Goal: Task Accomplishment & Management: Manage account settings

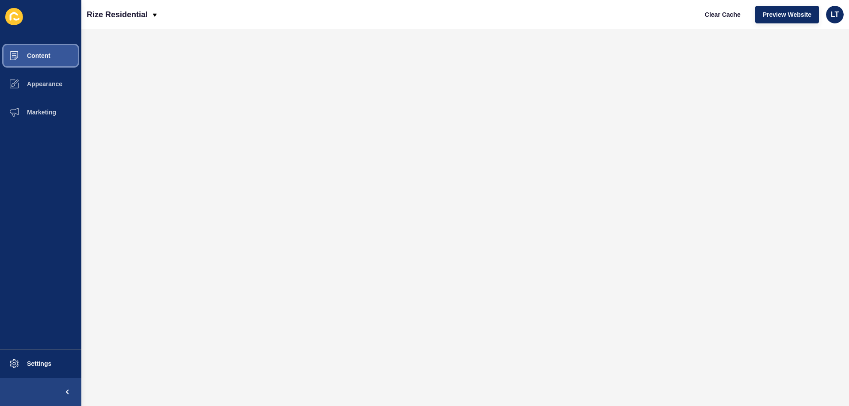
click at [45, 54] on span "Content" at bounding box center [25, 55] width 52 height 7
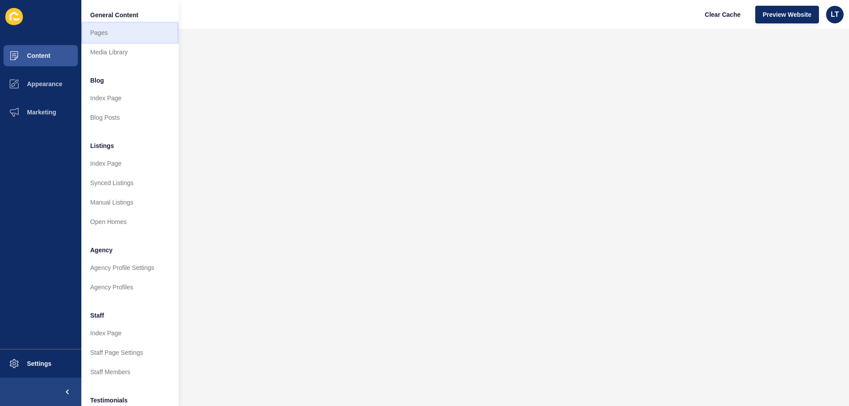
click at [105, 30] on link "Pages" at bounding box center [129, 32] width 97 height 19
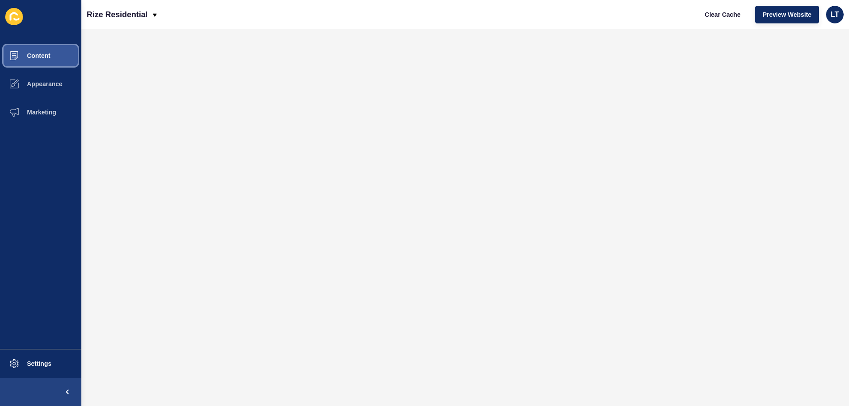
click at [50, 58] on span "Content" at bounding box center [25, 55] width 52 height 7
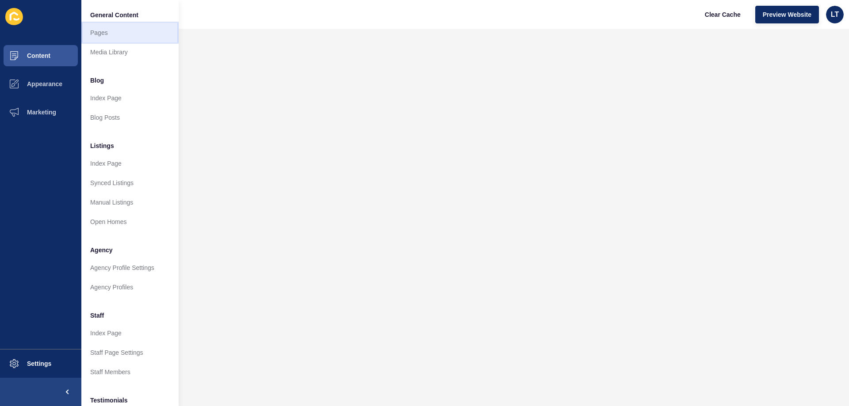
click at [107, 31] on link "Pages" at bounding box center [129, 32] width 97 height 19
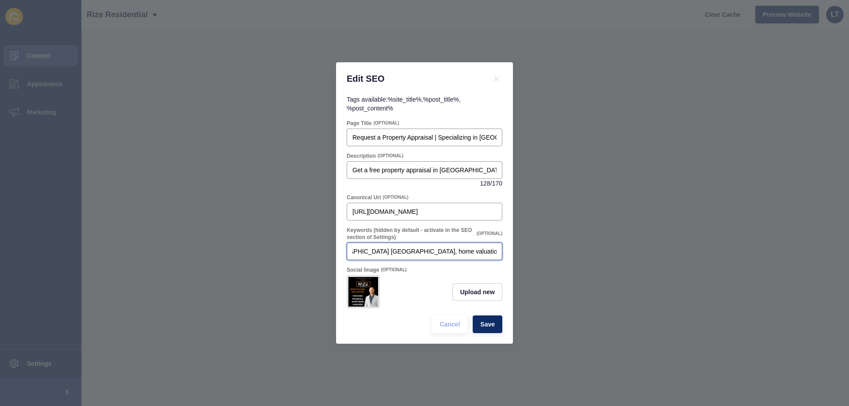
scroll to position [0, 200]
drag, startPoint x: 424, startPoint y: 246, endPoint x: 502, endPoint y: 244, distance: 77.9
click at [502, 244] on div "Keywords (hidden by default - activate in the SEO section of Settings) (OPTIONA…" at bounding box center [424, 243] width 157 height 35
click at [425, 280] on div "Upload new" at bounding box center [425, 291] width 156 height 33
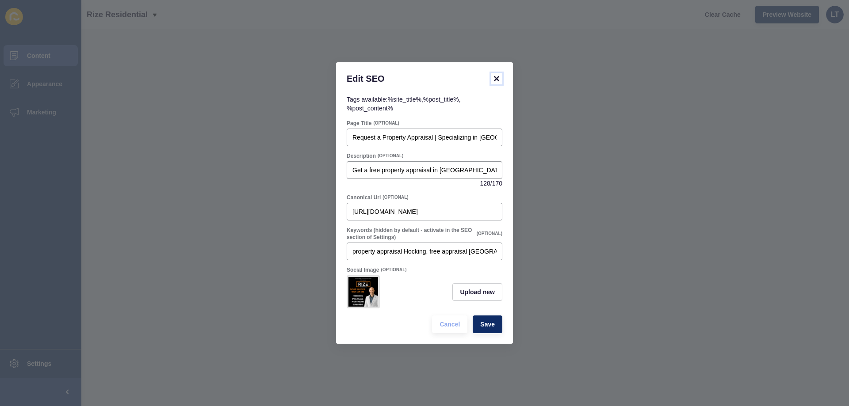
click at [499, 76] on icon at bounding box center [496, 78] width 11 height 11
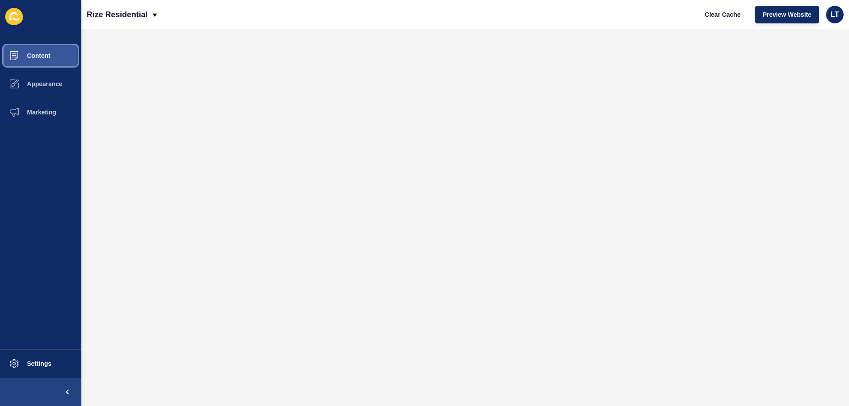
click at [36, 51] on button "Content" at bounding box center [40, 56] width 81 height 28
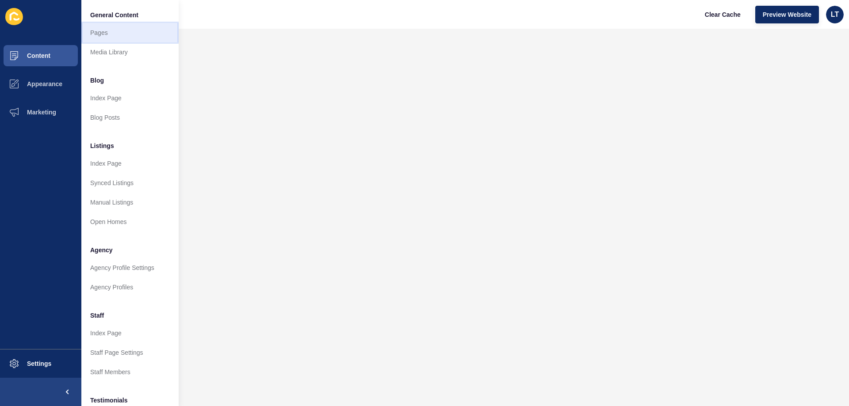
click at [114, 36] on link "Pages" at bounding box center [129, 32] width 97 height 19
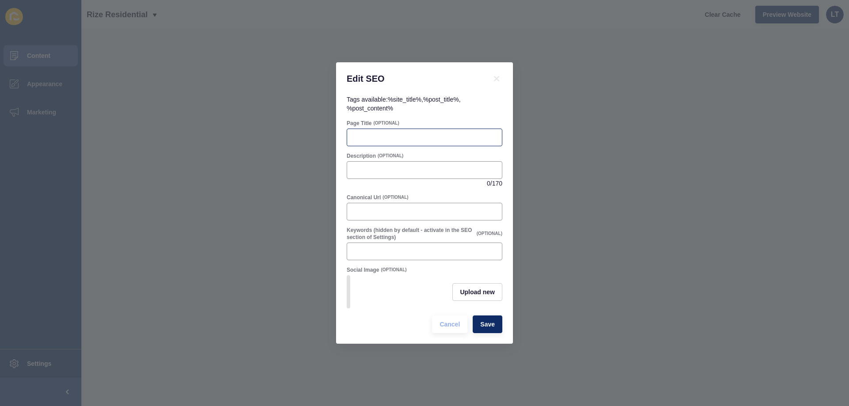
click at [384, 129] on div at bounding box center [425, 138] width 156 height 18
paste input "Free Home Evaluation in Hocking | Rize Residential"
type input "Free Home Evaluation in Hocking | Rize Residential"
click at [372, 161] on div at bounding box center [425, 170] width 156 height 18
paste input "Discover your Hocking home’s true value with a free property appraisal from Riz…"
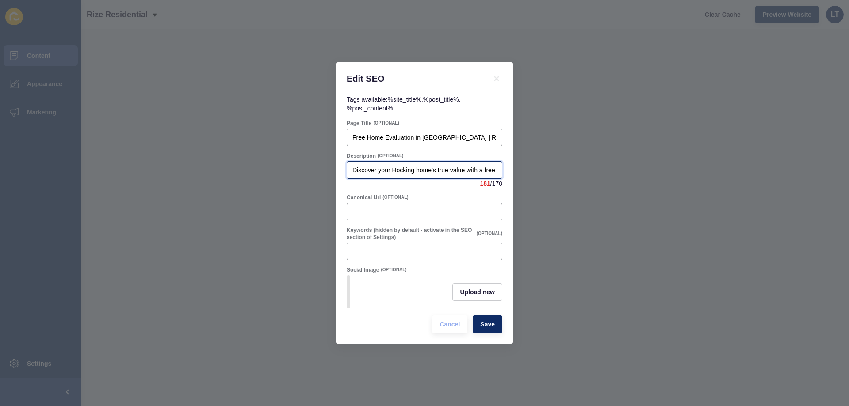
drag, startPoint x: 452, startPoint y: 167, endPoint x: 269, endPoint y: 172, distance: 183.5
click at [269, 172] on div "Edit SEO Tags available: %site_title% , %post_title% , %post_content% Page Titl…" at bounding box center [424, 203] width 849 height 406
click at [460, 168] on input "Discover your Hocking home’s true value with a free property appraisal from Riz…" at bounding box center [424, 170] width 144 height 9
click at [497, 164] on div "Discover your Hocking home’s true value with a free property Evaluation from Ri…" at bounding box center [425, 170] width 156 height 18
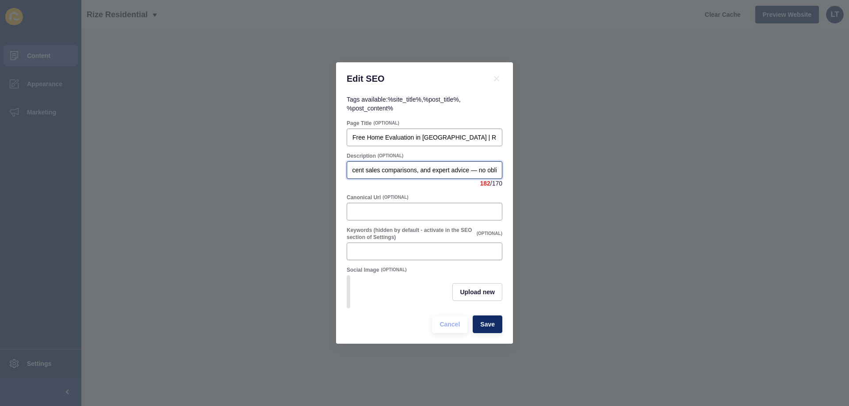
scroll to position [0, 358]
drag, startPoint x: 489, startPoint y: 164, endPoint x: 494, endPoint y: 164, distance: 4.9
click at [494, 166] on input "Discover your Hocking home’s true value with a free property Evaluation from Ri…" at bounding box center [424, 170] width 144 height 9
click at [462, 169] on input "Discover your Hocking home’s true value with a free property Evaluation from Ri…" at bounding box center [424, 170] width 144 height 9
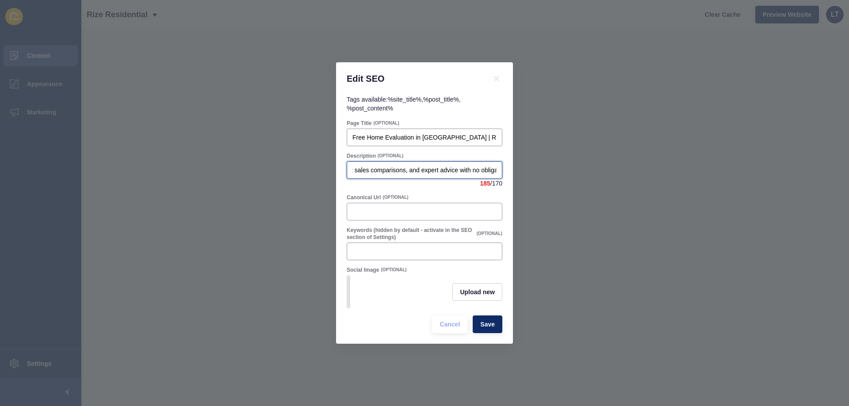
click at [388, 166] on input "Discover your Hocking home’s true value with a free property Evaluation from Ri…" at bounding box center [424, 170] width 144 height 9
type input "Discover your Hocking home’s true value with a free property Evaluation from Ri…"
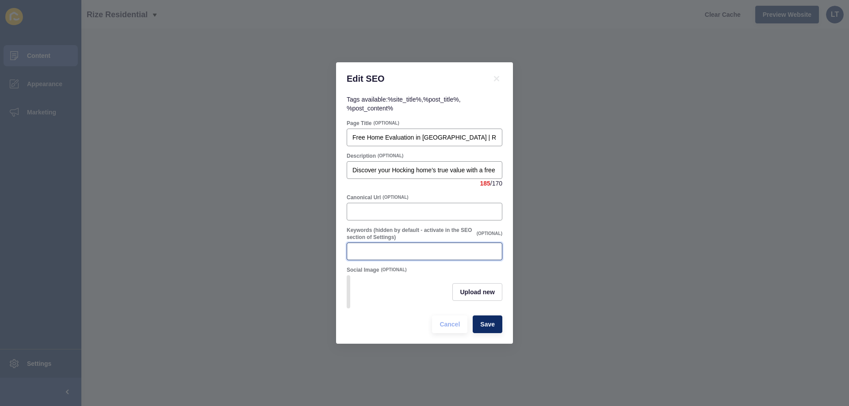
click at [395, 248] on input "Keywords (hidden by default - activate in the SEO section of Settings)" at bounding box center [424, 251] width 144 height 9
click at [402, 210] on input "Canonical Url" at bounding box center [424, 211] width 144 height 9
click at [434, 248] on input "Keywords (hidden by default - activate in the SEO section of Settings)" at bounding box center [424, 251] width 144 height 9
paste input "Hocking home evaluation, free home appraisal Hocking, Hocking property value, H…"
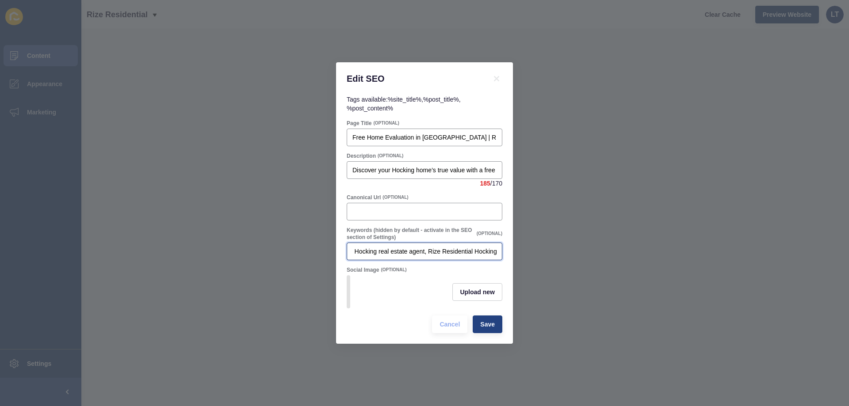
type input "Hocking home evaluation, free home appraisal Hocking, Hocking property value, H…"
click at [493, 327] on span "Save" at bounding box center [487, 324] width 15 height 9
click at [417, 213] on input "Canonical Url" at bounding box center [424, 211] width 144 height 9
paste input "https://rizeresidential.com.au/free-home-evaluation-in-hocking"
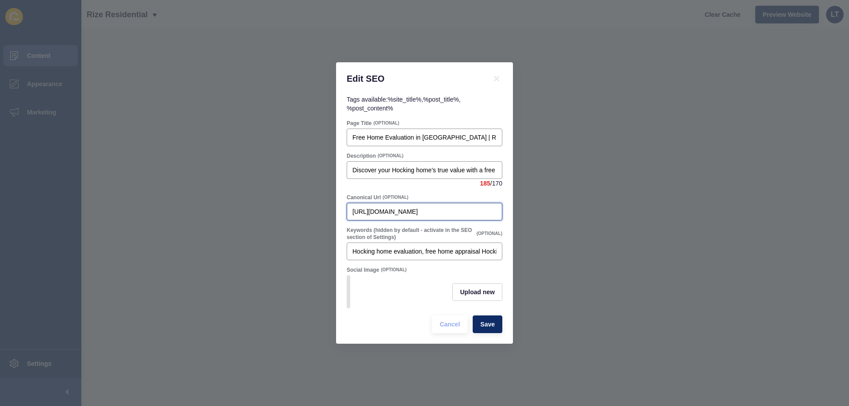
scroll to position [0, 25]
type input "https://rizeresidential.com.au/free-home-evaluation-in-hocking"
click at [440, 194] on div "Canonical Url (OPTIONAL)" at bounding box center [425, 197] width 156 height 7
click at [488, 323] on span "Save" at bounding box center [487, 324] width 15 height 9
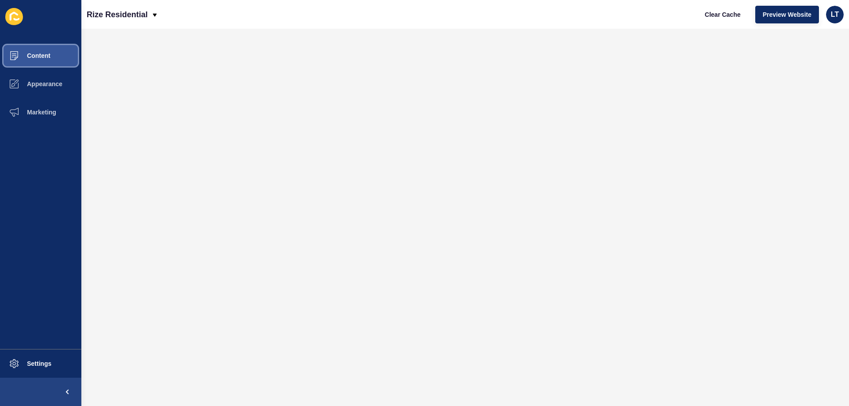
click at [40, 55] on span "Content" at bounding box center [25, 55] width 52 height 7
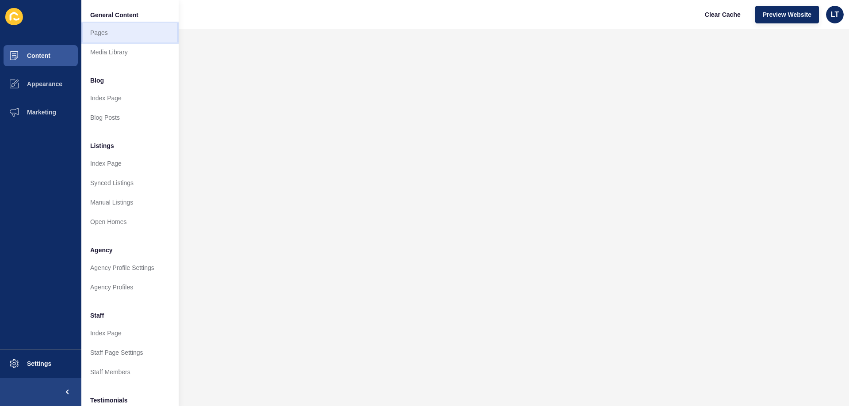
click at [107, 37] on link "Pages" at bounding box center [129, 32] width 97 height 19
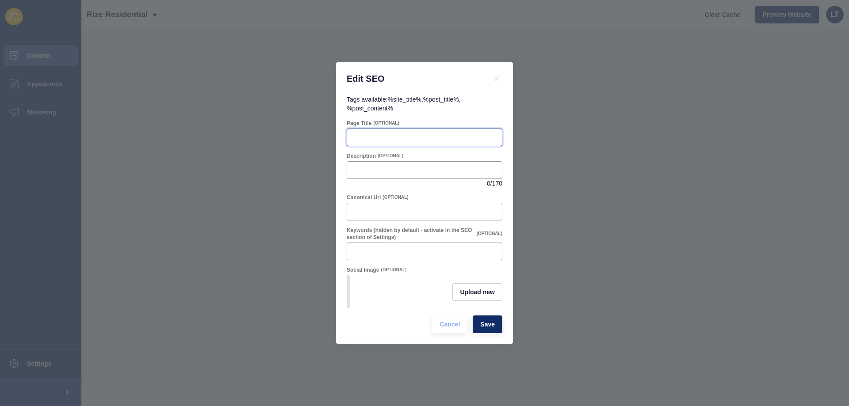
click at [372, 136] on input "Page Title" at bounding box center [424, 137] width 144 height 9
paste input "Free Home Evaluation in Pearsall | Rize Residential"
type input "Free Home Evaluation in Pearsall | Rize Residential"
click at [375, 173] on div at bounding box center [425, 170] width 156 height 18
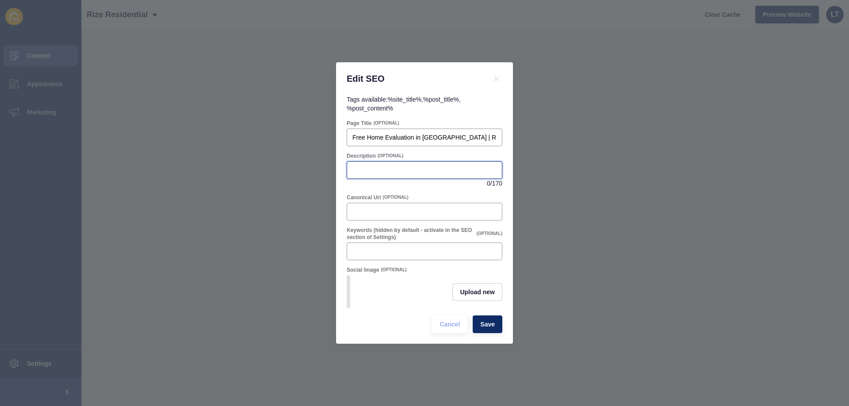
paste input "Find out what your Pearsall home is worth with a free property appraisal from R…"
click at [459, 166] on input "Find out what your Pearsall home is worth with a free property appraisal from R…" at bounding box center [424, 170] width 144 height 9
drag, startPoint x: 459, startPoint y: 166, endPoint x: 553, endPoint y: 165, distance: 93.3
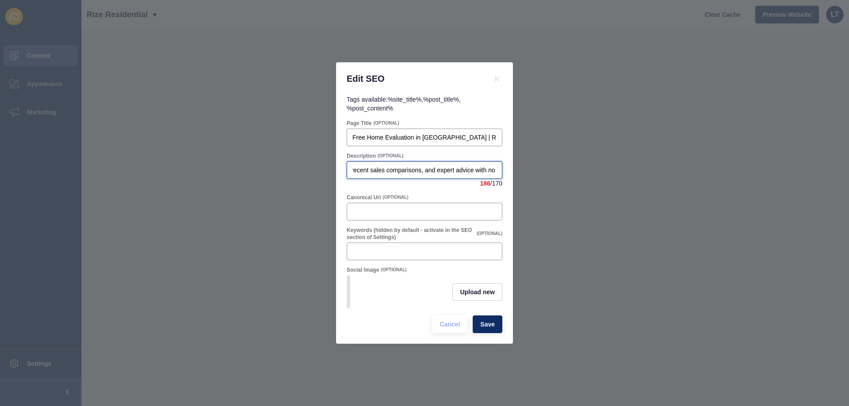
click at [553, 165] on div "Edit SEO Tags available: %site_title% , %post_title% , %post_content% Page Titl…" at bounding box center [424, 203] width 849 height 406
type input "Find out what your Pearsall home is worth with a free property appraisal from R…"
click at [416, 210] on input "Canonical Url" at bounding box center [424, 211] width 144 height 9
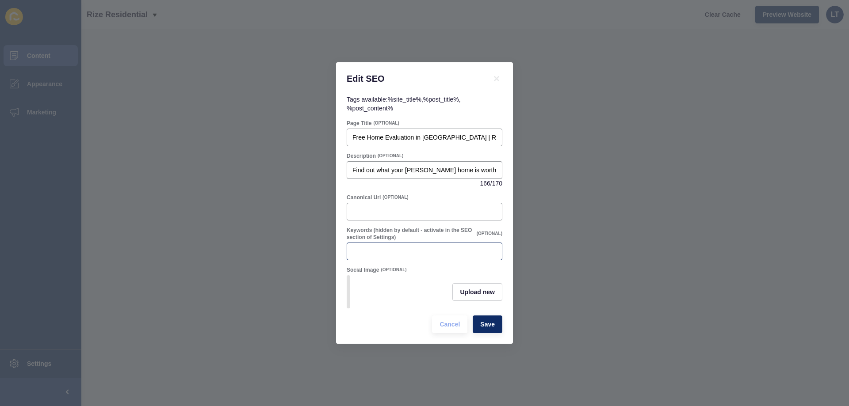
click at [371, 244] on div at bounding box center [425, 252] width 156 height 18
paste input "Pearsall home evaluation, free home appraisal Pearsall, Pearsall property value…"
type input "Pearsall home evaluation, free home appraisal Pearsall, Pearsall property value…"
click at [489, 326] on span "Save" at bounding box center [487, 324] width 15 height 9
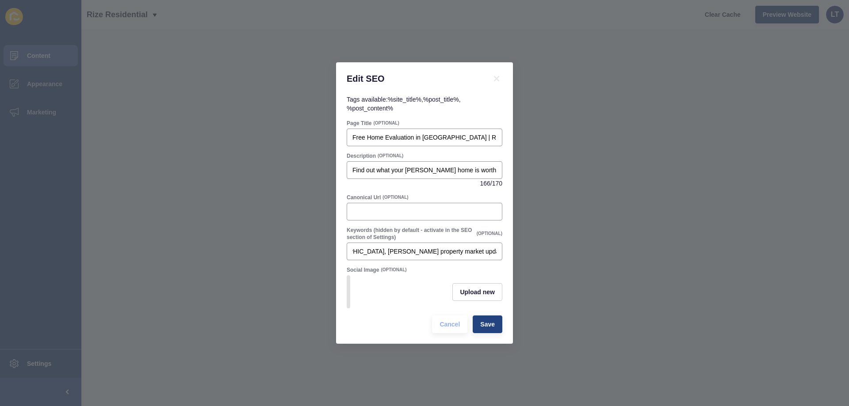
scroll to position [0, 0]
click at [386, 209] on input "Canonical Url" at bounding box center [424, 211] width 144 height 9
paste input "https://rizeresidential.com.au/free-home-evaluation-in-pearsall"
type input "https://rizeresidential.com.au/free-home-evaluation-in-pearsall"
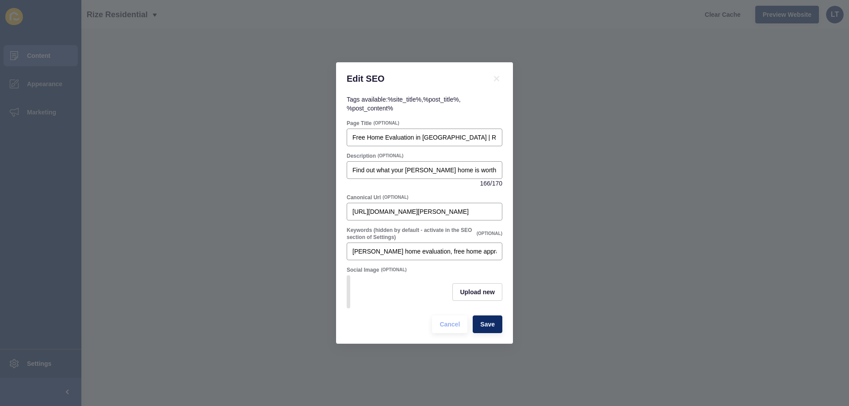
click at [406, 283] on div "Upload new" at bounding box center [425, 291] width 156 height 33
click at [492, 328] on span "Save" at bounding box center [487, 324] width 15 height 9
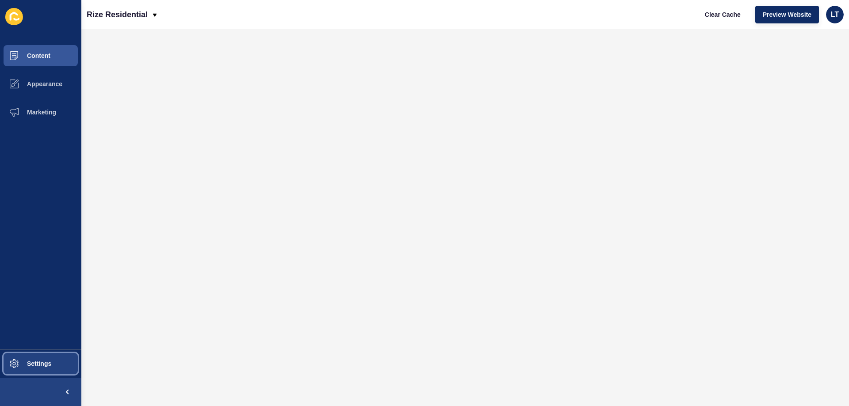
click at [37, 372] on button "Settings" at bounding box center [40, 364] width 81 height 28
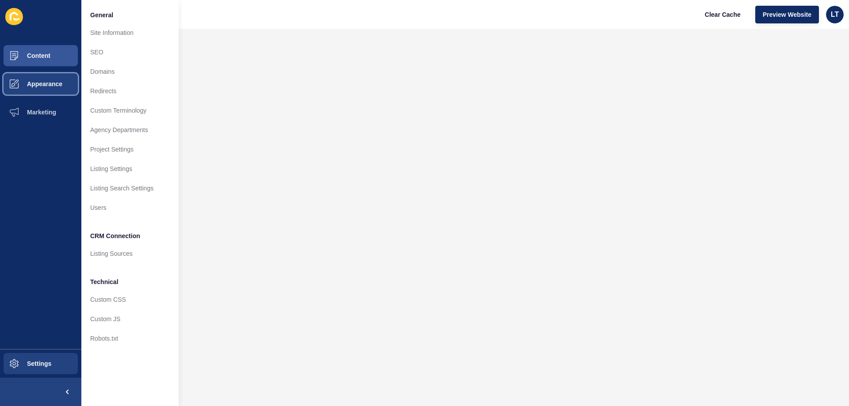
click at [53, 79] on button "Appearance" at bounding box center [40, 84] width 81 height 28
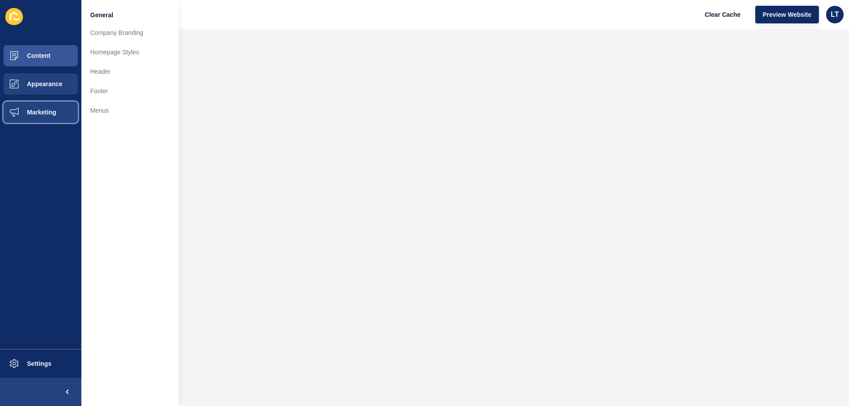
click at [45, 109] on span "Marketing" at bounding box center [27, 112] width 57 height 7
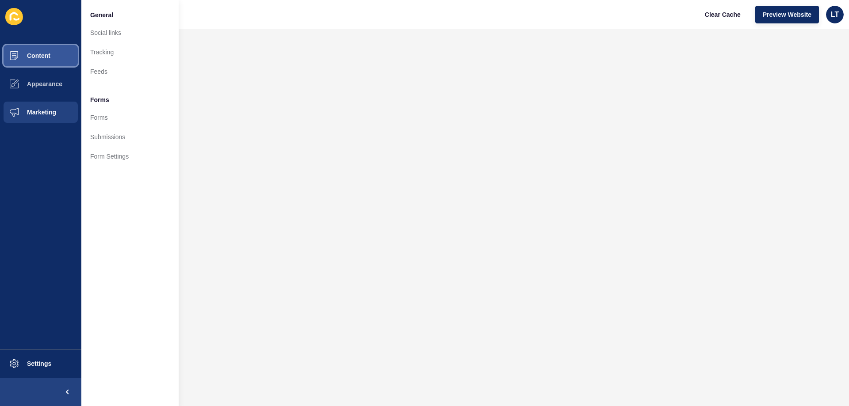
click at [31, 61] on button "Content" at bounding box center [40, 56] width 81 height 28
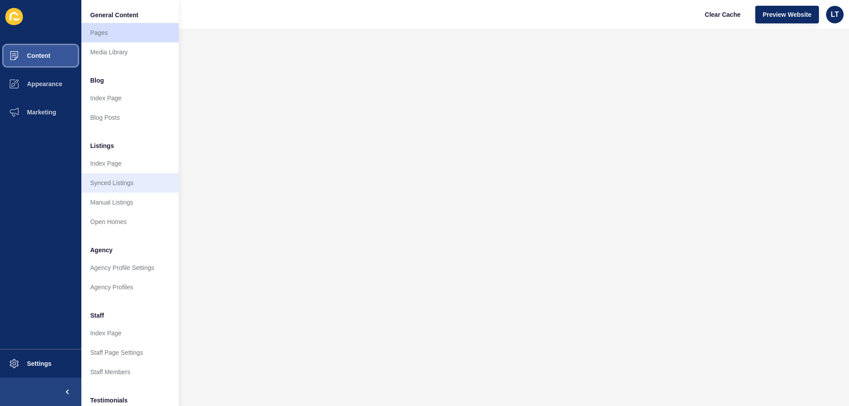
scroll to position [118, 0]
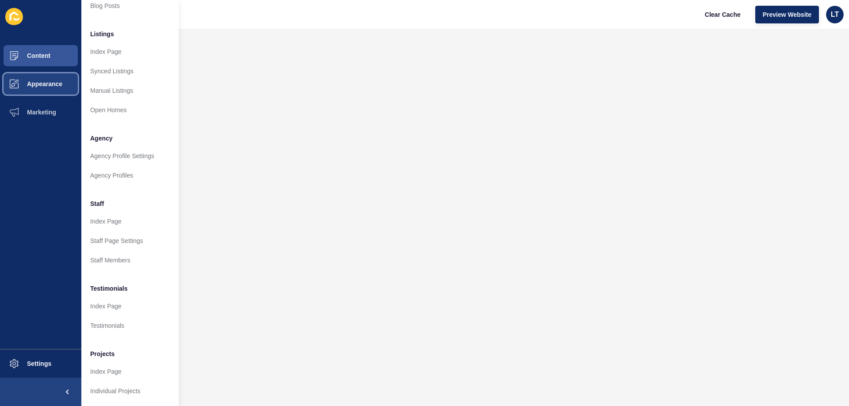
click at [41, 84] on span "Appearance" at bounding box center [31, 83] width 64 height 7
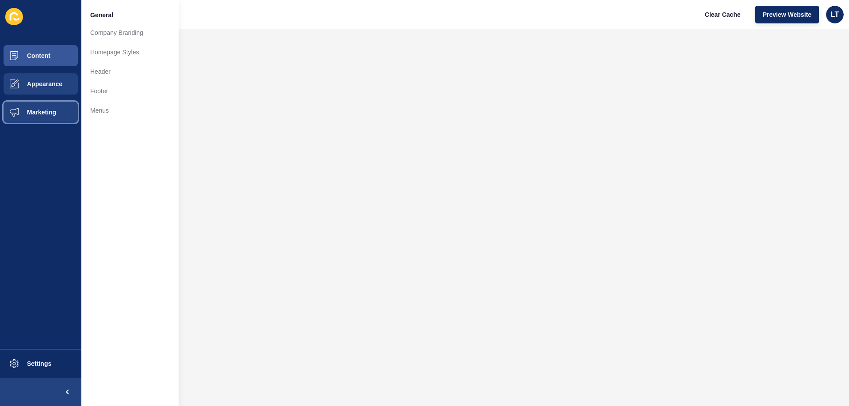
click at [39, 114] on span "Marketing" at bounding box center [27, 112] width 57 height 7
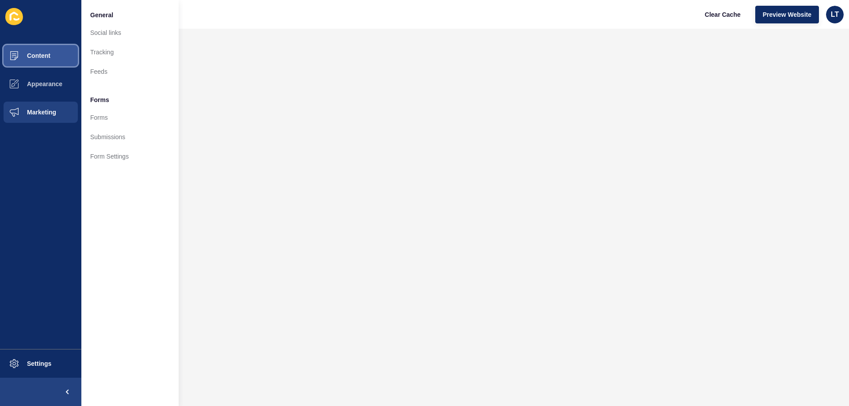
click at [43, 61] on button "Content" at bounding box center [40, 56] width 81 height 28
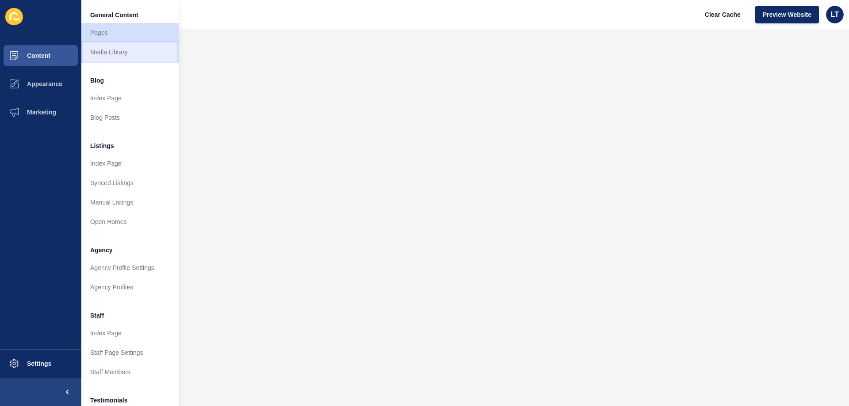
click at [105, 49] on link "Media Library" at bounding box center [129, 51] width 97 height 19
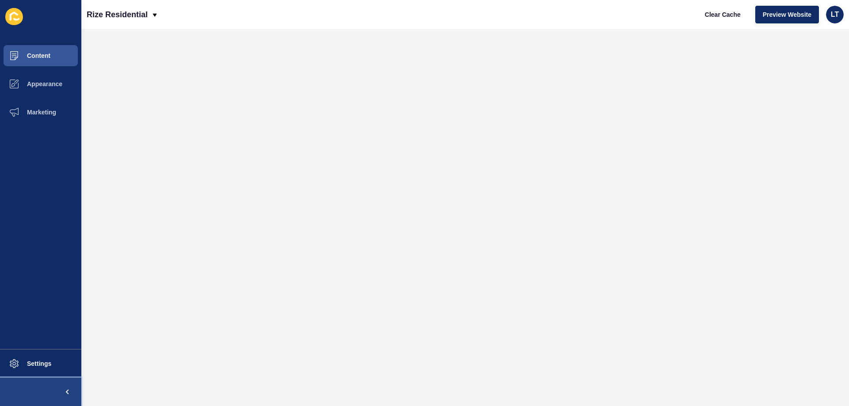
click at [58, 389] on span at bounding box center [67, 392] width 28 height 28
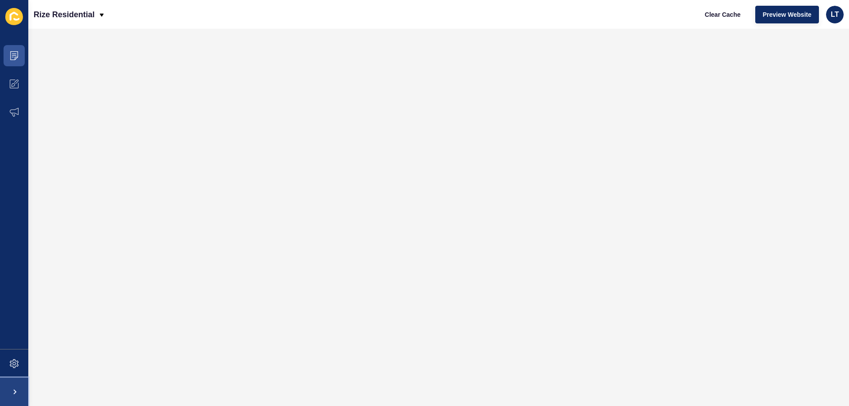
click at [7, 391] on span at bounding box center [14, 392] width 28 height 28
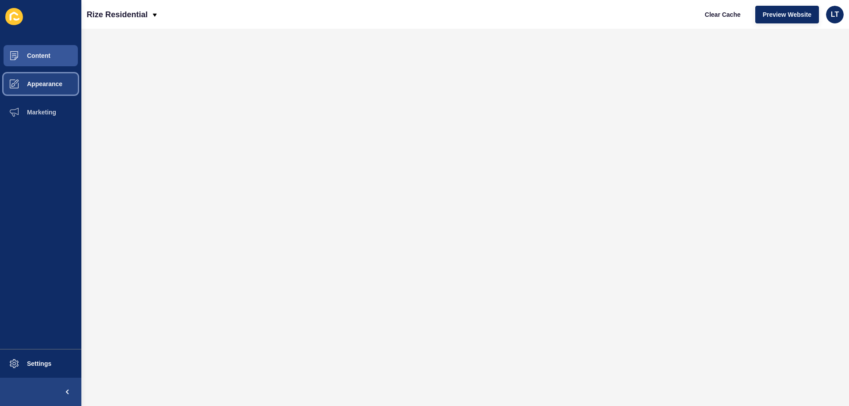
click at [31, 84] on span "Appearance" at bounding box center [31, 83] width 64 height 7
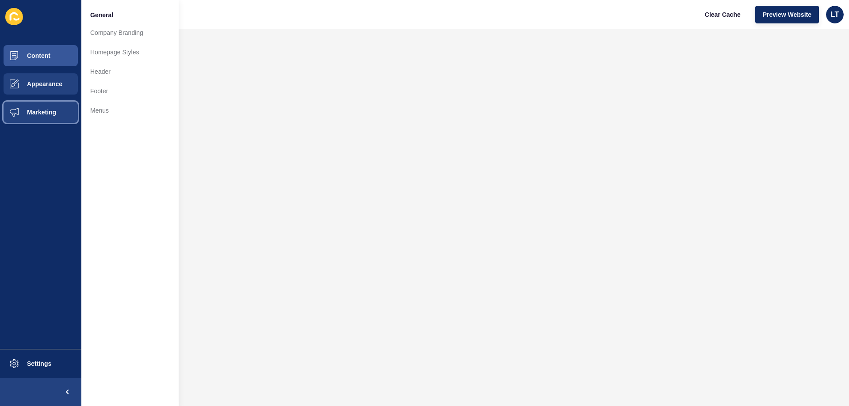
click at [35, 106] on button "Marketing" at bounding box center [40, 112] width 81 height 28
click at [43, 72] on button "Appearance" at bounding box center [40, 84] width 81 height 28
click at [48, 54] on span "Content" at bounding box center [25, 55] width 52 height 7
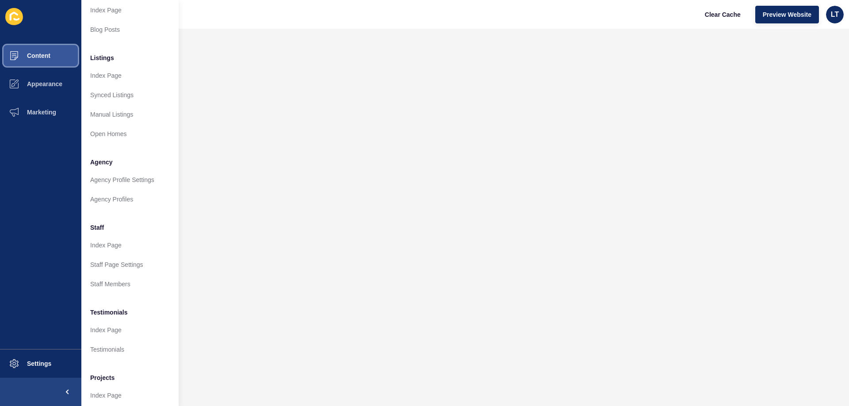
scroll to position [88, 0]
click at [115, 244] on link "Index Page" at bounding box center [129, 244] width 97 height 19
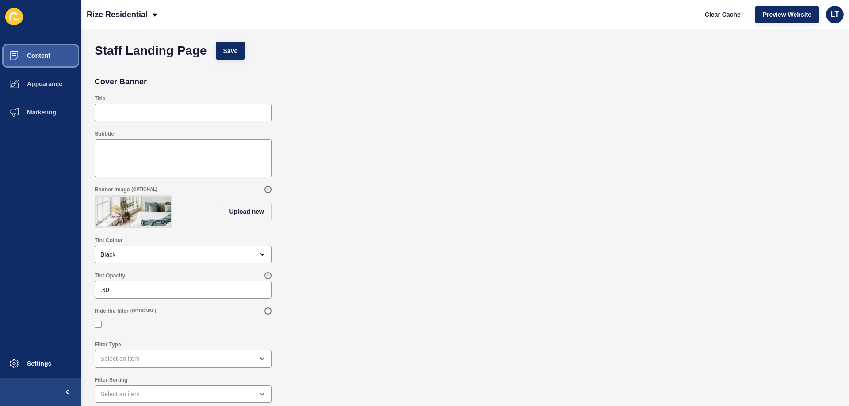
click at [36, 59] on span "Content" at bounding box center [25, 55] width 52 height 7
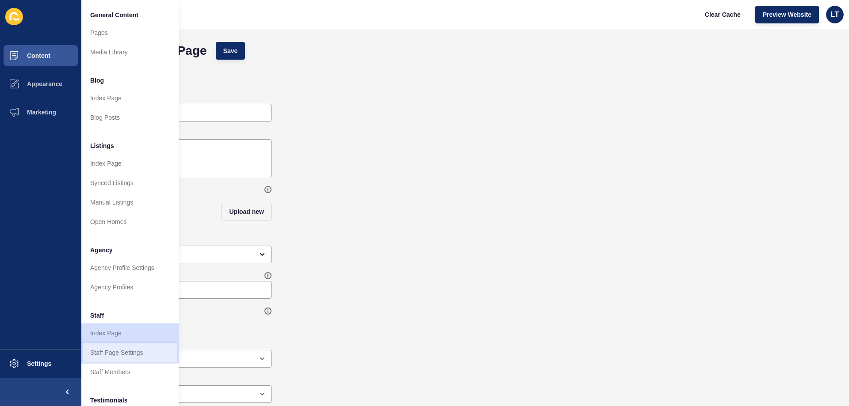
click at [106, 358] on link "Staff Page Settings" at bounding box center [129, 352] width 97 height 19
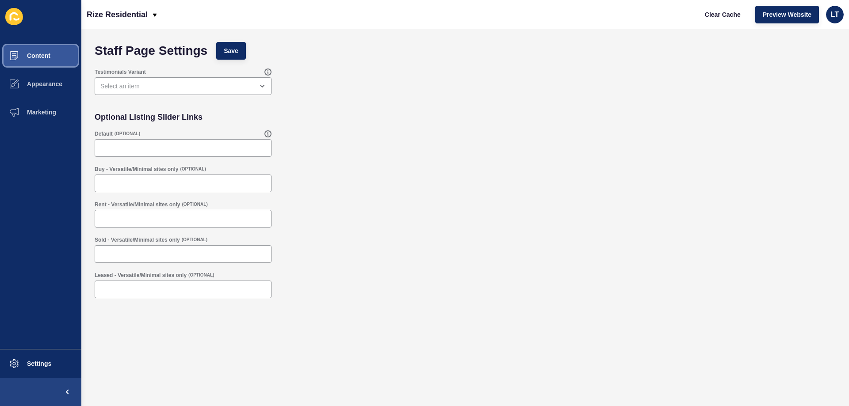
click at [38, 59] on button "Content" at bounding box center [40, 56] width 81 height 28
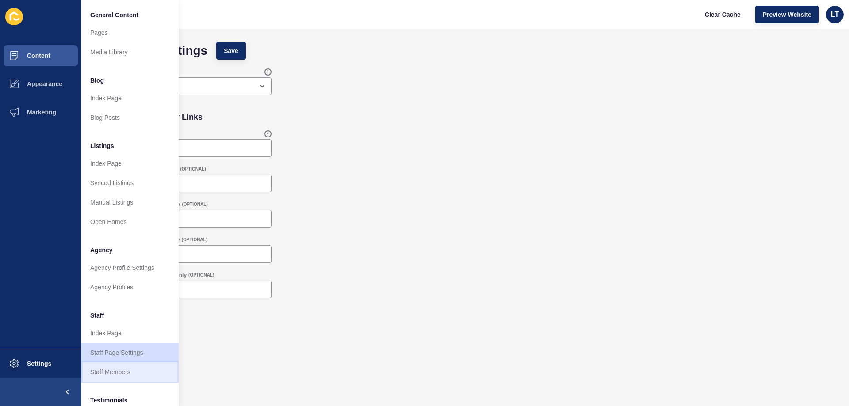
click at [113, 373] on link "Staff Members" at bounding box center [129, 372] width 97 height 19
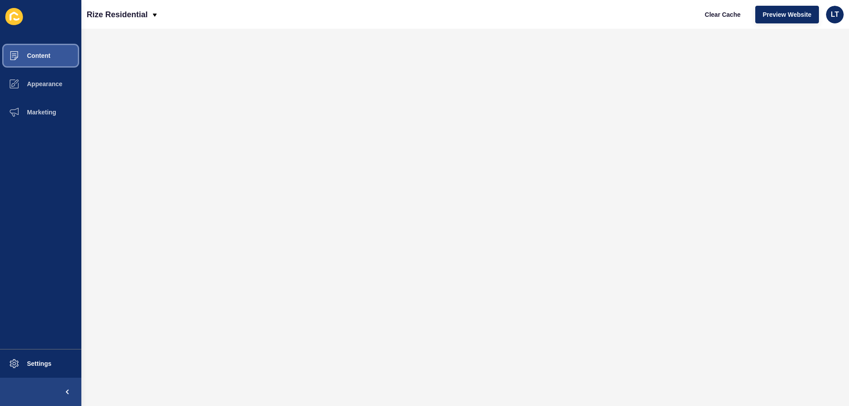
click at [50, 57] on span "Content" at bounding box center [25, 55] width 52 height 7
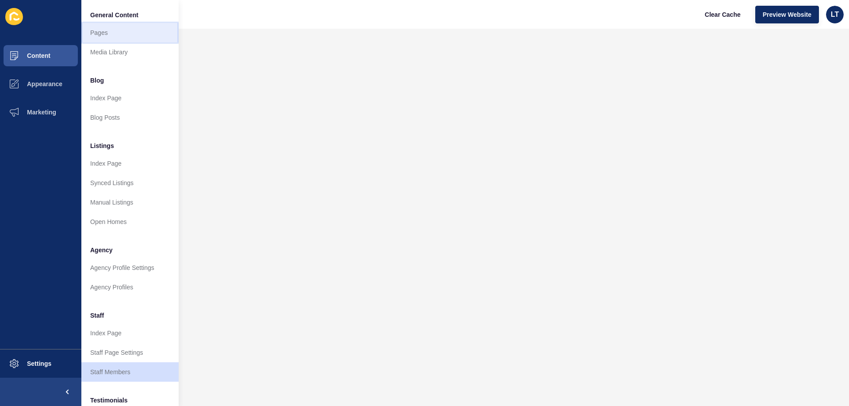
click at [99, 34] on link "Pages" at bounding box center [129, 32] width 97 height 19
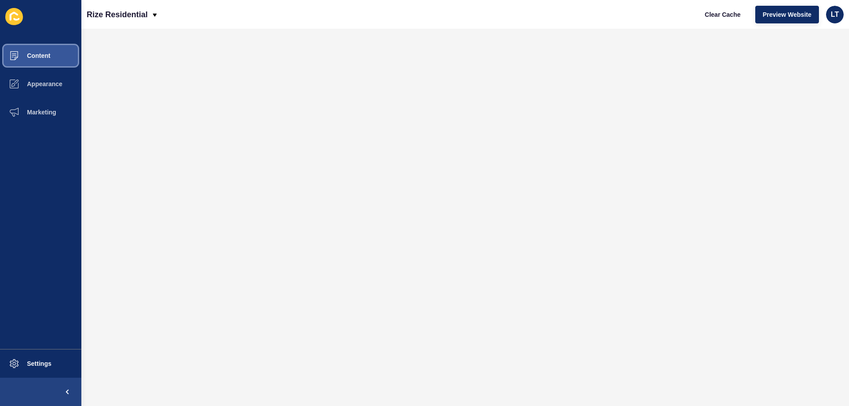
click at [28, 57] on span "Content" at bounding box center [25, 55] width 52 height 7
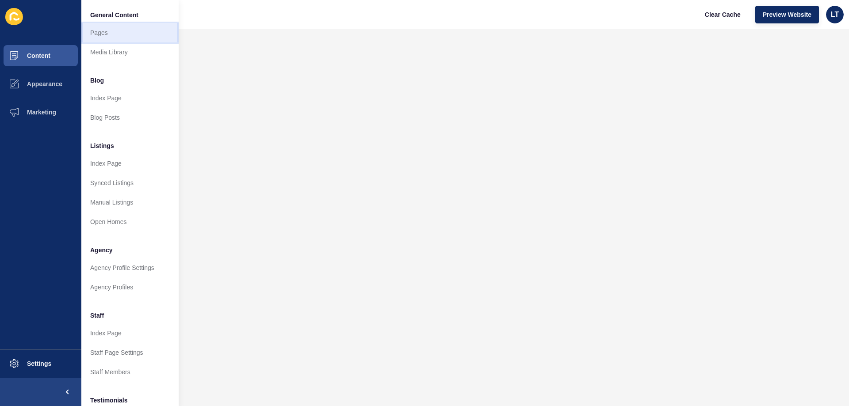
click at [109, 32] on link "Pages" at bounding box center [129, 32] width 97 height 19
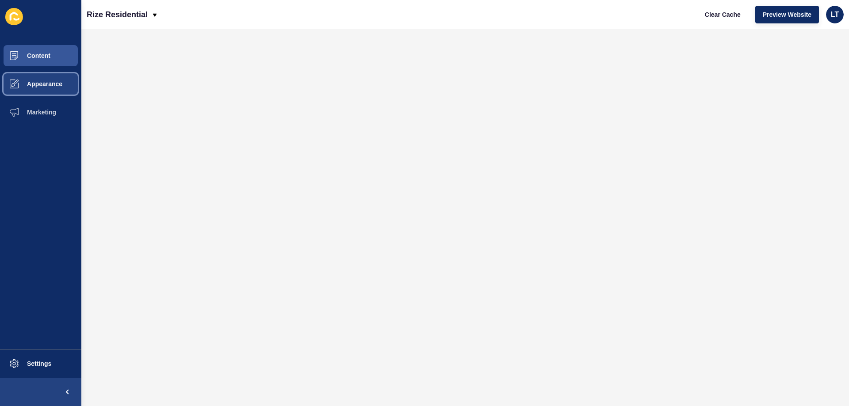
click at [34, 85] on span "Appearance" at bounding box center [31, 83] width 64 height 7
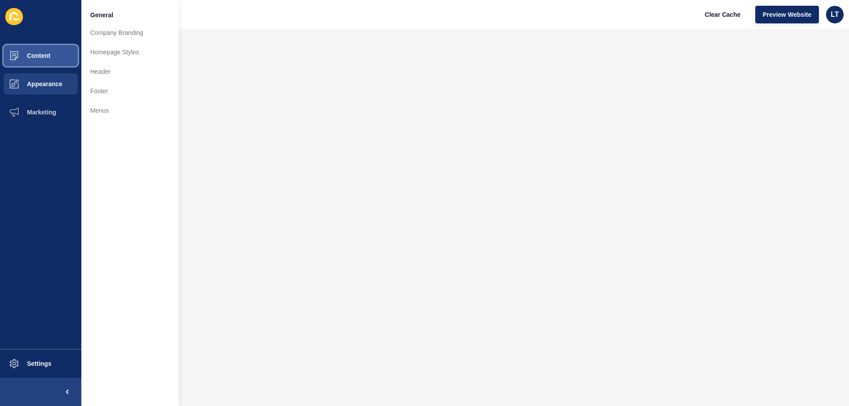
click at [32, 57] on span "Content" at bounding box center [25, 55] width 52 height 7
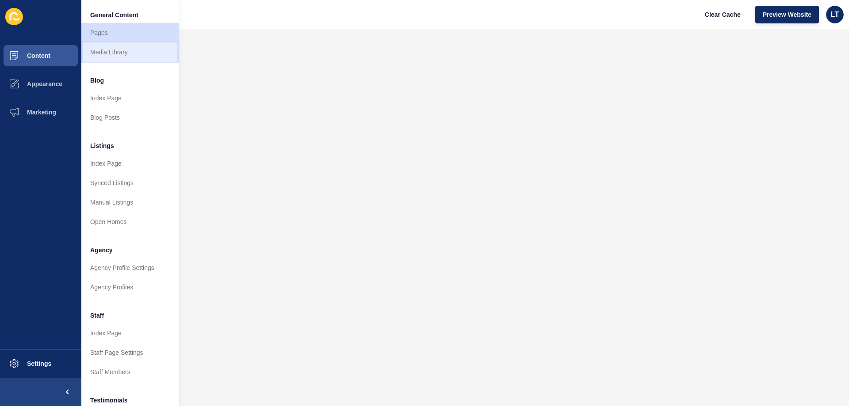
click at [126, 59] on link "Media Library" at bounding box center [129, 51] width 97 height 19
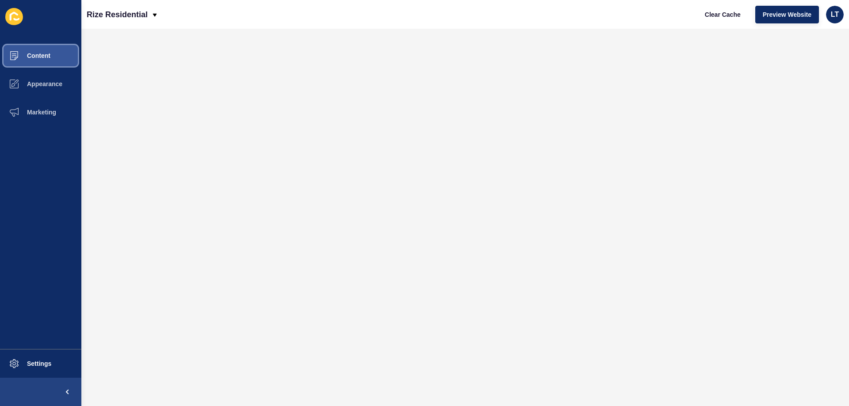
click at [48, 57] on span "Content" at bounding box center [25, 55] width 52 height 7
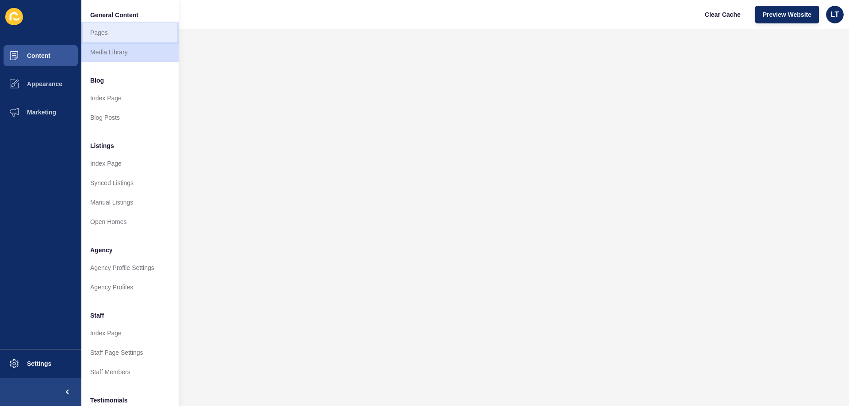
click at [107, 32] on link "Pages" at bounding box center [129, 32] width 97 height 19
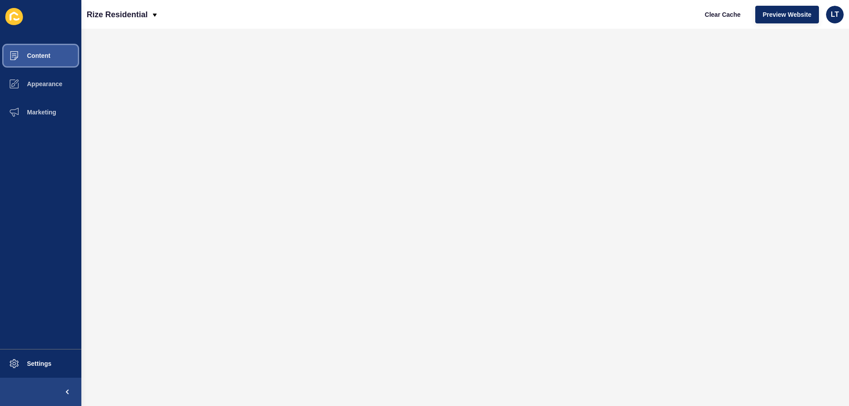
click at [47, 57] on span "Content" at bounding box center [25, 55] width 52 height 7
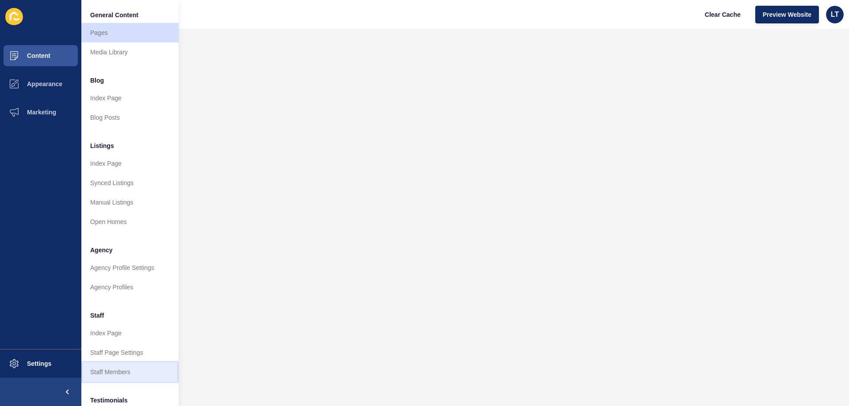
click at [120, 367] on link "Staff Members" at bounding box center [129, 372] width 97 height 19
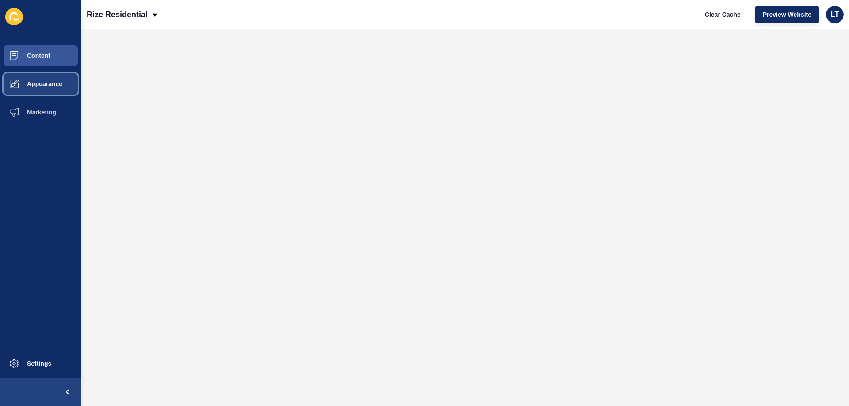
click at [38, 82] on span "Appearance" at bounding box center [31, 83] width 64 height 7
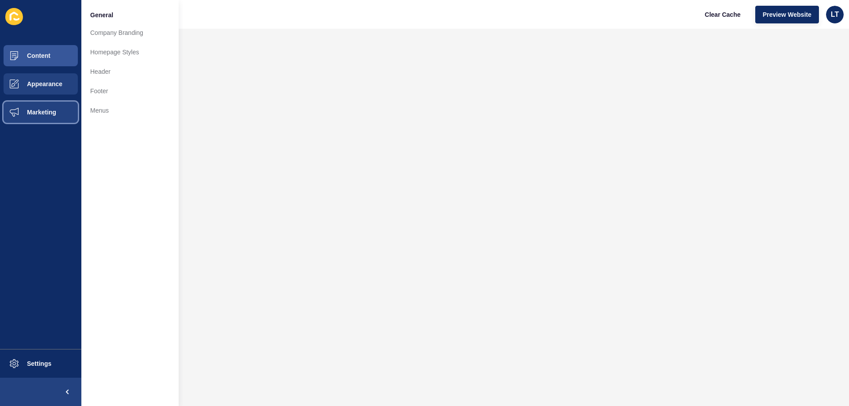
click at [45, 107] on button "Marketing" at bounding box center [40, 112] width 81 height 28
click at [41, 86] on span "Appearance" at bounding box center [31, 83] width 64 height 7
click at [43, 57] on span "Content" at bounding box center [25, 55] width 52 height 7
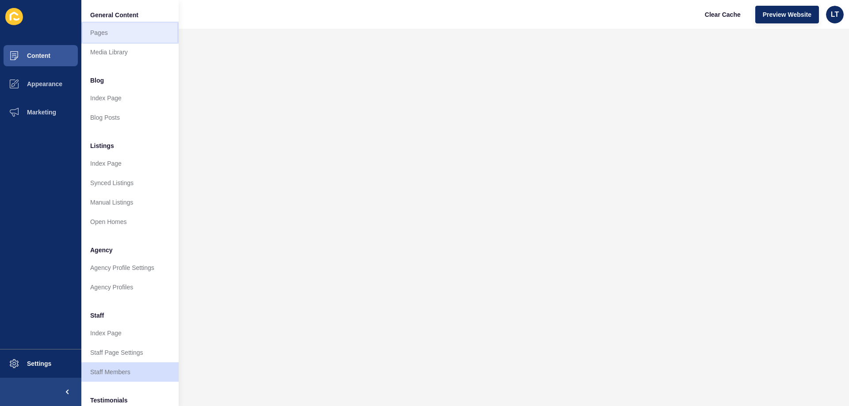
click at [100, 36] on link "Pages" at bounding box center [129, 32] width 97 height 19
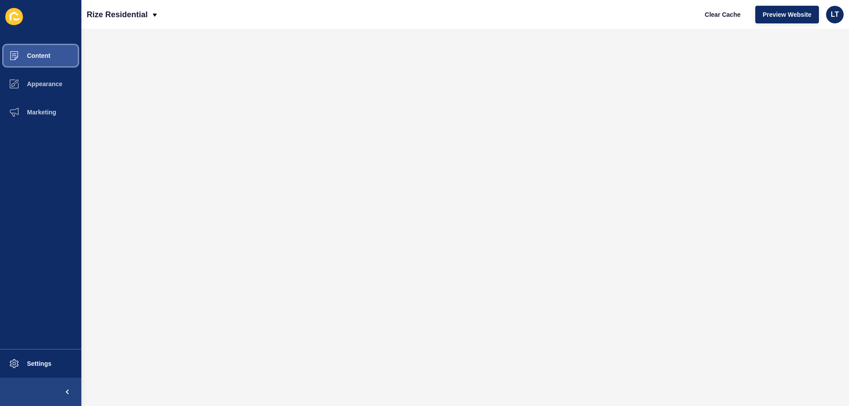
click at [35, 67] on button "Content" at bounding box center [40, 56] width 81 height 28
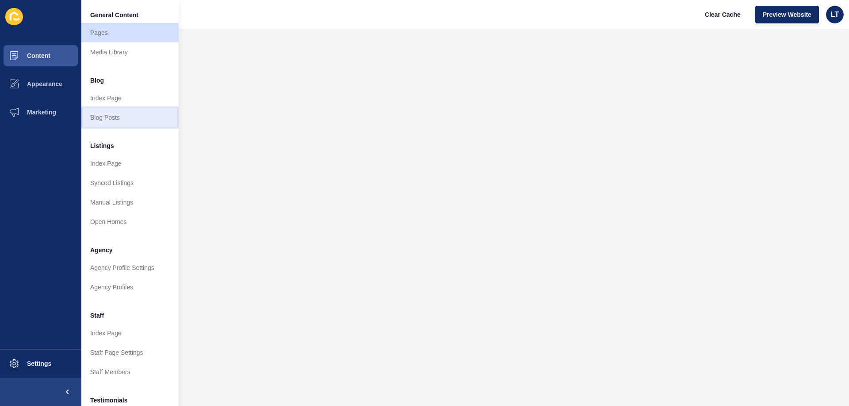
click at [114, 114] on link "Blog Posts" at bounding box center [129, 117] width 97 height 19
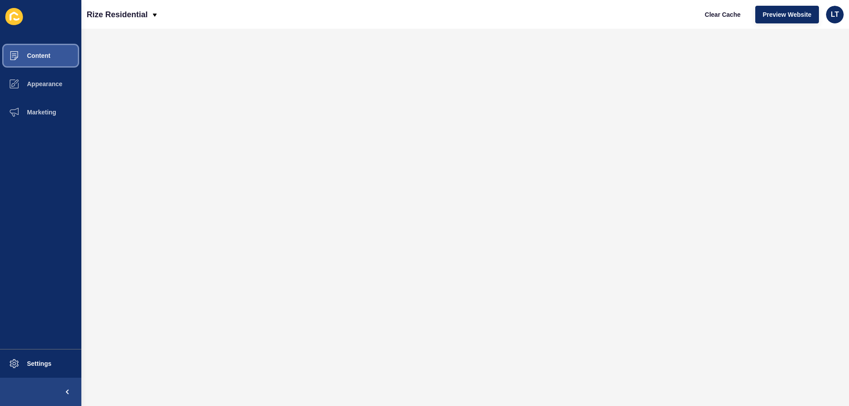
click at [46, 56] on span "Content" at bounding box center [25, 55] width 52 height 7
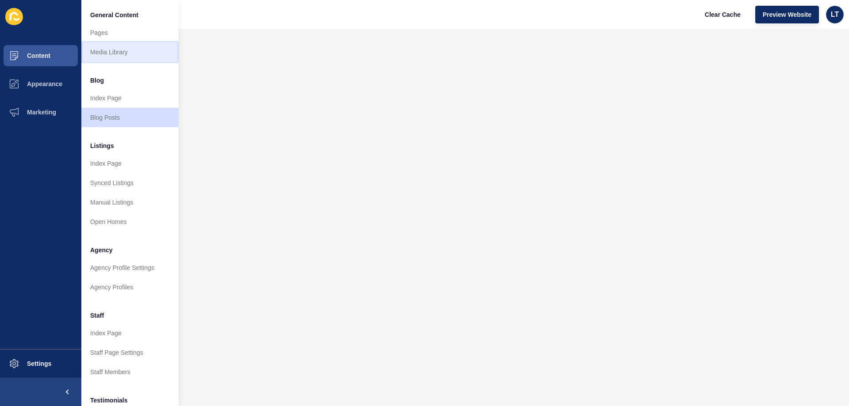
click at [107, 49] on link "Media Library" at bounding box center [129, 51] width 97 height 19
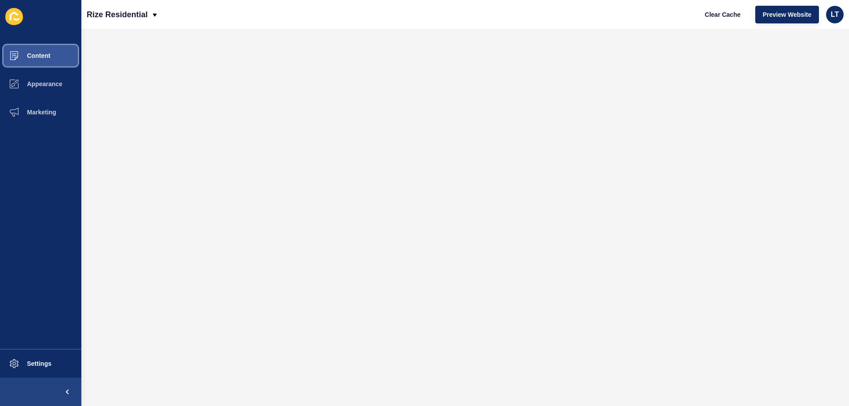
click at [45, 56] on span "Content" at bounding box center [25, 55] width 52 height 7
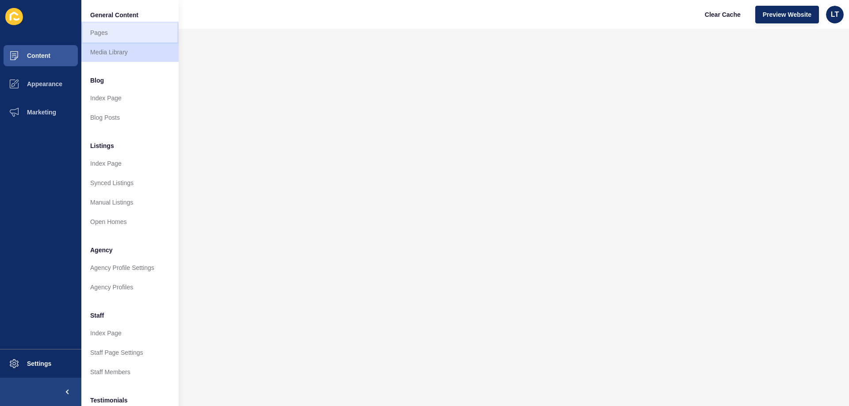
click at [108, 37] on link "Pages" at bounding box center [129, 32] width 97 height 19
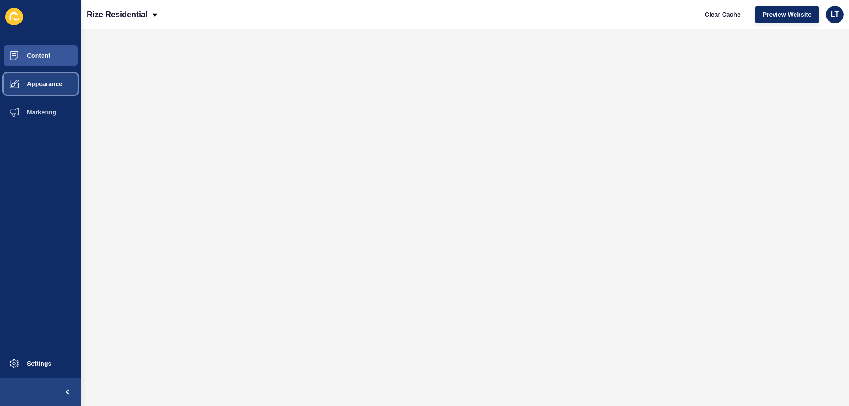
click at [42, 77] on button "Appearance" at bounding box center [40, 84] width 81 height 28
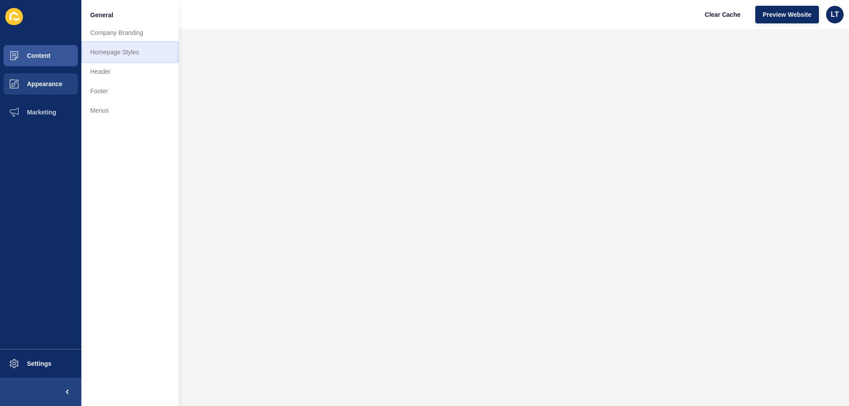
click at [105, 47] on link "Homepage Styles" at bounding box center [129, 51] width 97 height 19
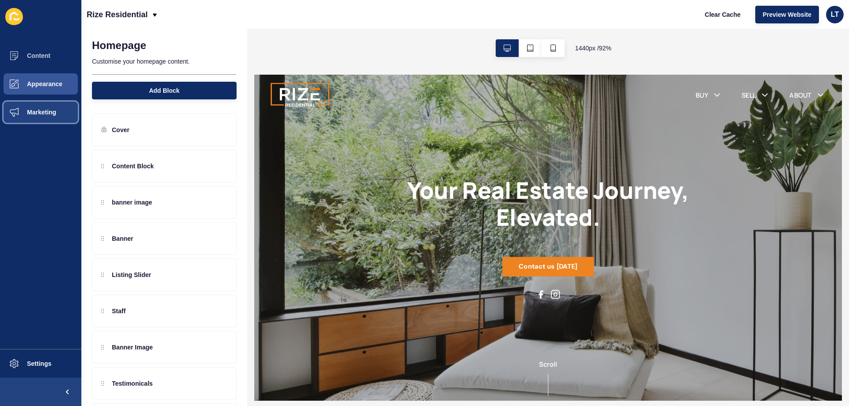
click at [41, 111] on span "Marketing" at bounding box center [27, 112] width 57 height 7
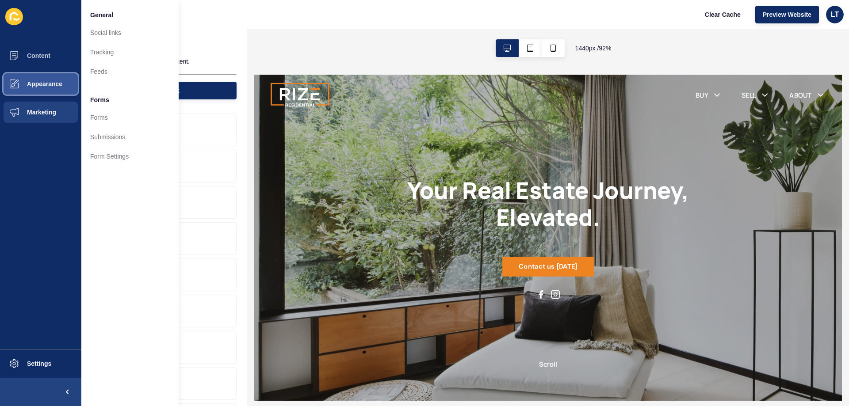
click at [37, 71] on button "Appearance" at bounding box center [40, 84] width 81 height 28
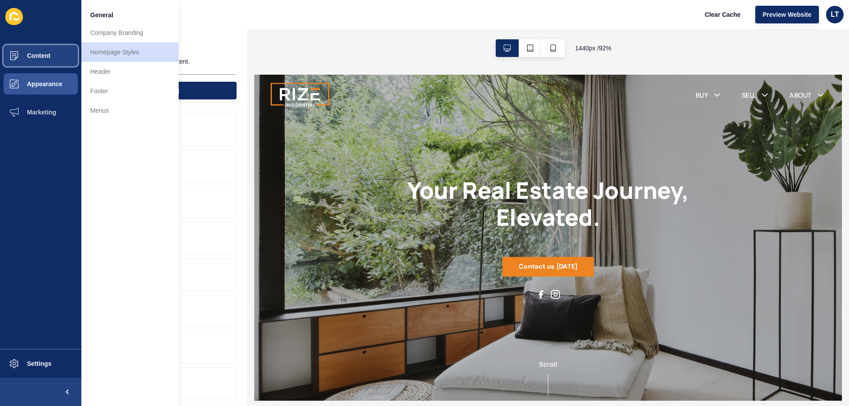
click at [36, 53] on span "Content" at bounding box center [25, 55] width 52 height 7
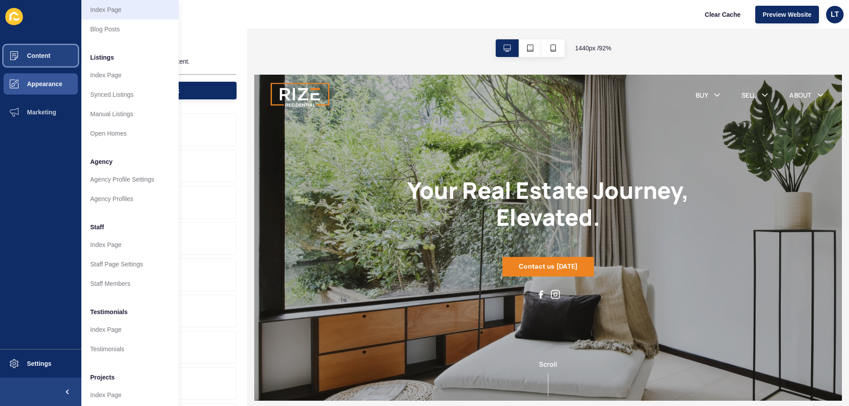
scroll to position [118, 0]
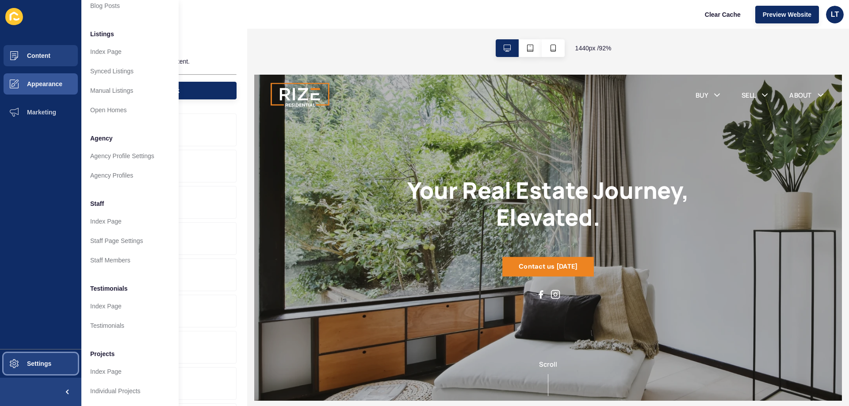
click at [37, 357] on button "Settings" at bounding box center [40, 364] width 81 height 28
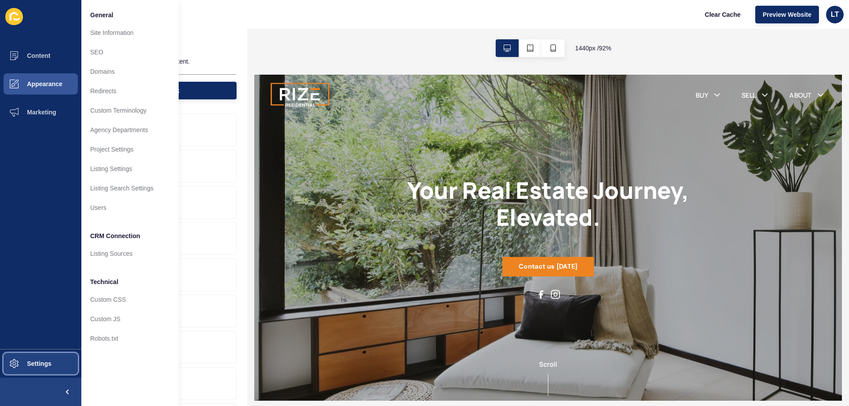
scroll to position [0, 0]
click at [39, 363] on span "Settings" at bounding box center [25, 363] width 53 height 7
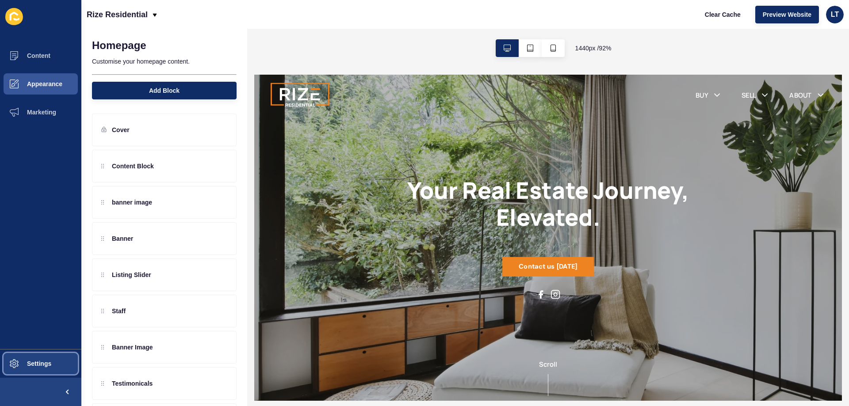
click at [39, 363] on span "Settings" at bounding box center [25, 363] width 53 height 7
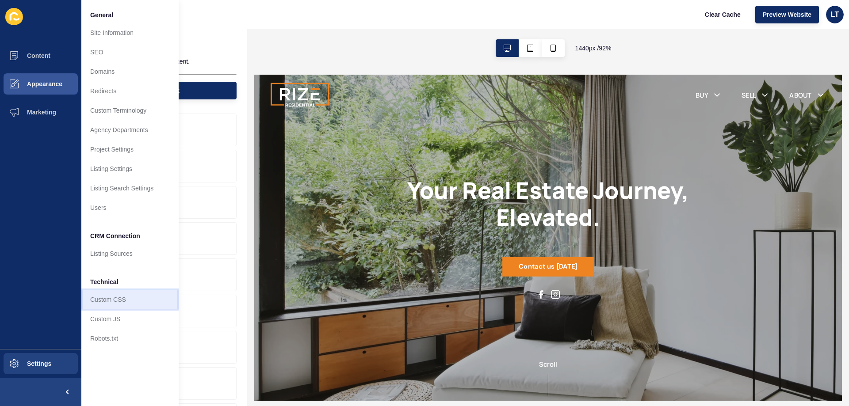
click at [122, 301] on link "Custom CSS" at bounding box center [129, 299] width 97 height 19
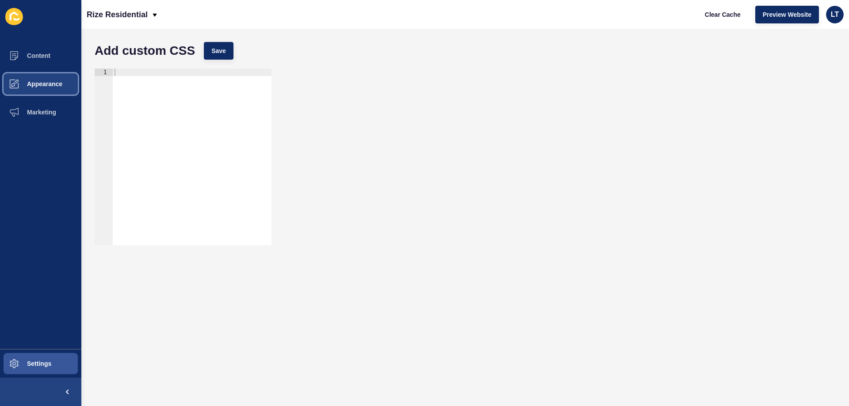
click at [50, 80] on button "Appearance" at bounding box center [40, 84] width 81 height 28
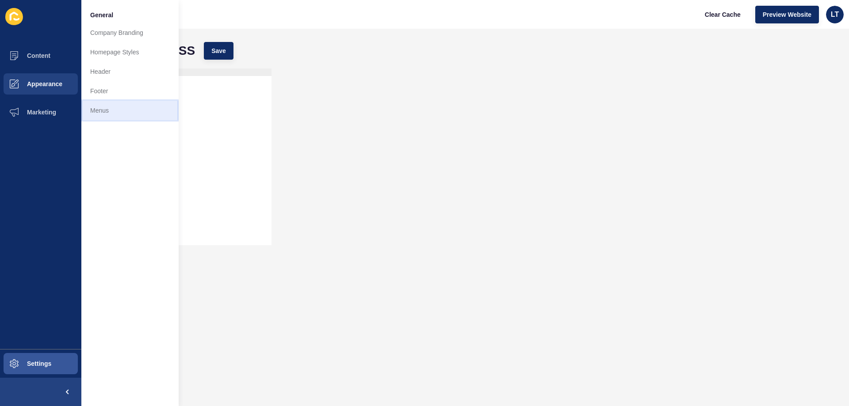
click at [107, 111] on link "Menus" at bounding box center [129, 110] width 97 height 19
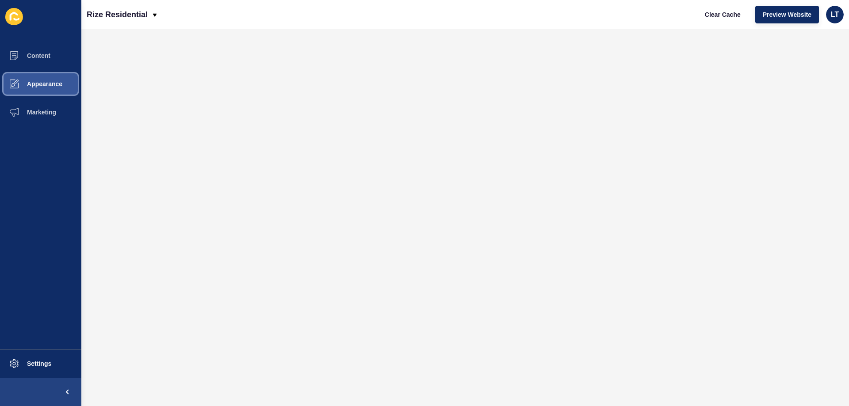
click at [58, 84] on span "Appearance" at bounding box center [31, 83] width 64 height 7
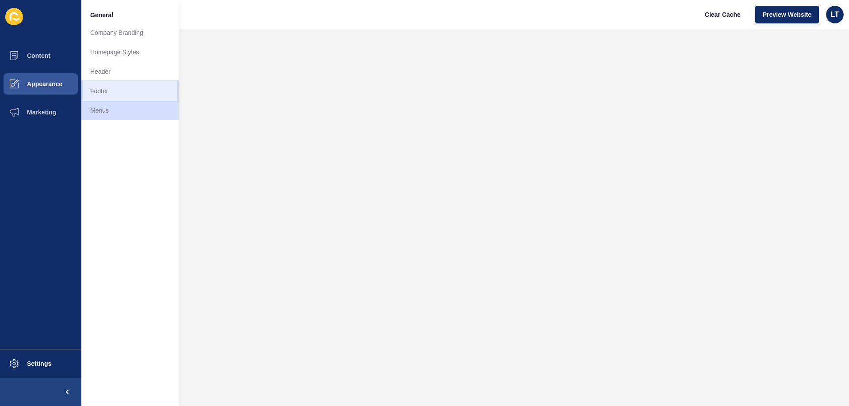
click at [105, 87] on link "Footer" at bounding box center [129, 90] width 97 height 19
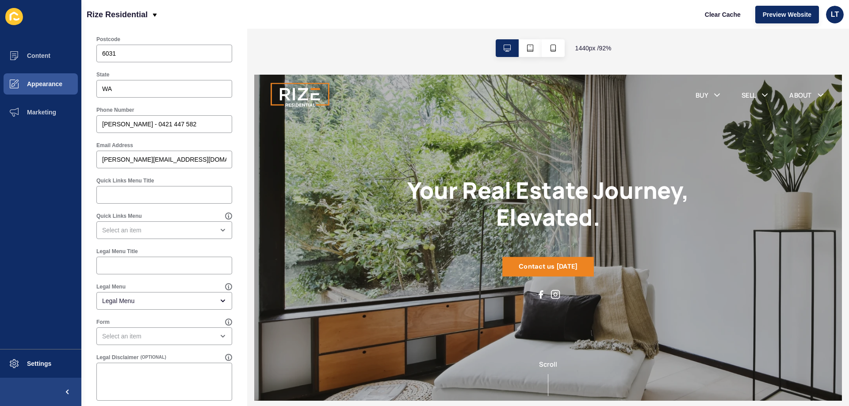
scroll to position [408, 0]
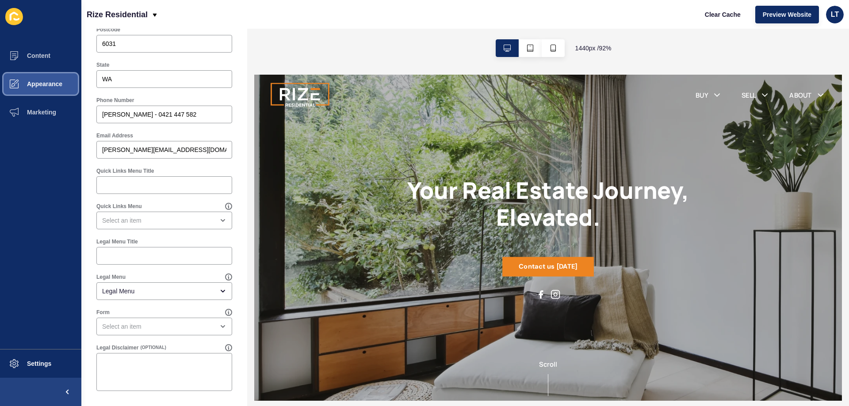
click at [49, 84] on span "Appearance" at bounding box center [31, 83] width 64 height 7
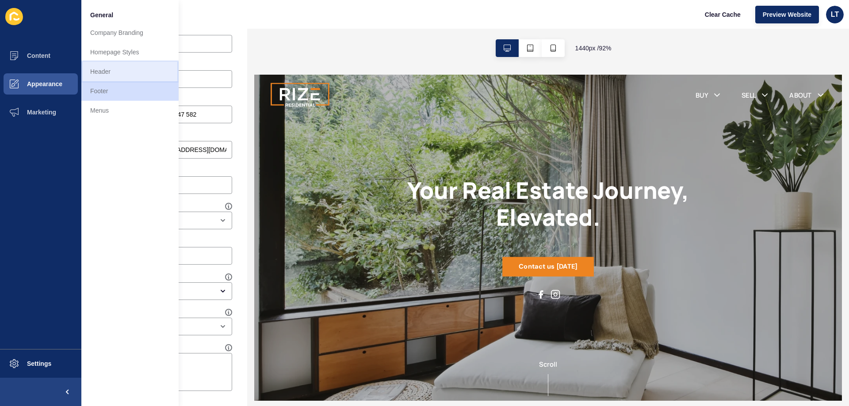
click at [90, 70] on link "Header" at bounding box center [129, 71] width 97 height 19
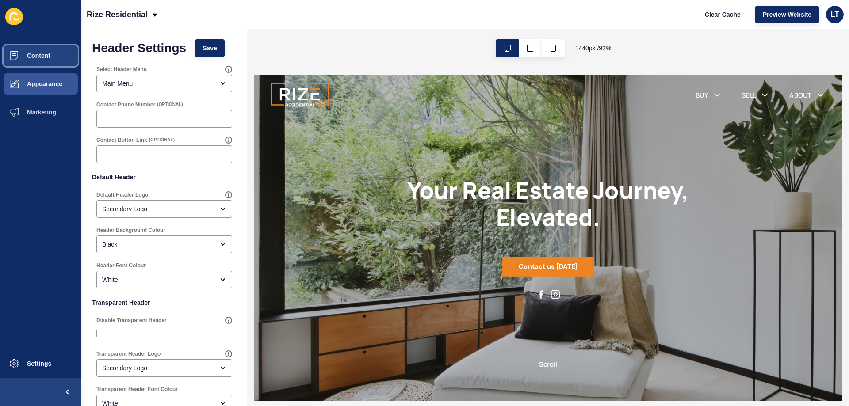
click at [34, 61] on button "Content" at bounding box center [40, 56] width 81 height 28
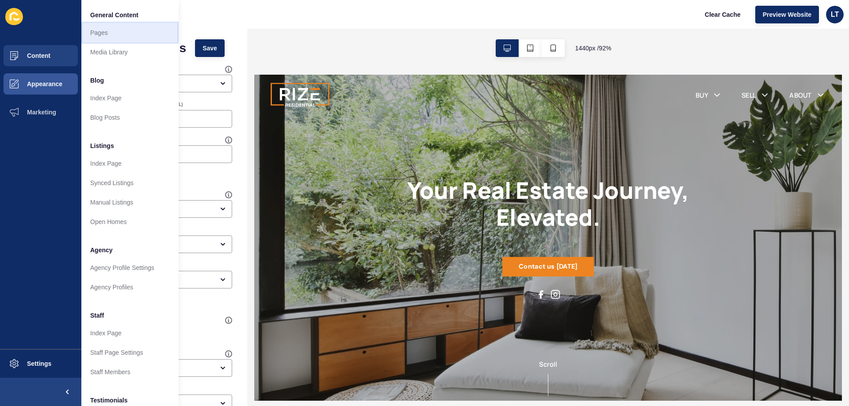
click at [110, 29] on link "Pages" at bounding box center [129, 32] width 97 height 19
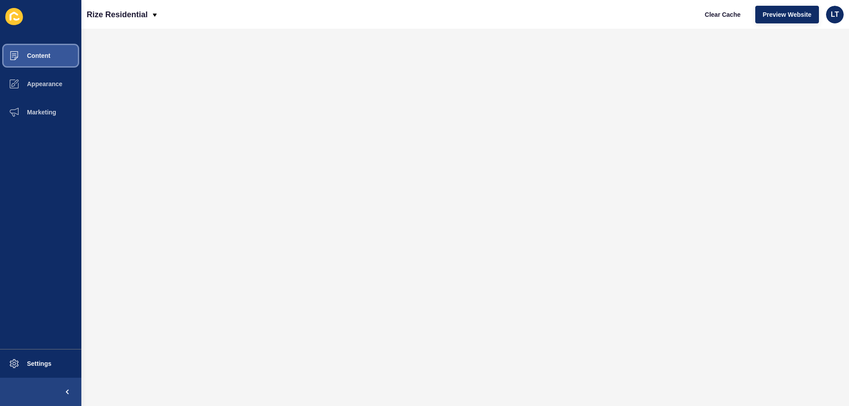
click at [42, 54] on span "Content" at bounding box center [25, 55] width 52 height 7
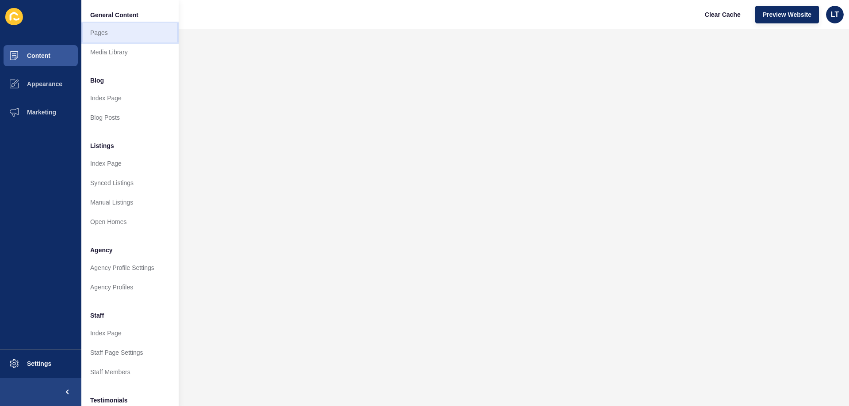
click at [105, 32] on link "Pages" at bounding box center [129, 32] width 97 height 19
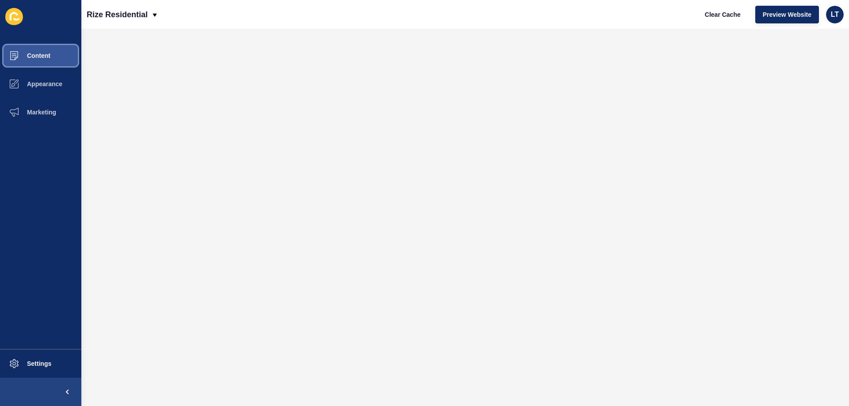
click at [31, 57] on span "Content" at bounding box center [25, 55] width 52 height 7
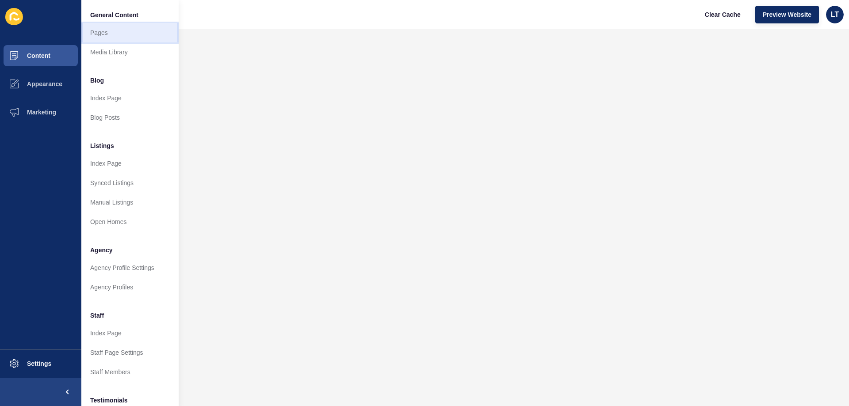
click at [103, 34] on link "Pages" at bounding box center [129, 32] width 97 height 19
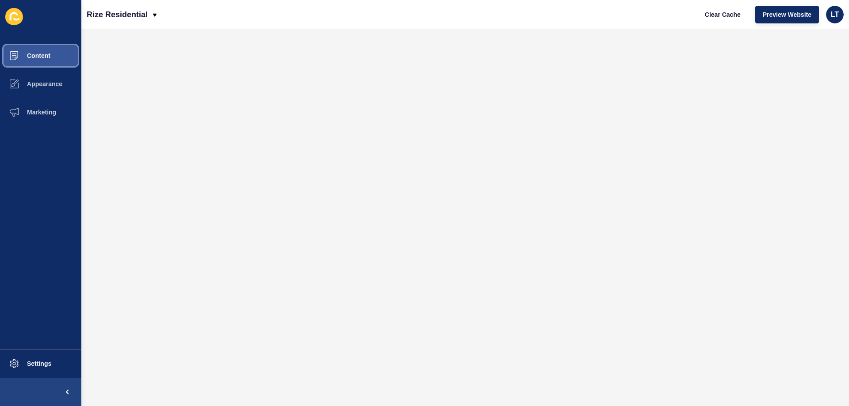
click at [53, 58] on button "Content" at bounding box center [40, 56] width 81 height 28
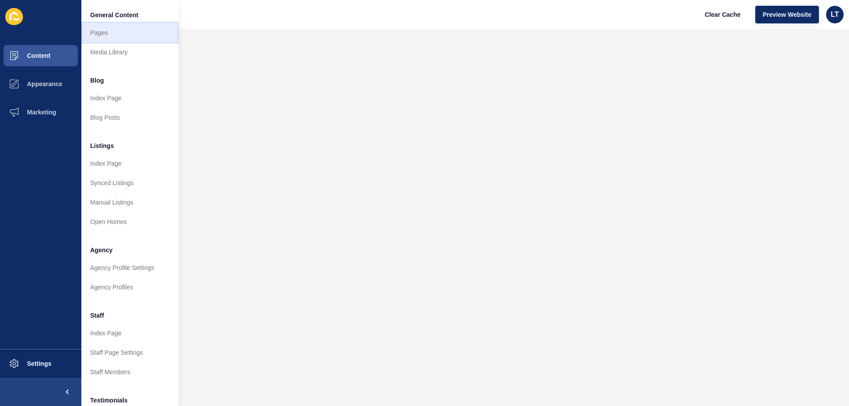
click at [117, 33] on link "Pages" at bounding box center [129, 32] width 97 height 19
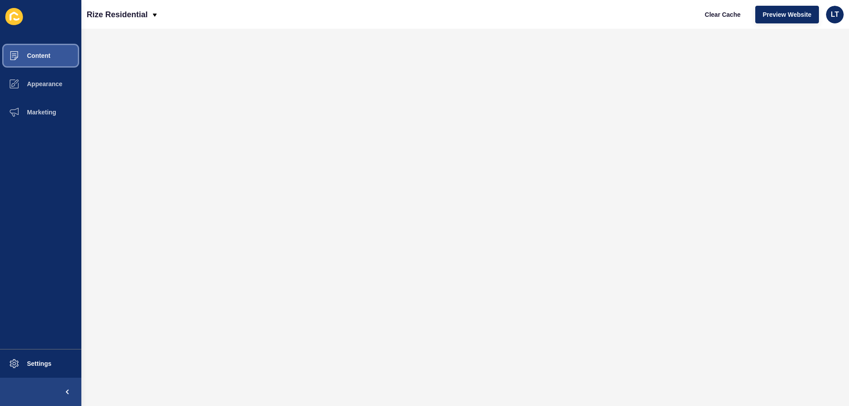
click at [47, 57] on span "Content" at bounding box center [25, 55] width 52 height 7
click at [42, 55] on span "Content" at bounding box center [25, 55] width 52 height 7
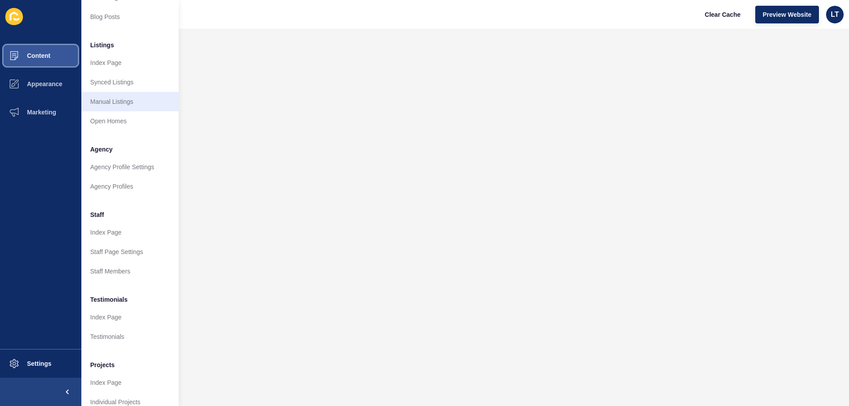
scroll to position [118, 0]
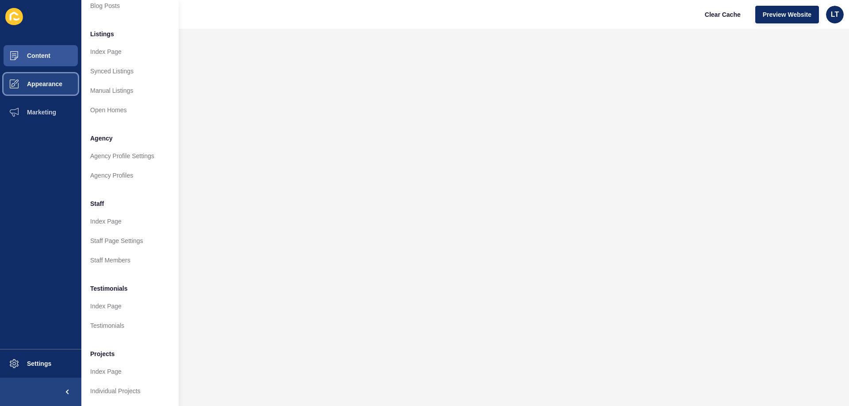
click at [38, 85] on span "Appearance" at bounding box center [31, 83] width 64 height 7
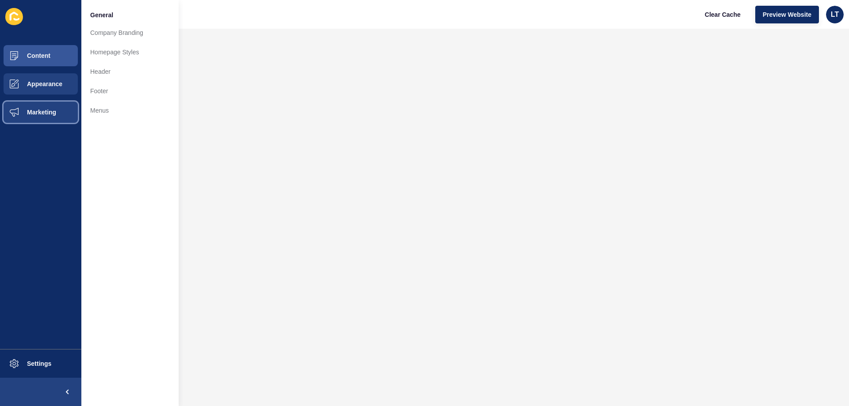
click at [38, 105] on button "Marketing" at bounding box center [40, 112] width 81 height 28
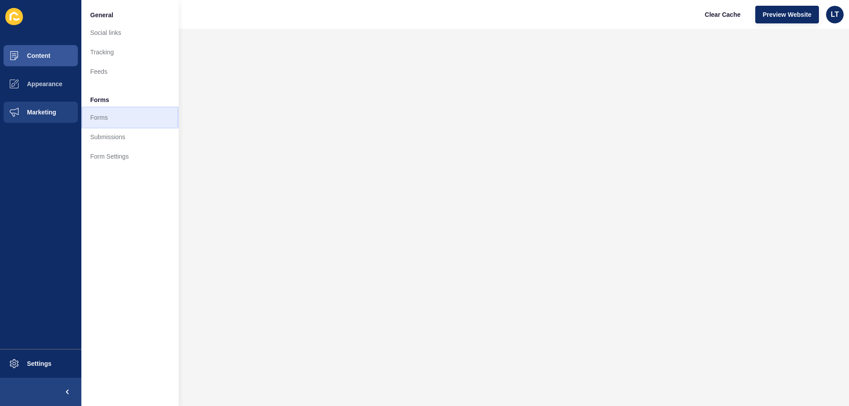
click at [107, 116] on link "Forms" at bounding box center [129, 117] width 97 height 19
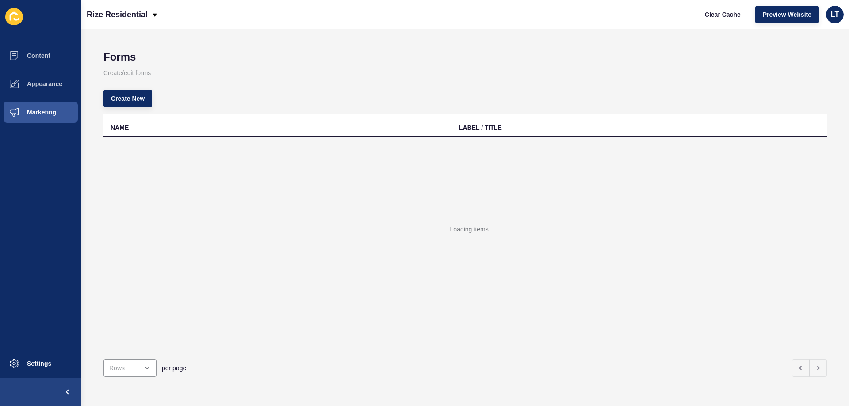
scroll to position [3, 0]
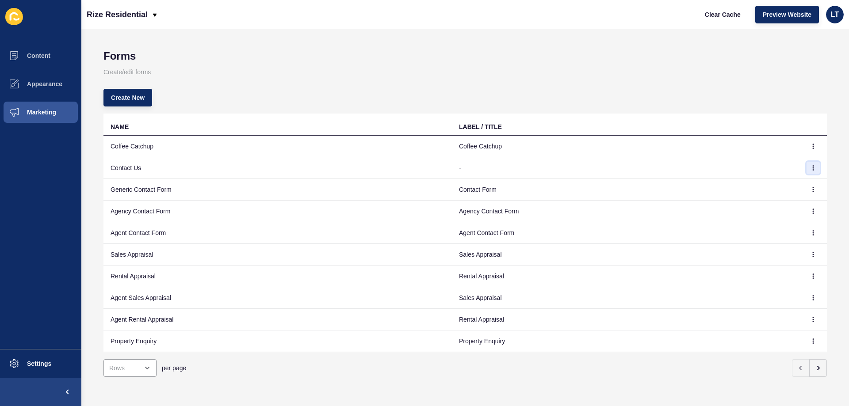
click at [810, 165] on icon "button" at bounding box center [812, 167] width 5 height 5
click at [769, 184] on link "Edit" at bounding box center [782, 183] width 62 height 19
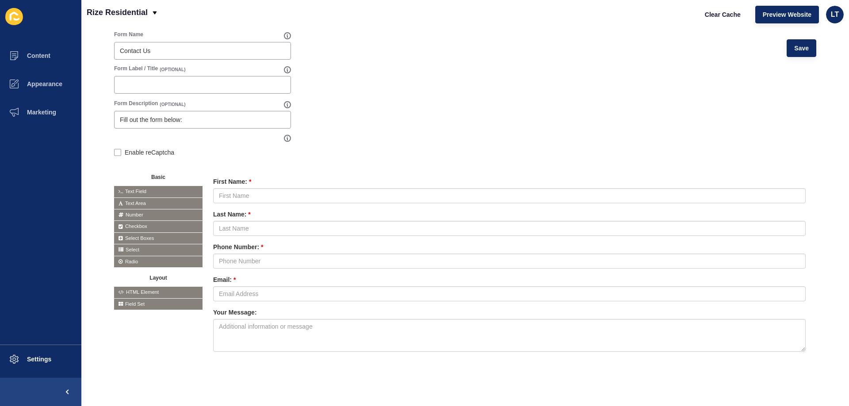
scroll to position [37, 0]
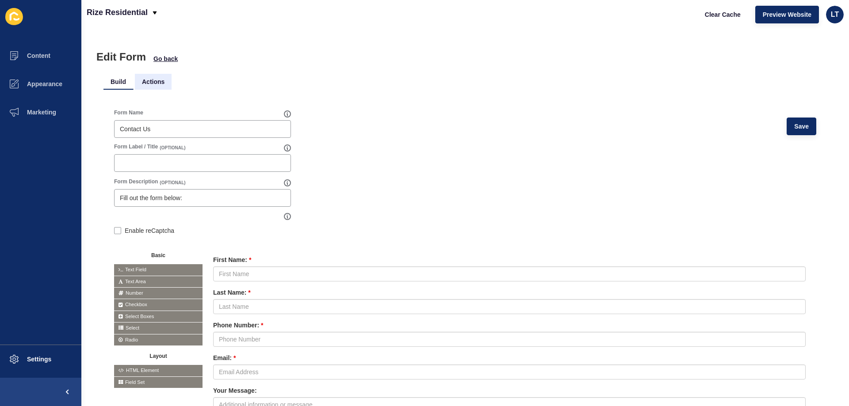
click at [163, 81] on li "Actions" at bounding box center [153, 82] width 37 height 16
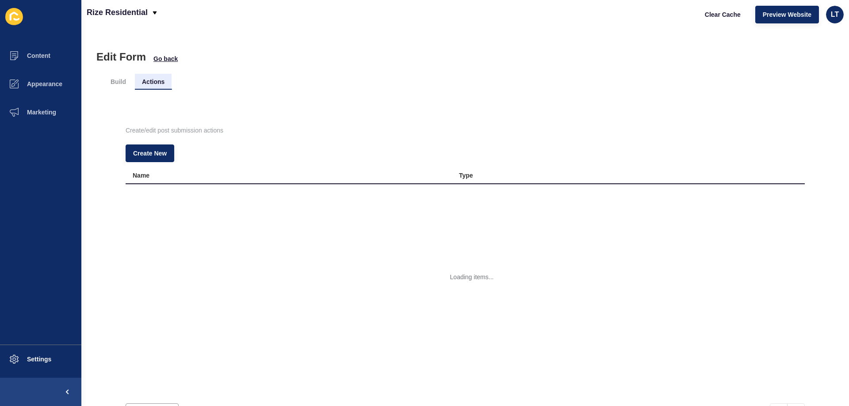
scroll to position [0, 0]
click at [122, 82] on li "Build" at bounding box center [118, 82] width 30 height 16
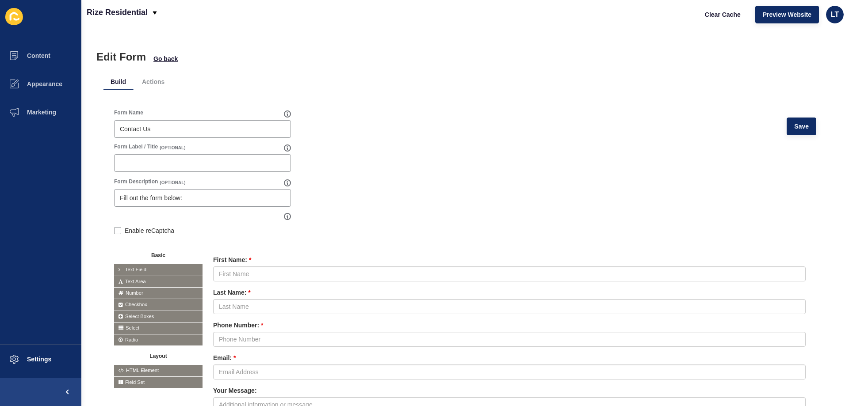
drag, startPoint x: 163, startPoint y: 195, endPoint x: 84, endPoint y: 197, distance: 79.6
click at [84, 197] on div "Edit Form Go back Build Actions Form Name Contact Us Save Form Label / Title (O…" at bounding box center [465, 218] width 768 height 378
click at [200, 199] on input "Fill out the form below:" at bounding box center [202, 198] width 165 height 9
drag, startPoint x: 205, startPoint y: 197, endPoint x: 93, endPoint y: 195, distance: 111.9
click at [93, 196] on div "Edit Form Go back Build Actions Form Name Contact Us Save Form Label / Title (O…" at bounding box center [465, 218] width 768 height 378
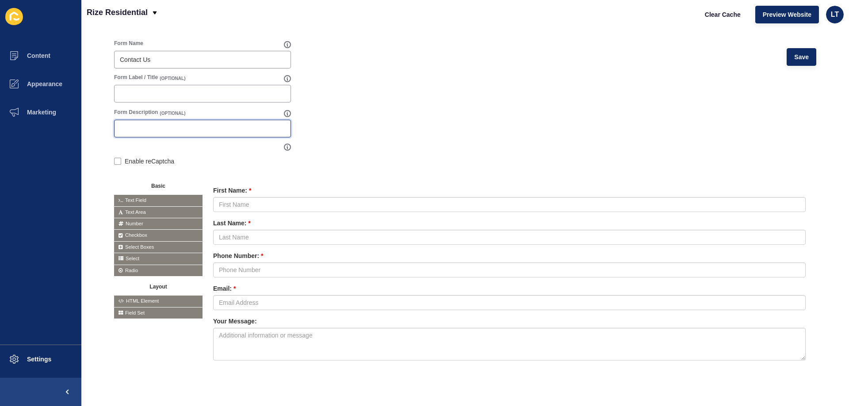
scroll to position [85, 0]
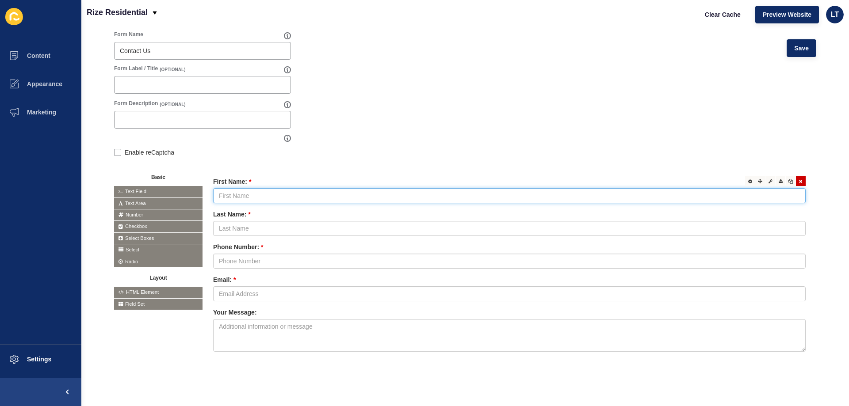
click at [481, 194] on input "text" at bounding box center [509, 195] width 592 height 15
click at [768, 179] on icon at bounding box center [770, 181] width 4 height 4
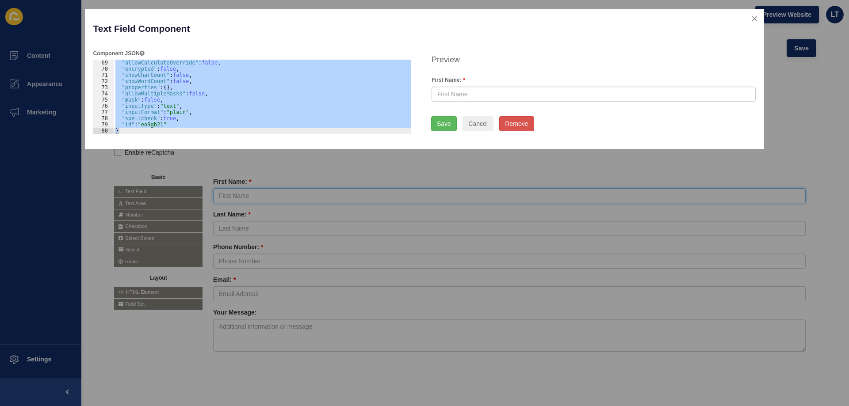
scroll to position [421, 0]
click at [484, 126] on button "Cancel" at bounding box center [477, 123] width 31 height 15
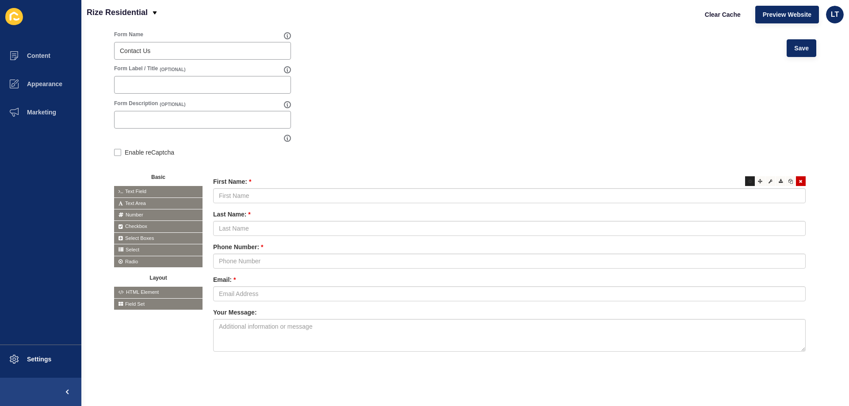
click at [745, 176] on div at bounding box center [750, 181] width 10 height 10
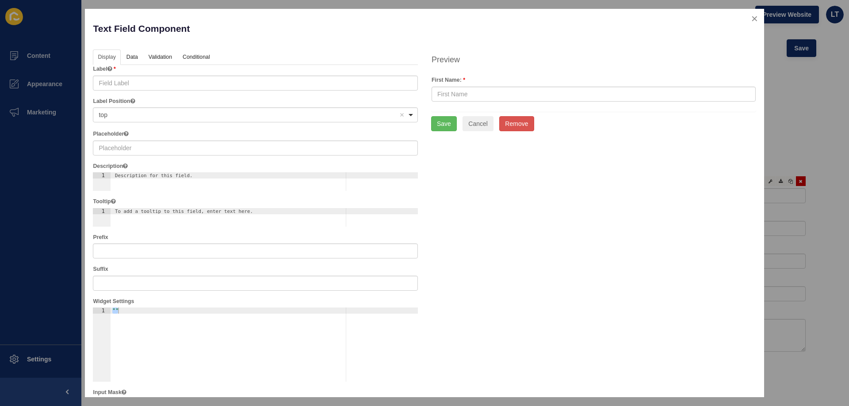
type input "First Name:"
type input "First Name"
checkbox input "false"
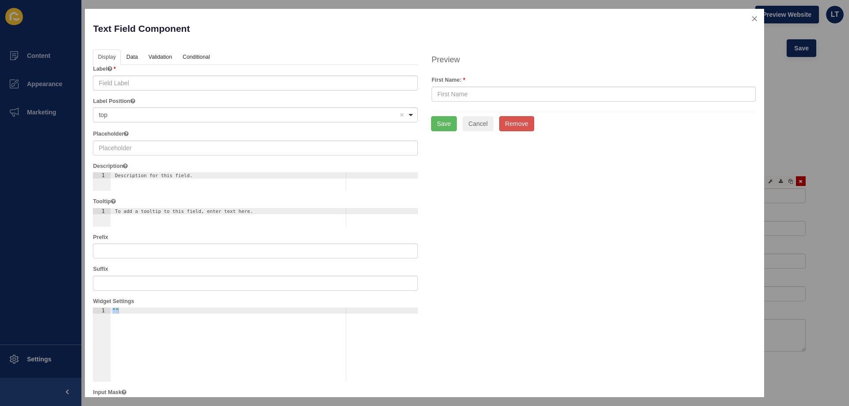
checkbox input "false"
checkbox input "true"
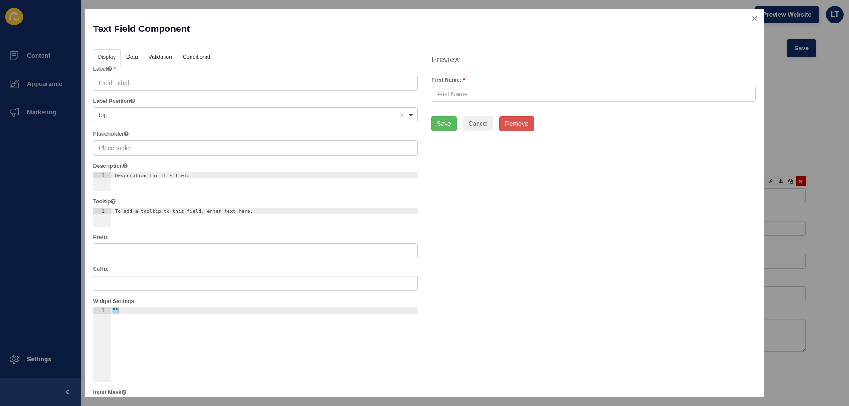
checkbox input "false"
checkbox input "true"
checkbox input "false"
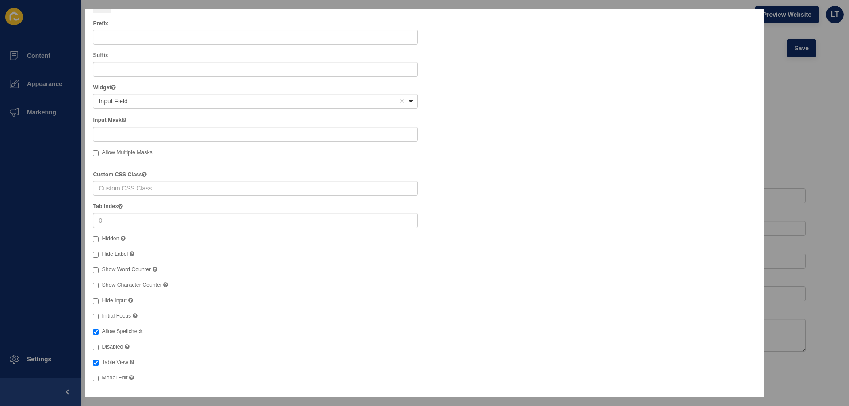
scroll to position [0, 0]
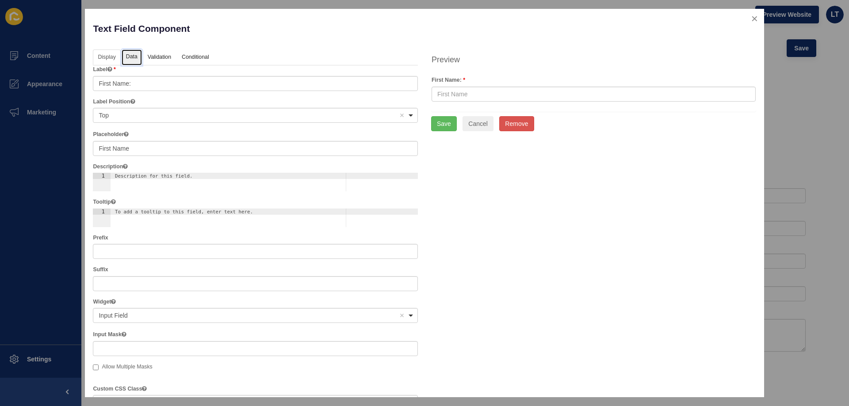
click at [137, 56] on link "Data" at bounding box center [132, 58] width 20 height 16
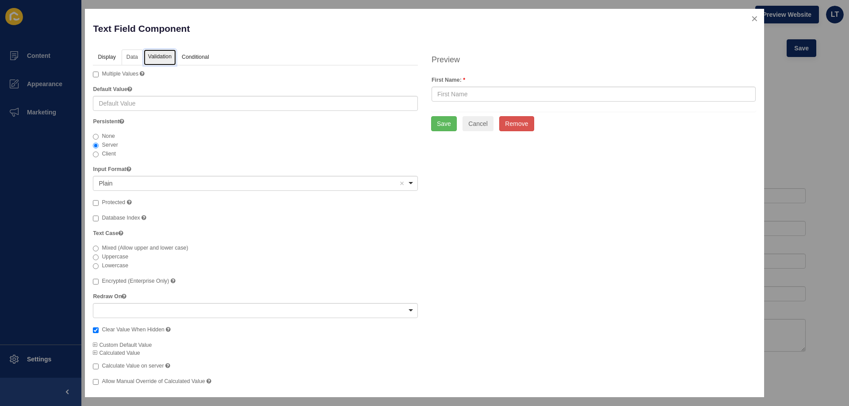
click at [165, 57] on link "Validation" at bounding box center [160, 58] width 32 height 16
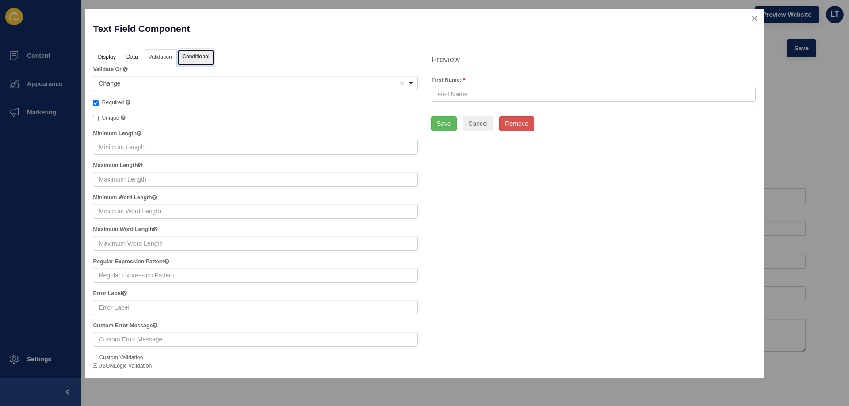
click at [197, 56] on link "Conditional" at bounding box center [196, 58] width 36 height 16
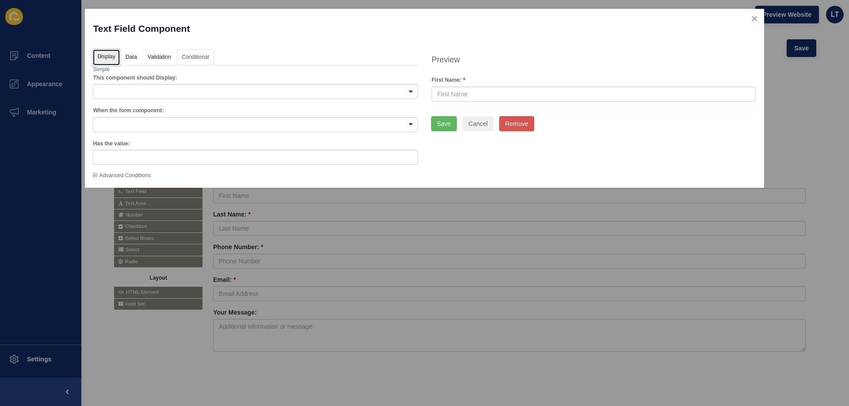
click at [111, 55] on link "Display" at bounding box center [106, 58] width 27 height 16
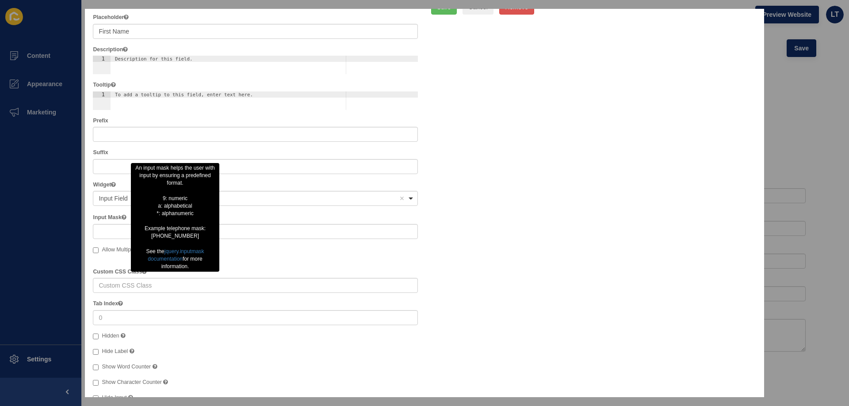
scroll to position [133, 0]
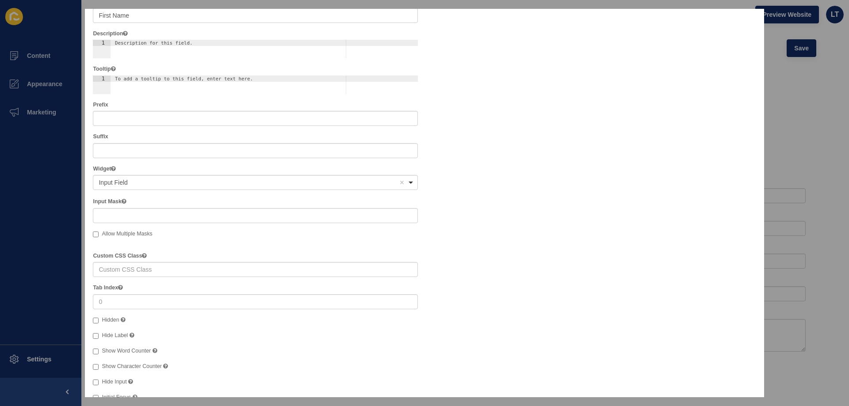
click at [412, 181] on div "<span>Input Field</span> Input Field Remove item" at bounding box center [255, 182] width 325 height 15
click at [477, 177] on div "Display Data Validation API Conditional Logic Layout Label The label for this f…" at bounding box center [424, 194] width 676 height 554
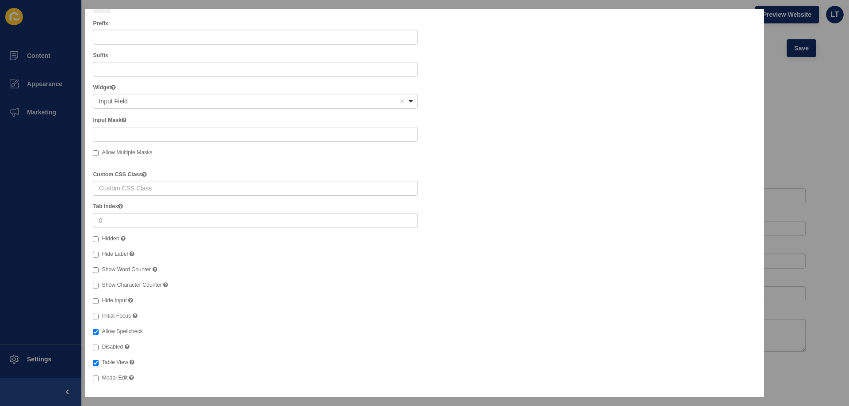
scroll to position [0, 0]
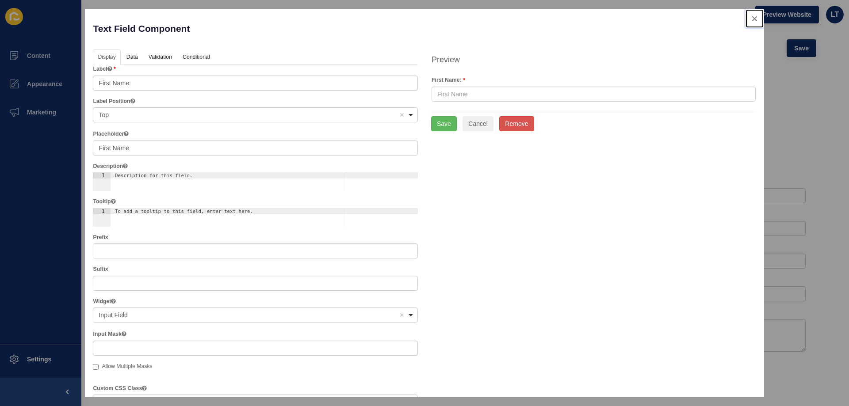
click at [750, 18] on button "close" at bounding box center [754, 18] width 18 height 19
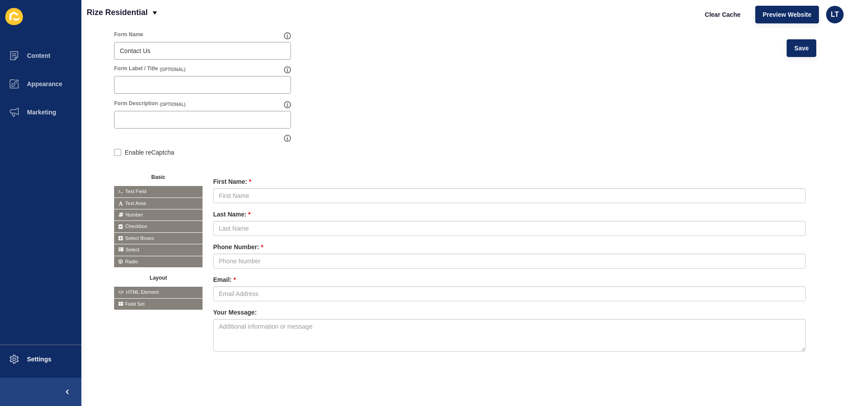
click at [607, 141] on form "Form Name Contact Us Save Form Label / Title (OPTIONAL) Form Description (OPTIO…" at bounding box center [465, 202] width 702 height 343
click at [641, 117] on form "Form Name Contact Us Save Form Label / Title (OPTIONAL) Form Description (OPTIO…" at bounding box center [465, 202] width 702 height 343
click at [768, 179] on icon at bounding box center [770, 181] width 4 height 4
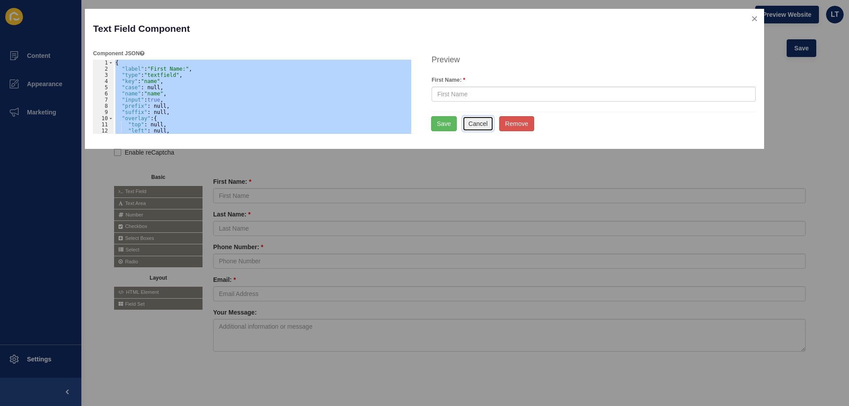
click at [487, 123] on button "Cancel" at bounding box center [477, 123] width 31 height 15
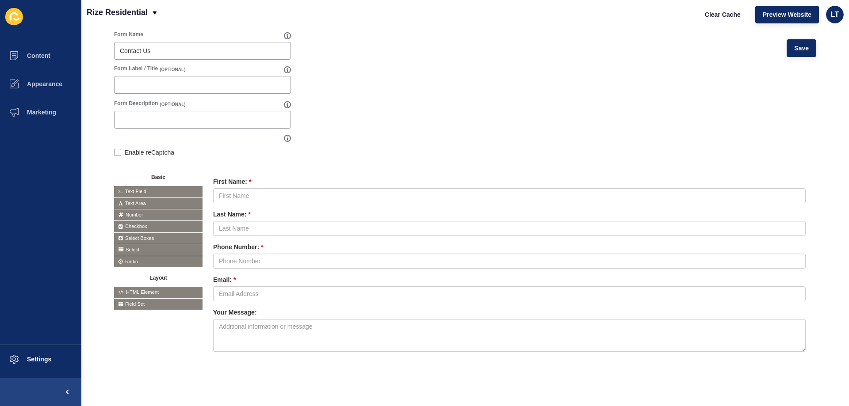
click at [524, 143] on form "Form Name Contact Us Save Form Label / Title (OPTIONAL) Form Description (OPTIO…" at bounding box center [465, 202] width 702 height 343
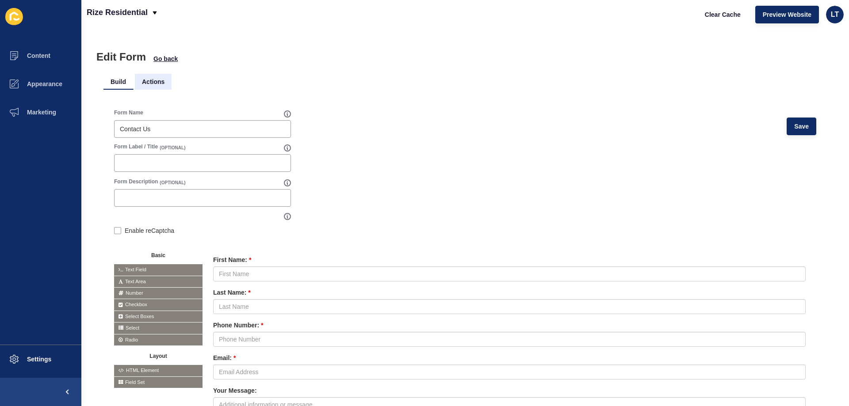
click at [163, 79] on li "Actions" at bounding box center [153, 82] width 37 height 16
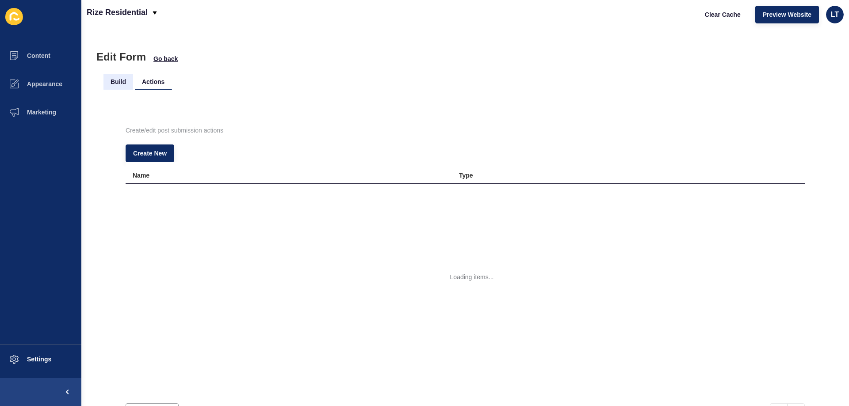
click at [113, 80] on li "Build" at bounding box center [118, 82] width 30 height 16
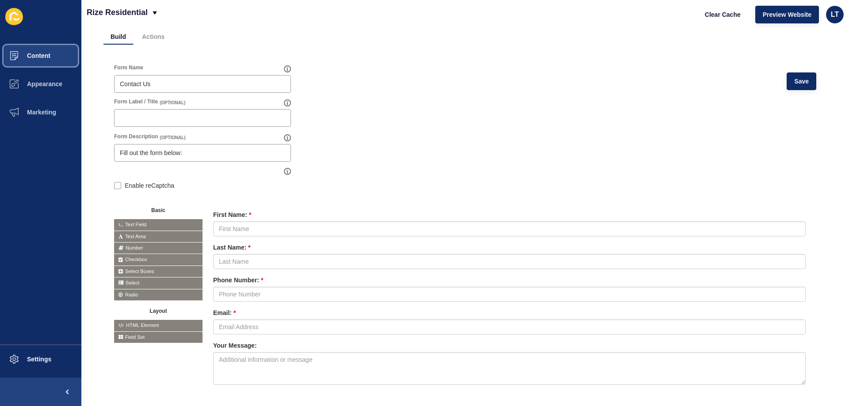
click at [33, 55] on span "Content" at bounding box center [25, 55] width 52 height 7
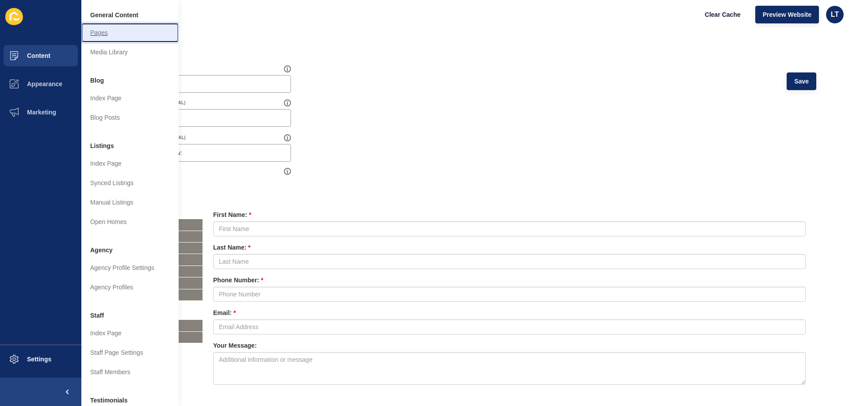
click at [109, 30] on link "Pages" at bounding box center [129, 32] width 97 height 19
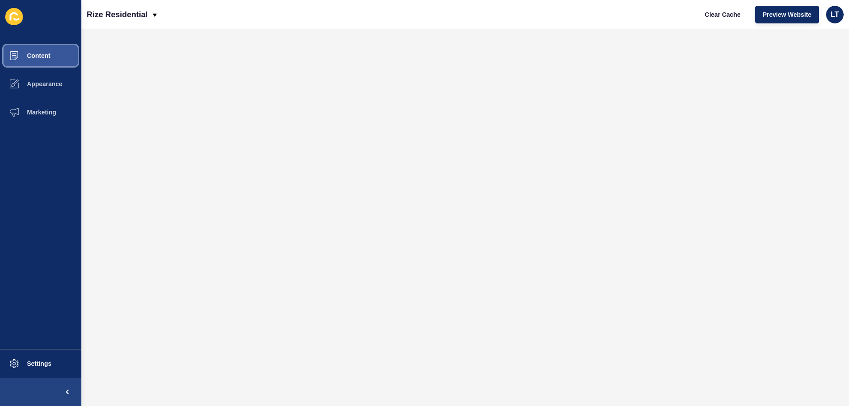
click at [49, 57] on span "Content" at bounding box center [25, 55] width 52 height 7
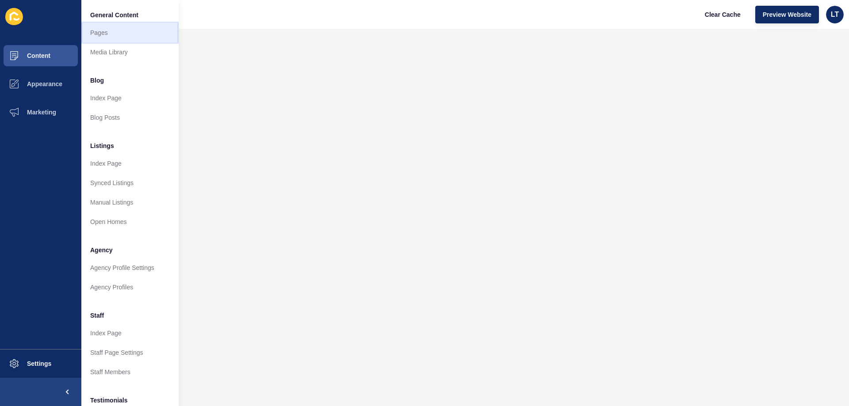
click at [108, 32] on link "Pages" at bounding box center [129, 32] width 97 height 19
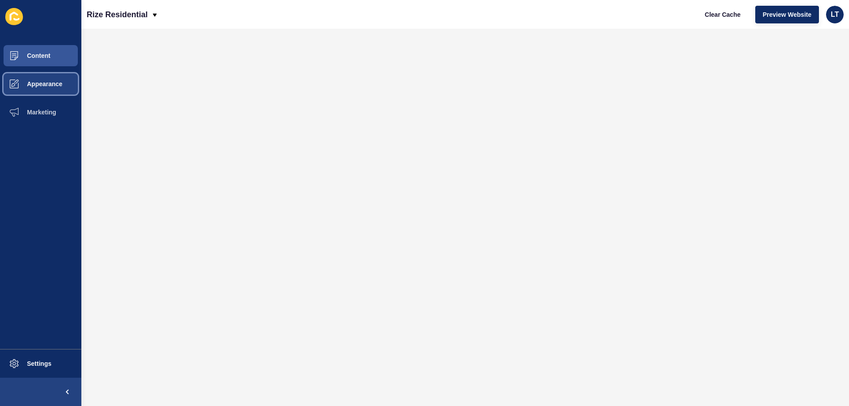
click at [38, 83] on span "Appearance" at bounding box center [31, 83] width 64 height 7
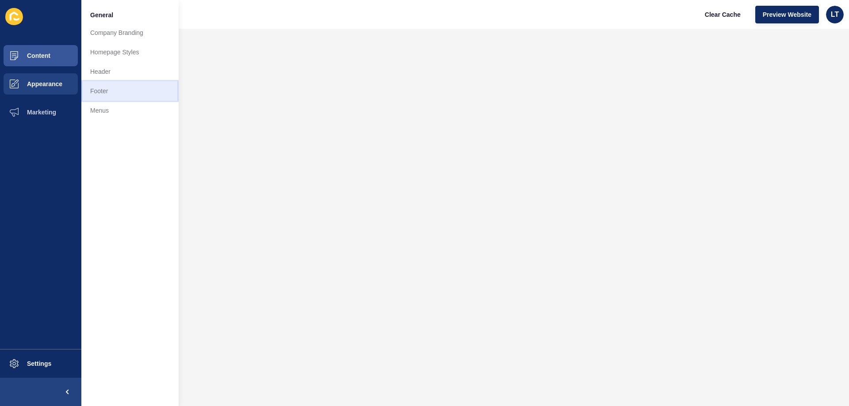
click at [109, 90] on link "Footer" at bounding box center [129, 90] width 97 height 19
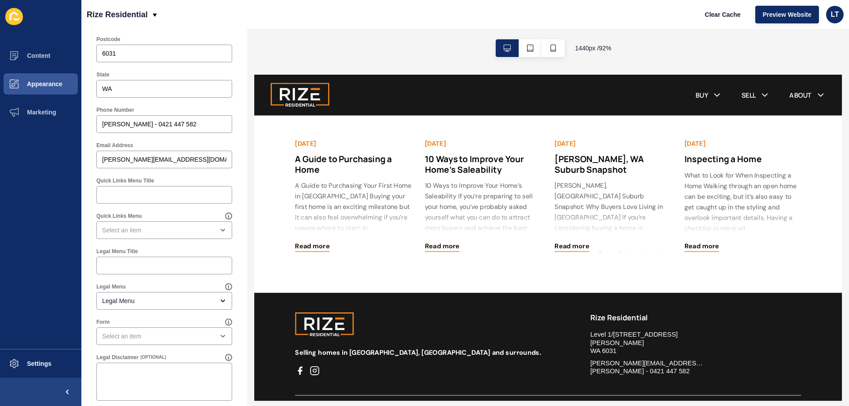
scroll to position [2090, 0]
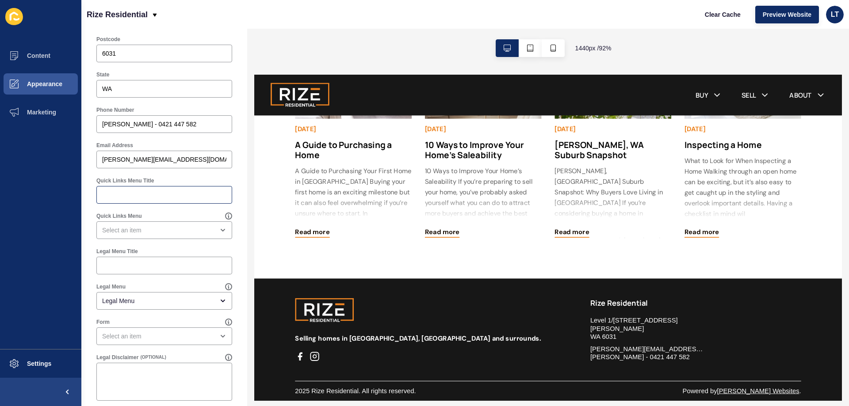
click at [115, 201] on div at bounding box center [164, 195] width 136 height 18
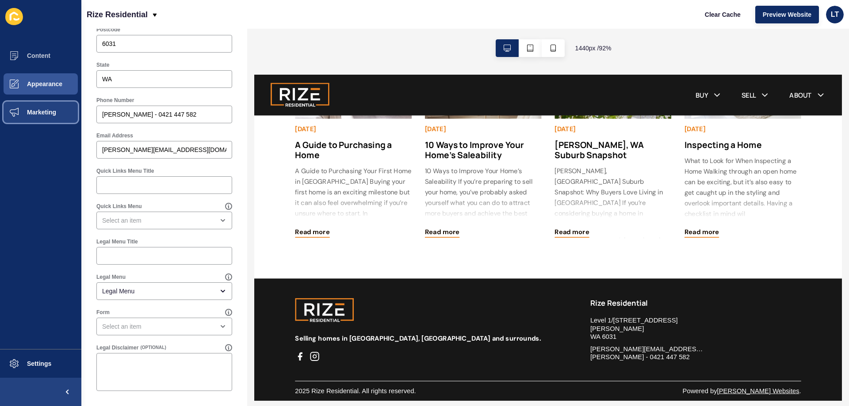
click at [49, 115] on span "Marketing" at bounding box center [27, 112] width 57 height 7
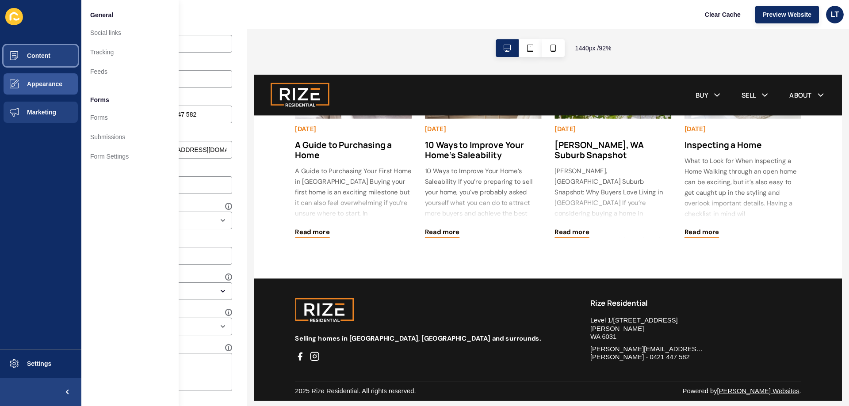
click at [40, 54] on span "Content" at bounding box center [25, 55] width 52 height 7
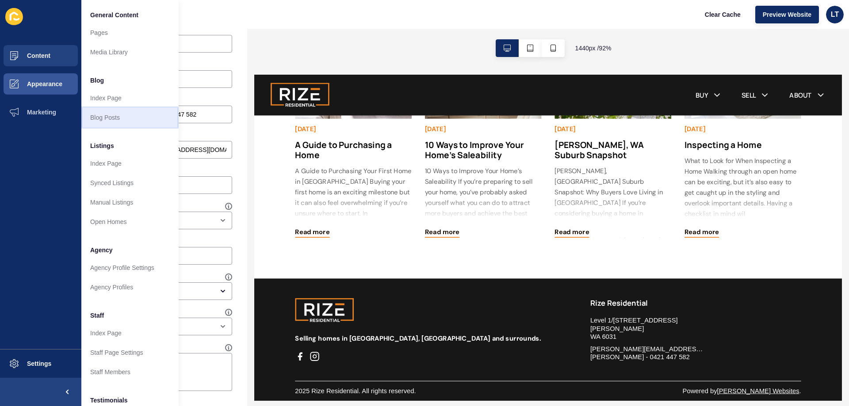
click at [115, 118] on link "Blog Posts" at bounding box center [129, 117] width 97 height 19
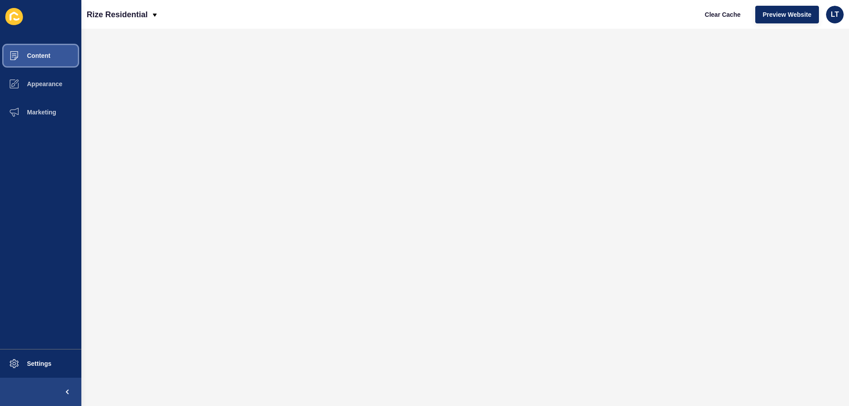
click at [52, 51] on button "Content" at bounding box center [40, 56] width 81 height 28
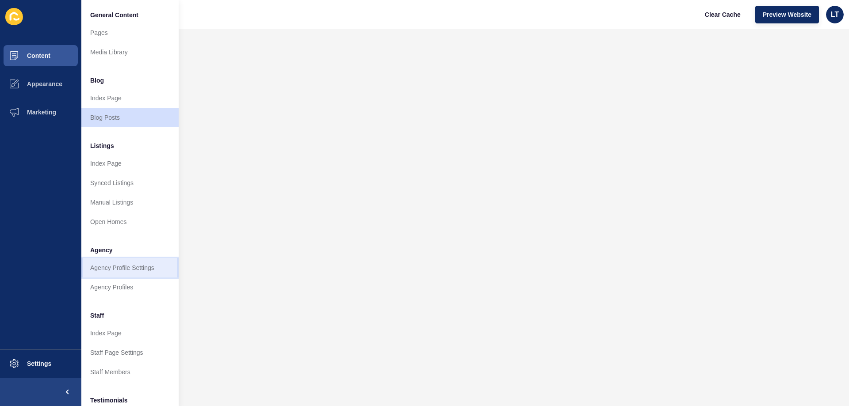
click at [112, 264] on link "Agency Profile Settings" at bounding box center [129, 267] width 97 height 19
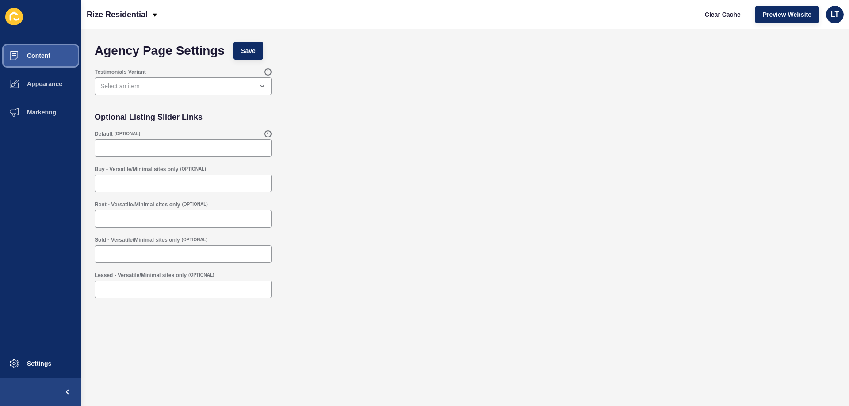
click at [37, 59] on button "Content" at bounding box center [40, 56] width 81 height 28
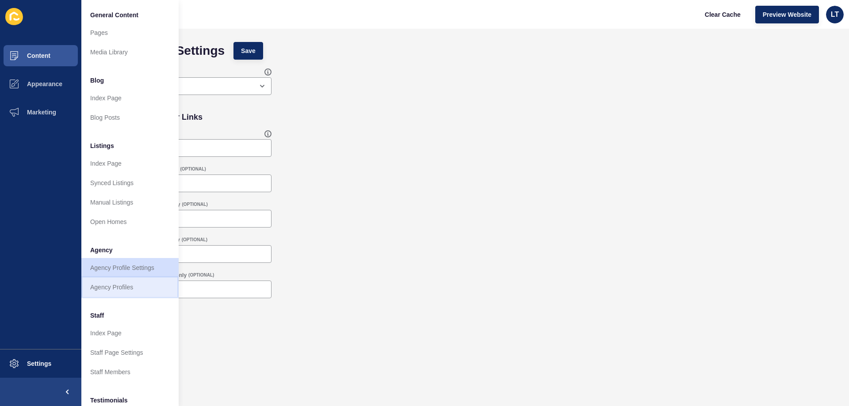
click at [123, 283] on link "Agency Profiles" at bounding box center [129, 287] width 97 height 19
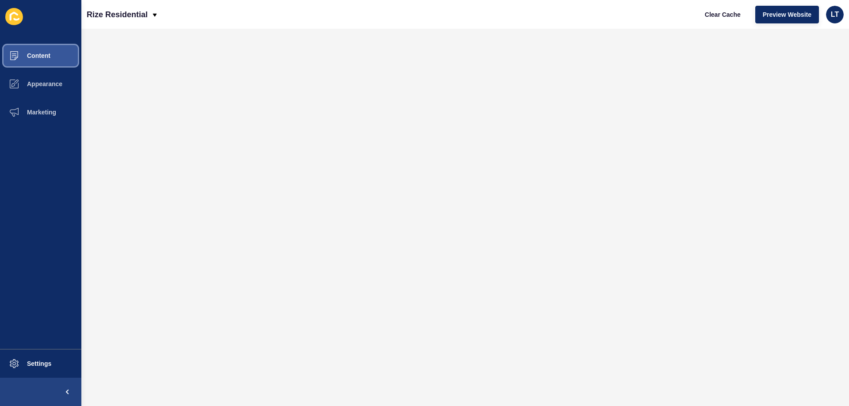
click at [43, 56] on span "Content" at bounding box center [25, 55] width 52 height 7
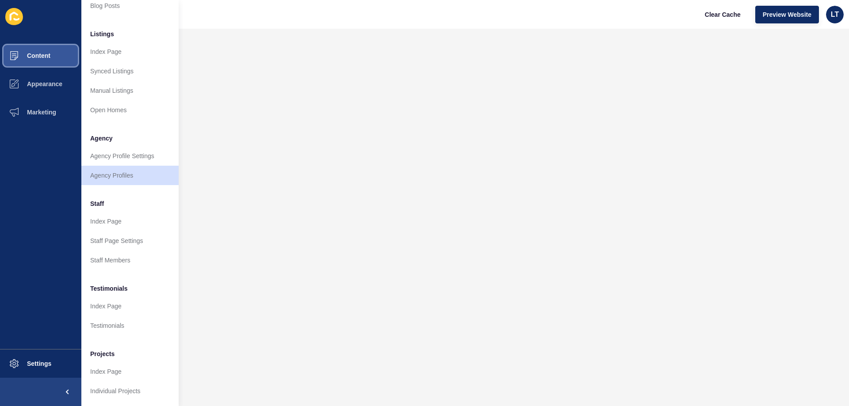
scroll to position [118, 0]
click at [121, 318] on link "Testimonials" at bounding box center [129, 325] width 97 height 19
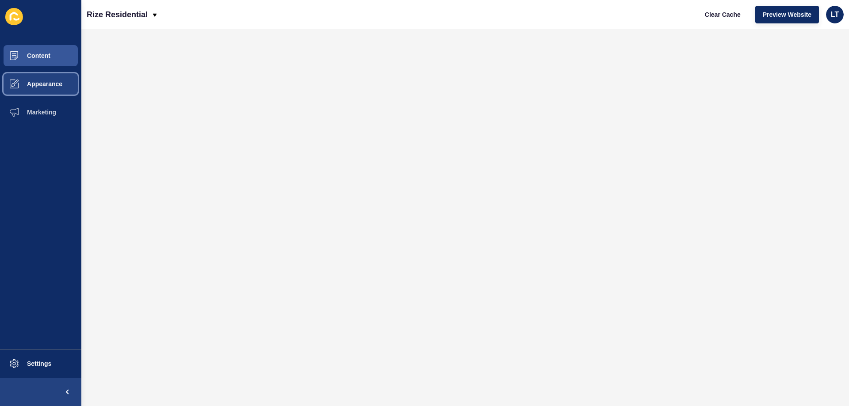
click at [51, 78] on button "Appearance" at bounding box center [40, 84] width 81 height 28
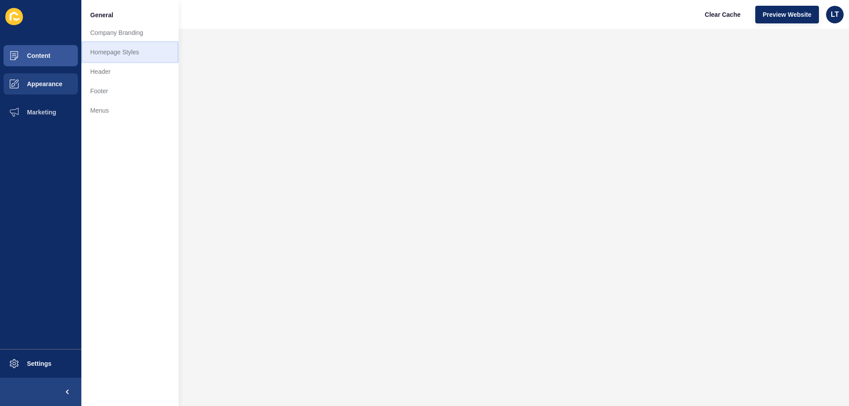
click at [108, 48] on link "Homepage Styles" at bounding box center [129, 51] width 97 height 19
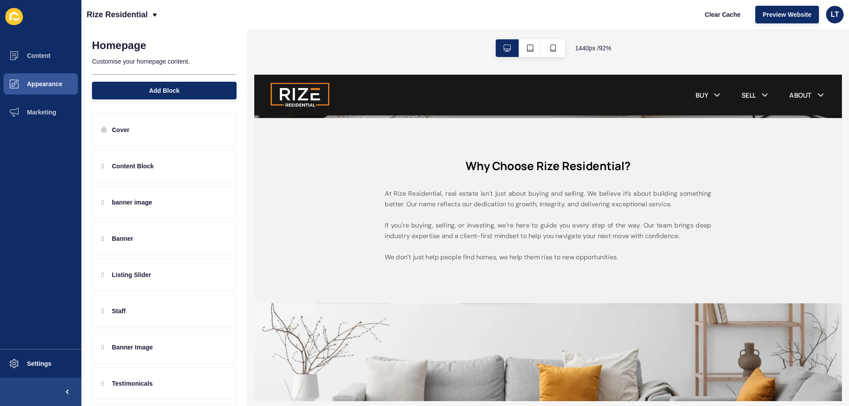
scroll to position [309, 0]
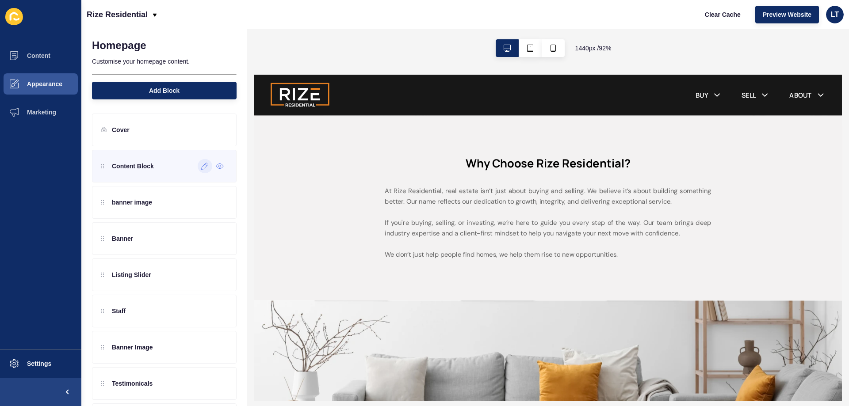
click at [201, 165] on icon at bounding box center [205, 166] width 8 height 7
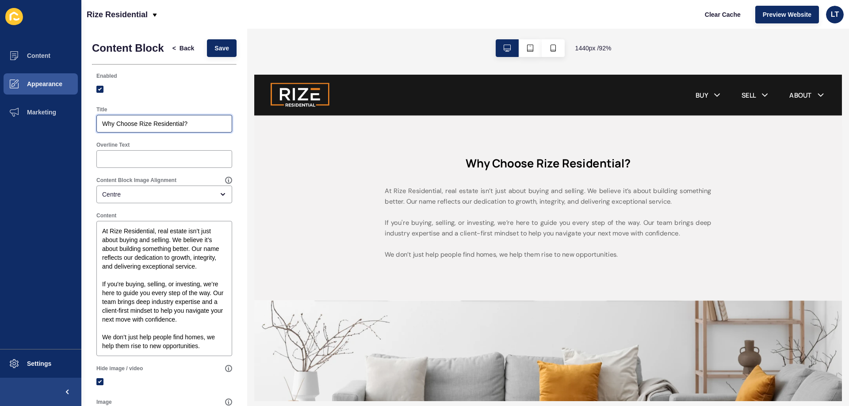
click at [198, 128] on input "Why Choose Rize Residential?" at bounding box center [164, 123] width 124 height 9
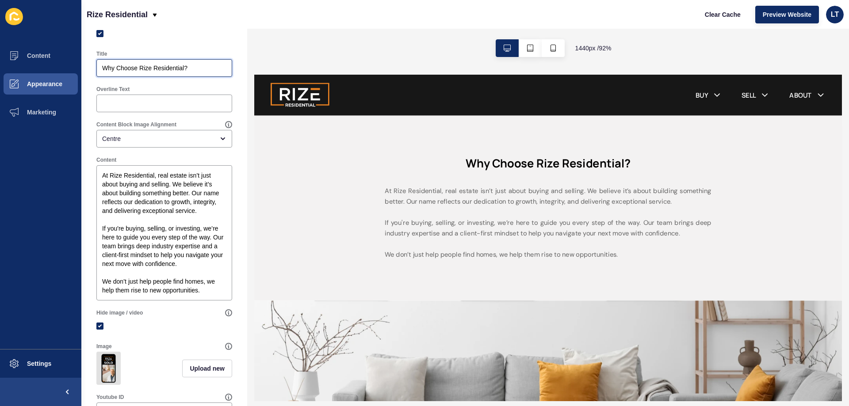
scroll to position [0, 0]
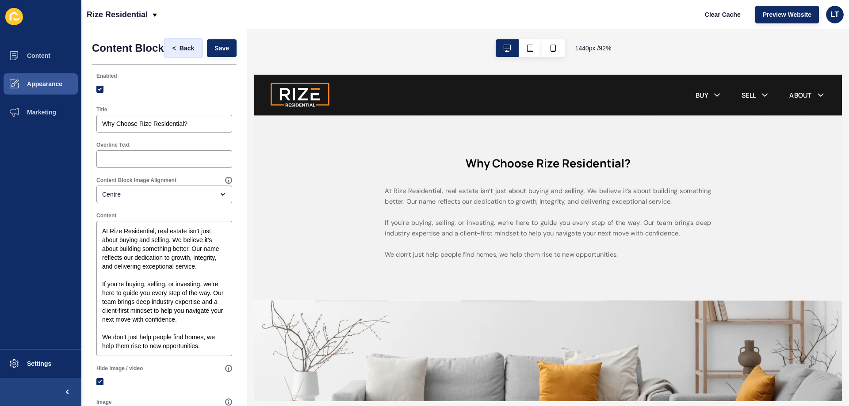
click at [180, 51] on span "Back" at bounding box center [187, 48] width 15 height 9
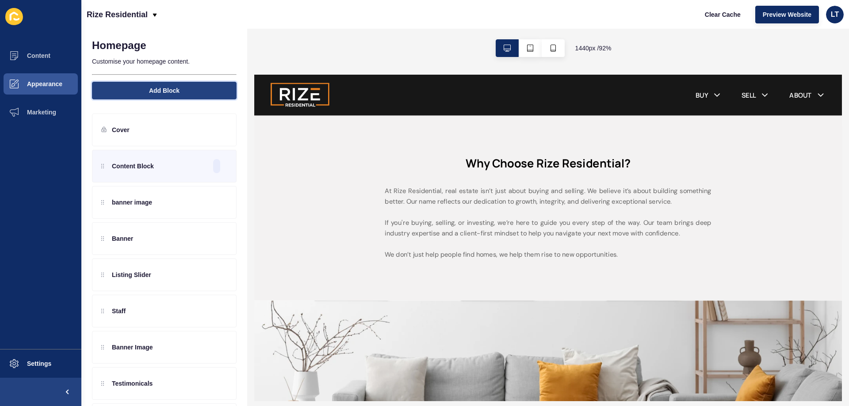
click at [180, 89] on button "Add Block" at bounding box center [164, 91] width 145 height 18
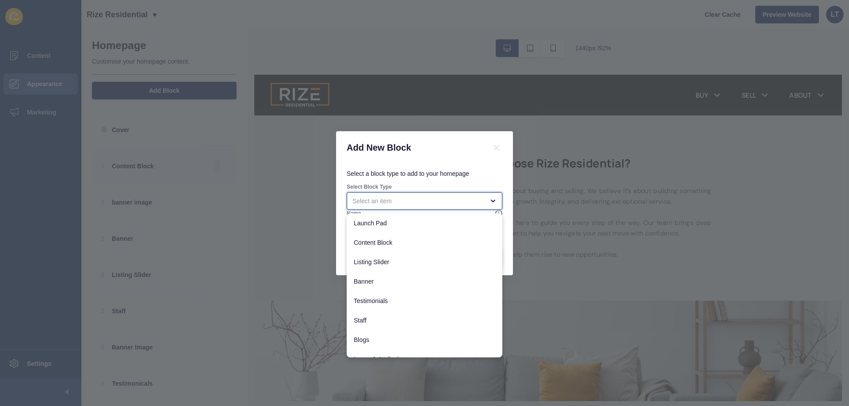
click at [410, 197] on div "close menu" at bounding box center [418, 201] width 132 height 9
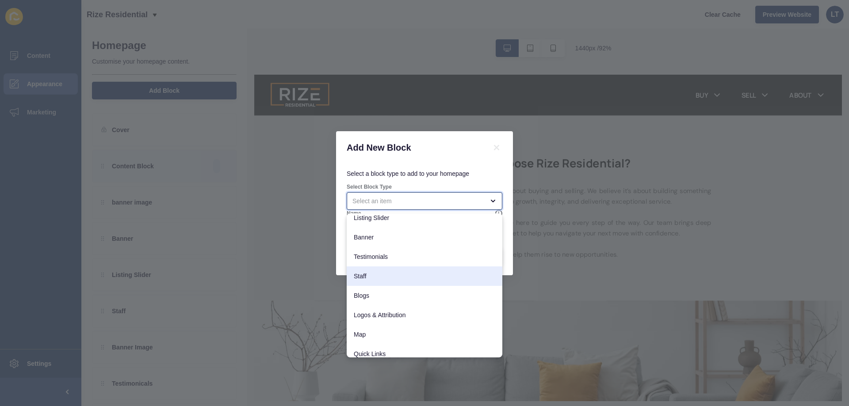
scroll to position [70, 0]
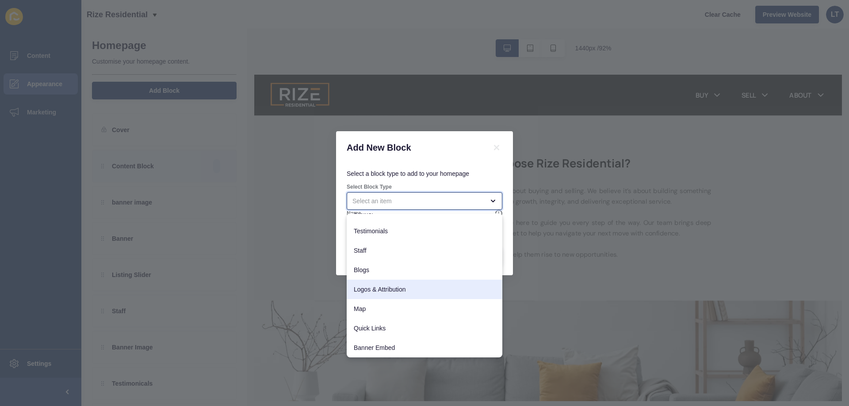
click at [394, 290] on span "Logos & Attribution" at bounding box center [424, 289] width 141 height 9
type input "Logos & Attribution"
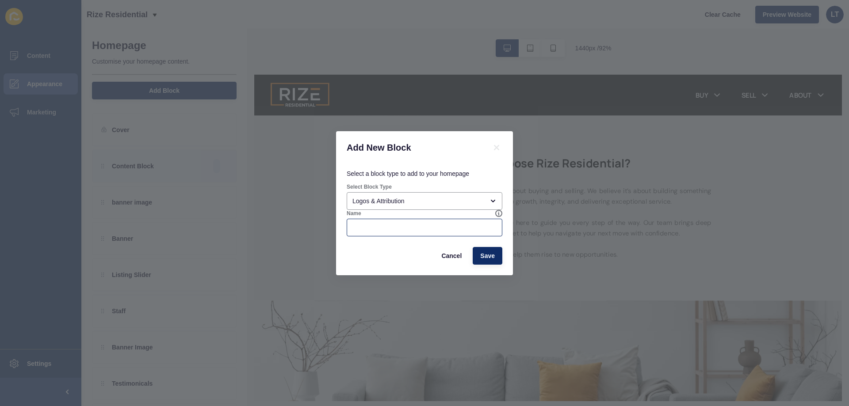
click at [376, 221] on div at bounding box center [425, 228] width 156 height 18
type input "logo"
click at [492, 261] on button "Save" at bounding box center [488, 256] width 30 height 18
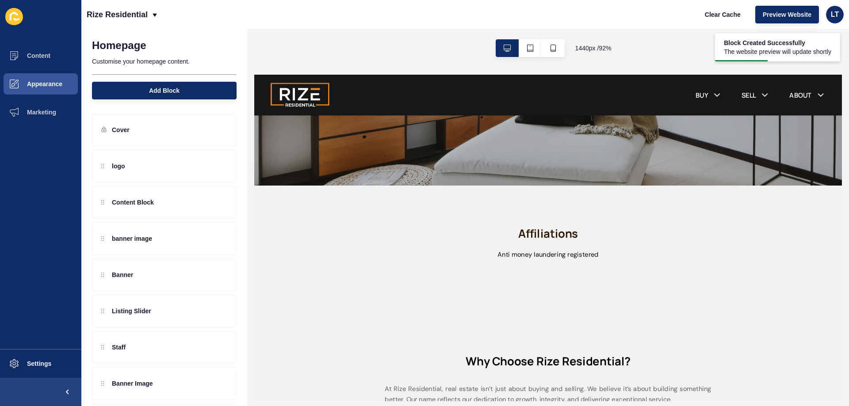
scroll to position [265, 0]
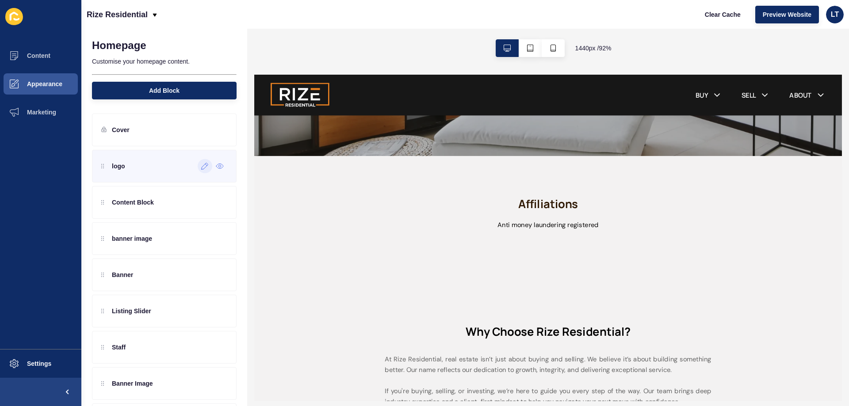
click at [201, 167] on icon at bounding box center [205, 166] width 8 height 7
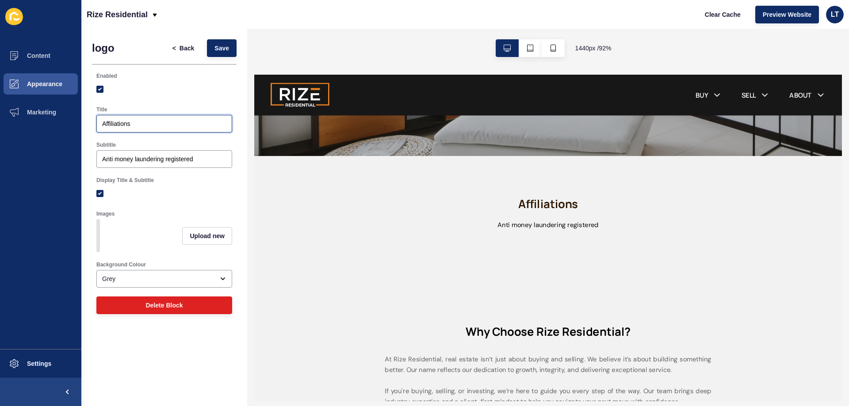
click at [152, 123] on input "Affiliations" at bounding box center [164, 123] width 124 height 9
drag, startPoint x: 168, startPoint y: 123, endPoint x: 56, endPoint y: 121, distance: 111.9
click at [56, 121] on div "Content Appearance Marketing Settings Rize Residential Clear Cache Preview Webs…" at bounding box center [424, 203] width 849 height 406
click at [213, 163] on input "Anti money laundering registered" at bounding box center [164, 159] width 124 height 9
drag, startPoint x: 195, startPoint y: 160, endPoint x: 72, endPoint y: 156, distance: 123.9
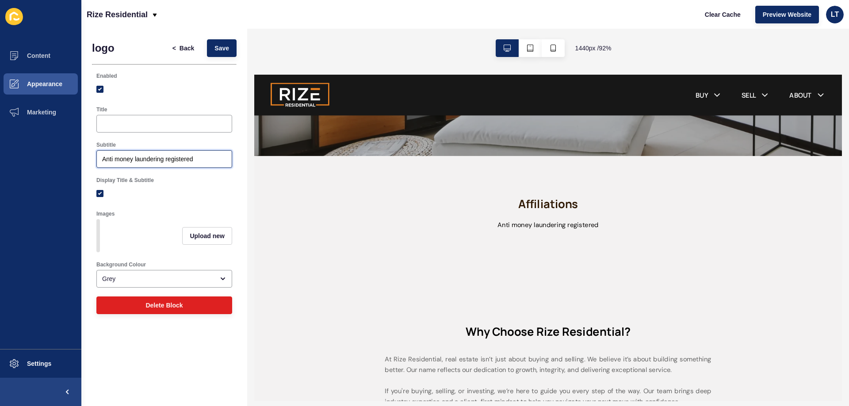
click at [80, 157] on div "Content Appearance Marketing Settings Rize Residential Clear Cache Preview Webs…" at bounding box center [424, 203] width 849 height 406
click at [206, 237] on span "Upload new" at bounding box center [207, 236] width 35 height 9
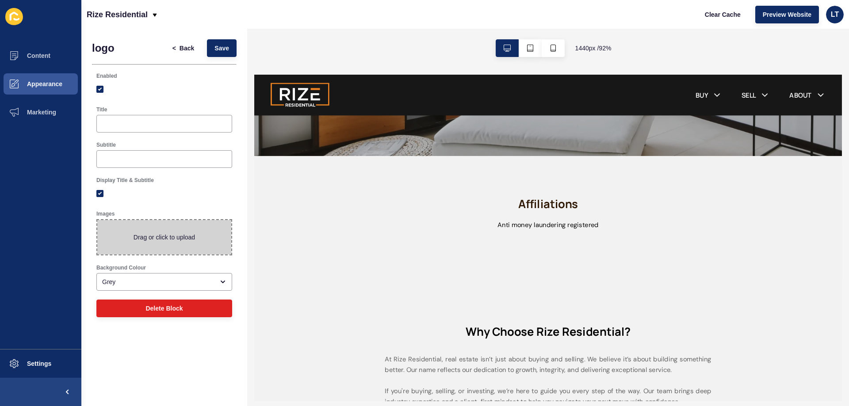
click at [145, 239] on span at bounding box center [164, 237] width 134 height 34
click at [97, 220] on input "Drag or click to upload" at bounding box center [97, 220] width 0 height 0
click at [102, 193] on label at bounding box center [99, 193] width 7 height 7
click at [102, 193] on input "Display Title & Subtitle" at bounding box center [101, 194] width 6 height 6
checkbox input "false"
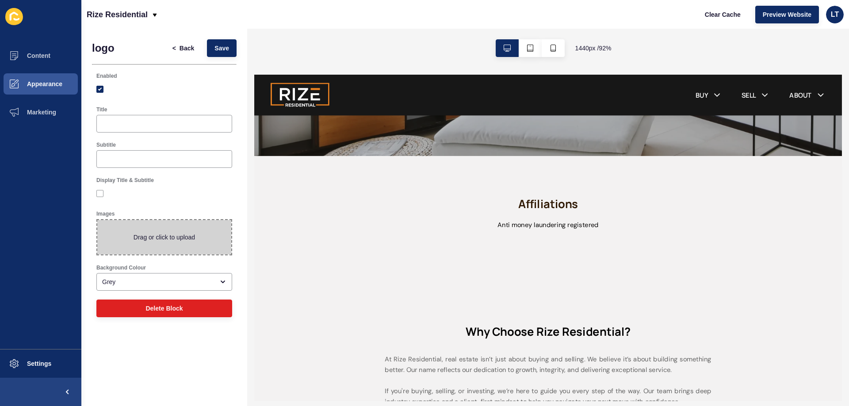
click at [179, 242] on span at bounding box center [164, 237] width 134 height 34
click at [97, 220] on input "Drag or click to upload" at bounding box center [97, 220] width 0 height 0
click at [180, 47] on span "Back" at bounding box center [187, 48] width 15 height 9
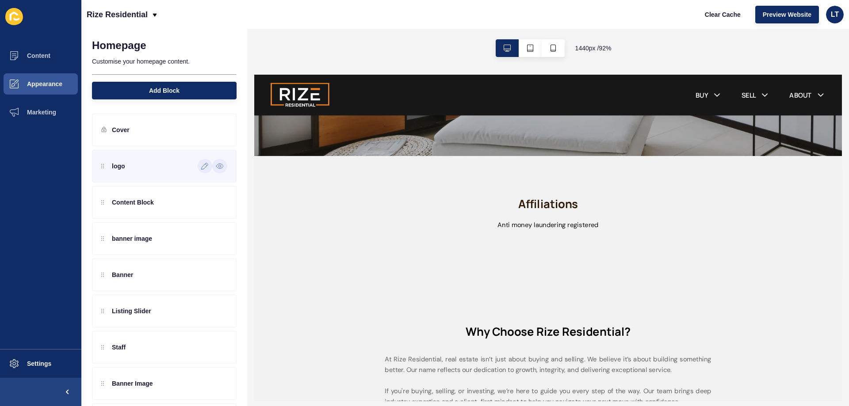
click at [216, 165] on icon at bounding box center [220, 166] width 8 height 7
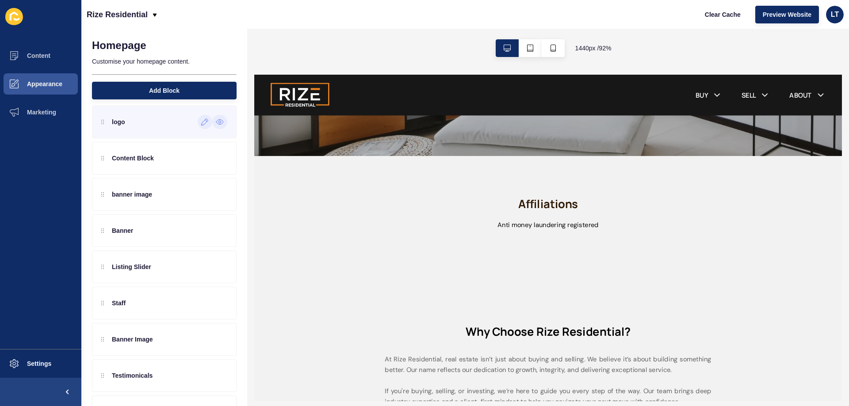
click at [216, 122] on icon at bounding box center [220, 121] width 8 height 7
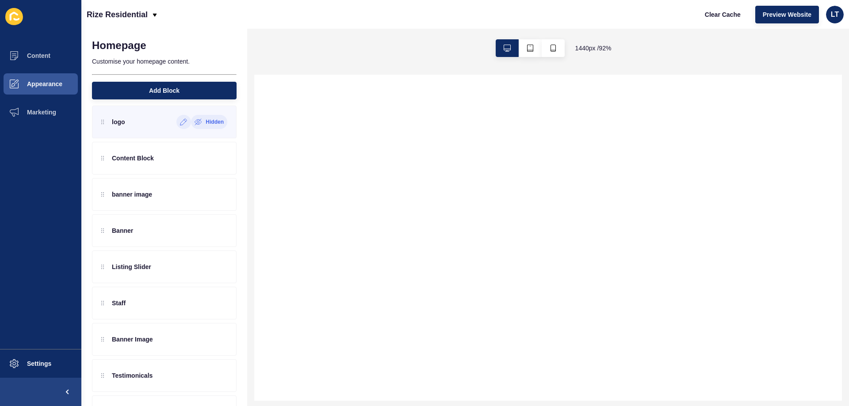
click at [106, 127] on div "logo" at bounding box center [113, 122] width 24 height 14
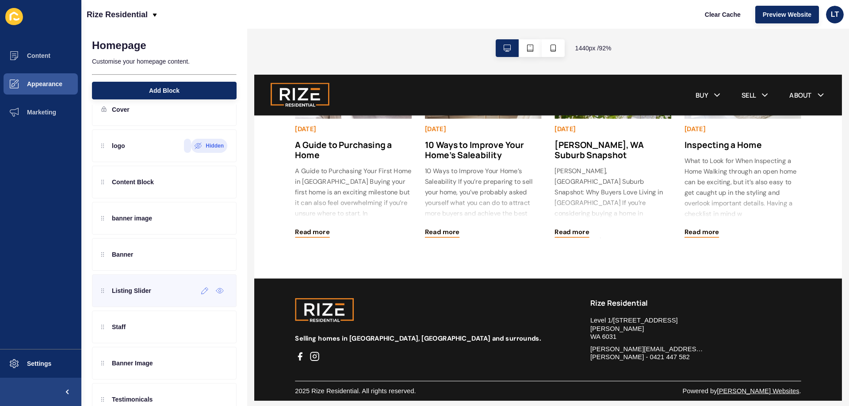
scroll to position [0, 0]
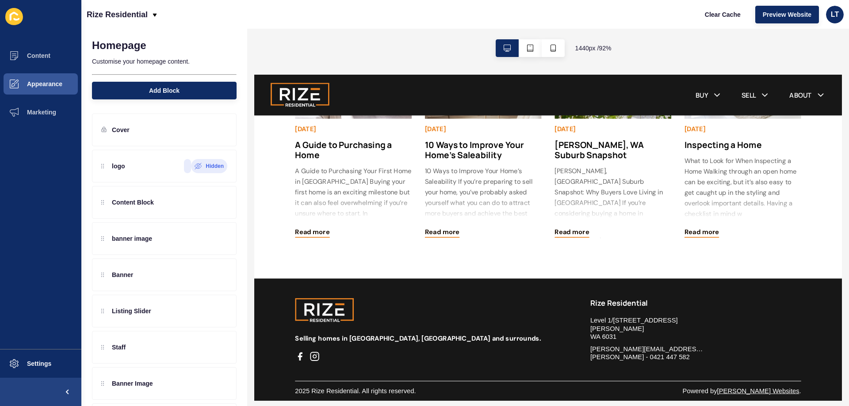
click at [160, 63] on p "Customise your homepage content." at bounding box center [164, 61] width 145 height 19
click at [177, 10] on div "Rize Residential Clear Cache Preview Website LT" at bounding box center [465, 14] width 768 height 29
click at [150, 15] on div "Rize Residential" at bounding box center [123, 15] width 72 height 22
click at [41, 362] on span "Settings" at bounding box center [25, 363] width 53 height 7
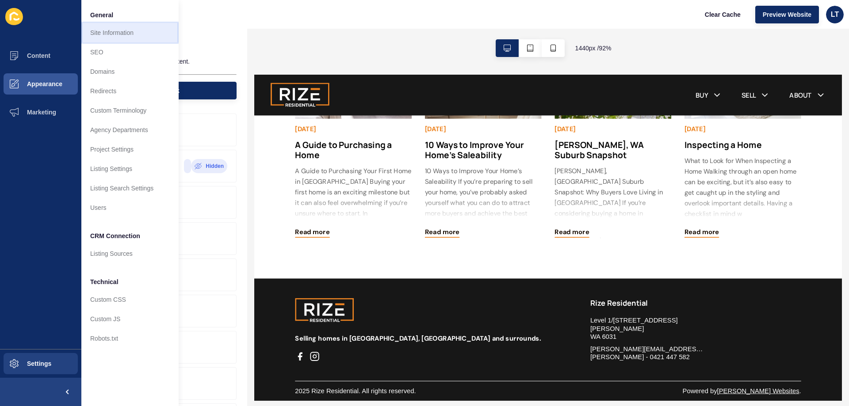
click at [113, 35] on link "Site Information" at bounding box center [129, 32] width 97 height 19
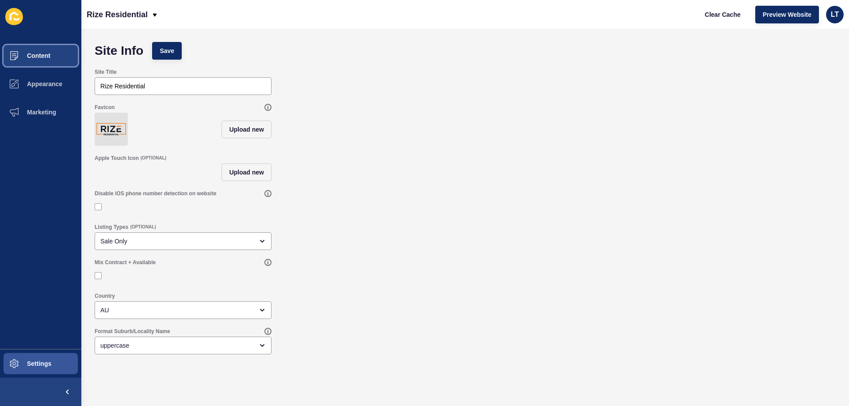
click at [46, 61] on button "Content" at bounding box center [40, 56] width 81 height 28
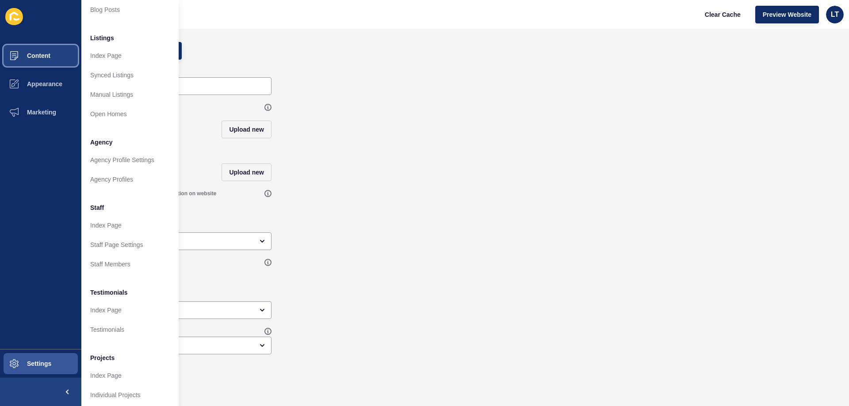
scroll to position [118, 0]
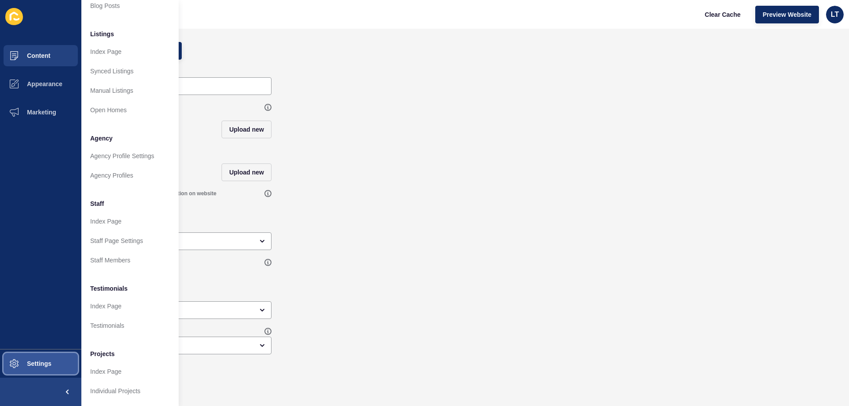
click at [58, 365] on button "Settings" at bounding box center [40, 364] width 81 height 28
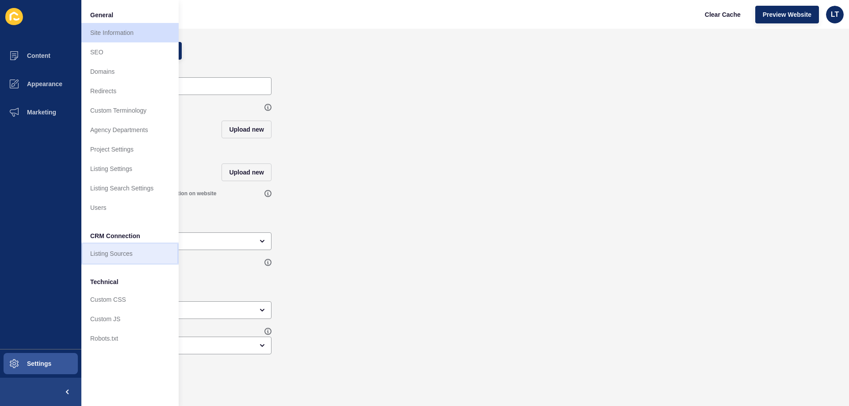
click at [118, 251] on link "Listing Sources" at bounding box center [129, 253] width 97 height 19
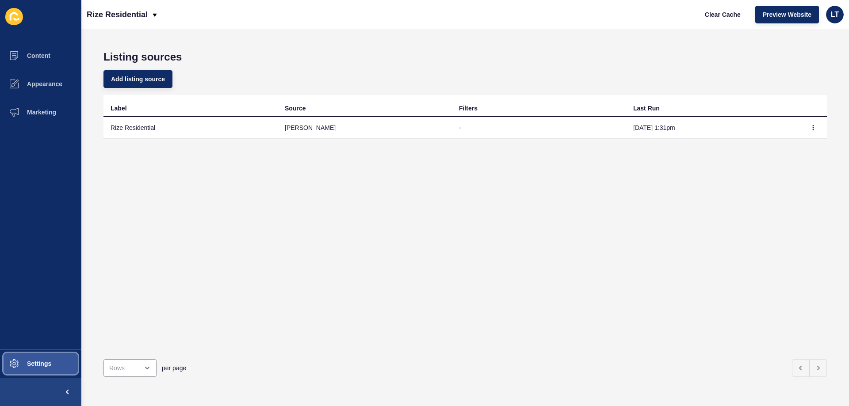
click at [42, 363] on span "Settings" at bounding box center [25, 363] width 53 height 7
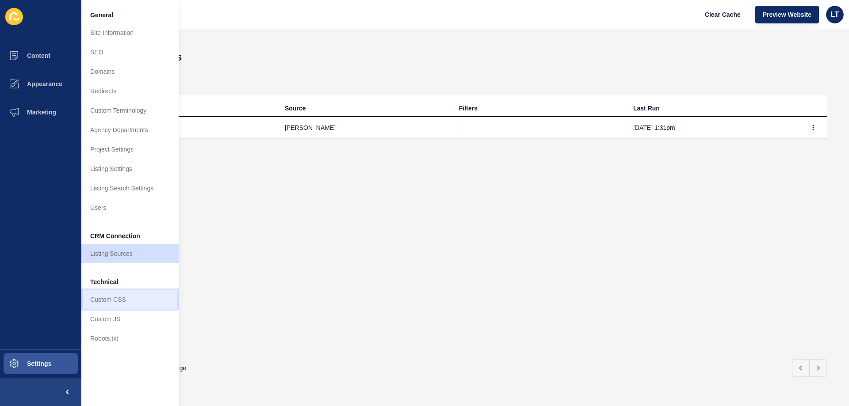
click at [130, 298] on link "Custom CSS" at bounding box center [129, 299] width 97 height 19
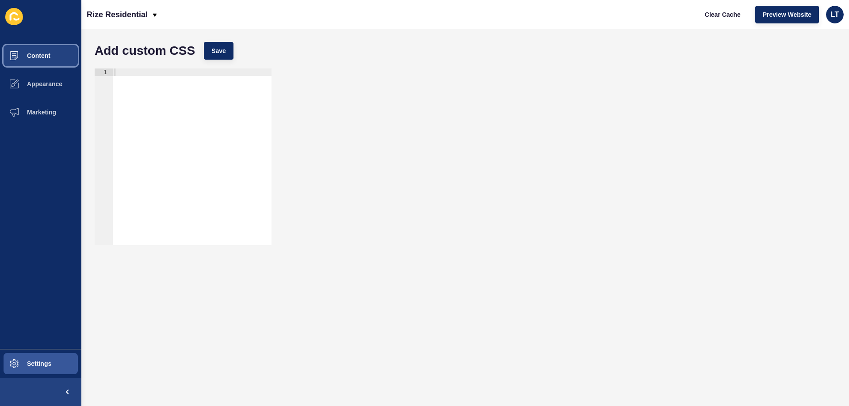
click at [53, 51] on button "Content" at bounding box center [40, 56] width 81 height 28
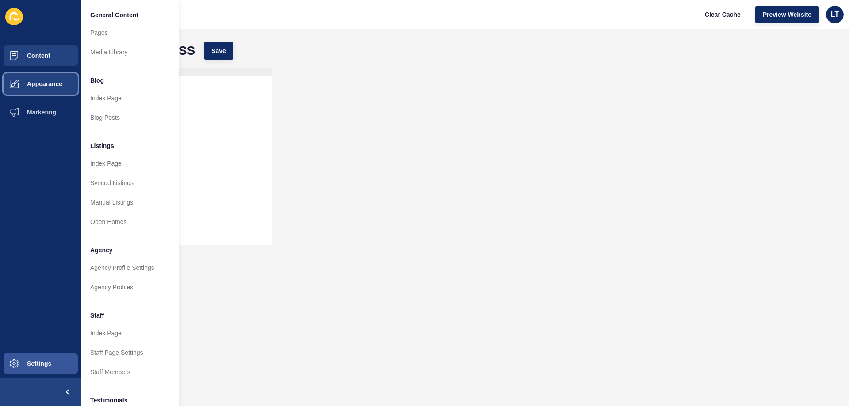
click at [49, 84] on span "Appearance" at bounding box center [31, 83] width 64 height 7
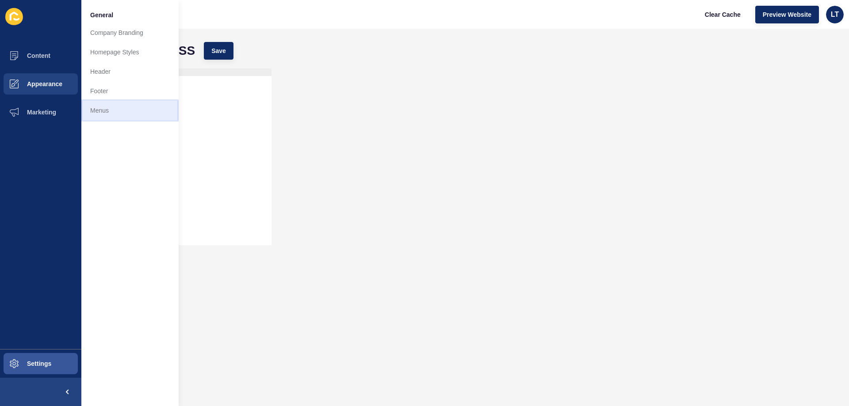
click at [102, 105] on link "Menus" at bounding box center [129, 110] width 97 height 19
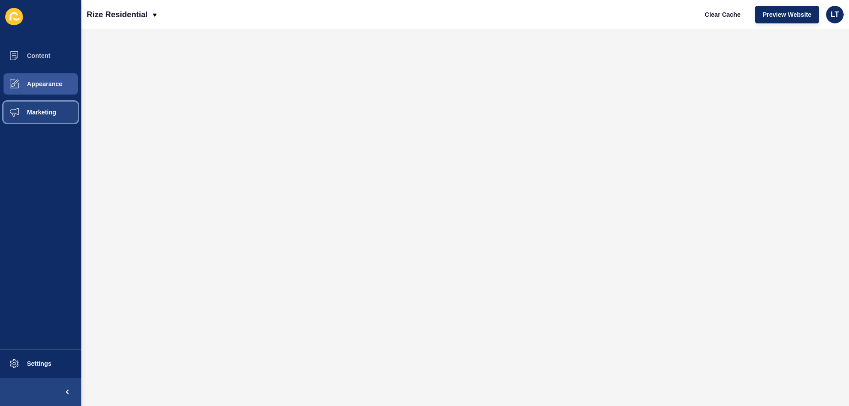
click at [34, 114] on span "Marketing" at bounding box center [27, 112] width 57 height 7
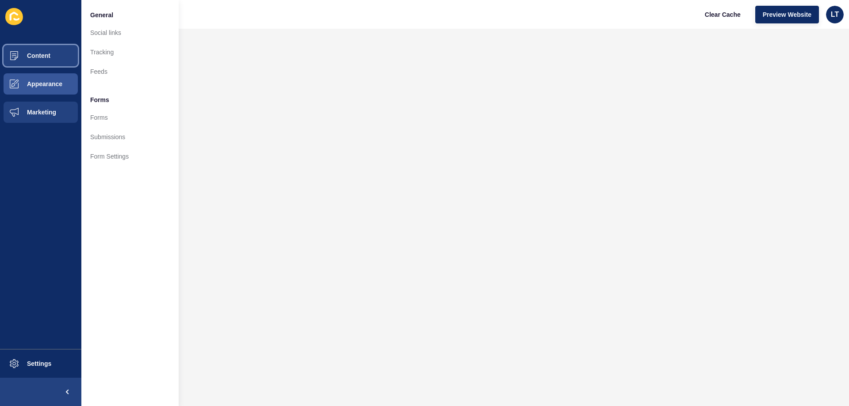
click at [38, 57] on span "Content" at bounding box center [25, 55] width 52 height 7
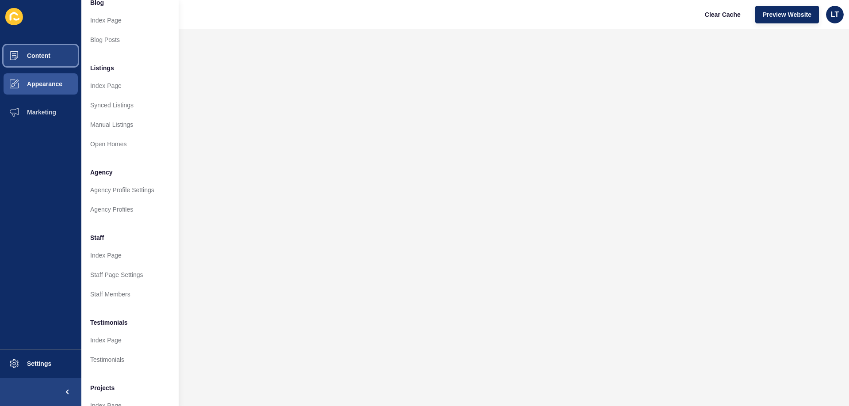
scroll to position [118, 0]
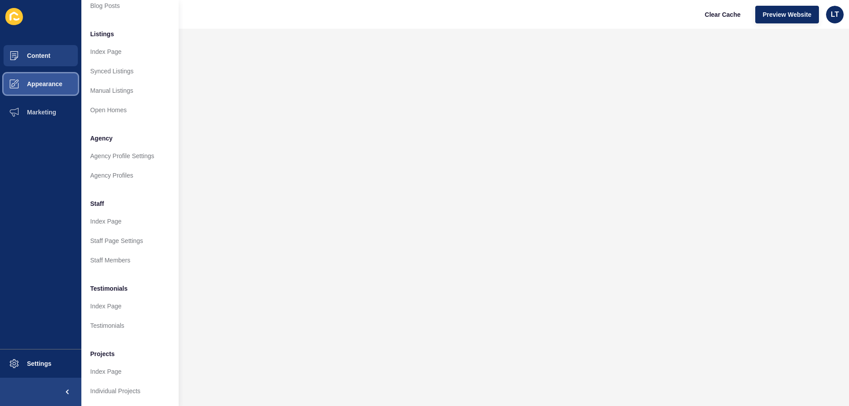
click at [52, 83] on span "Appearance" at bounding box center [31, 83] width 64 height 7
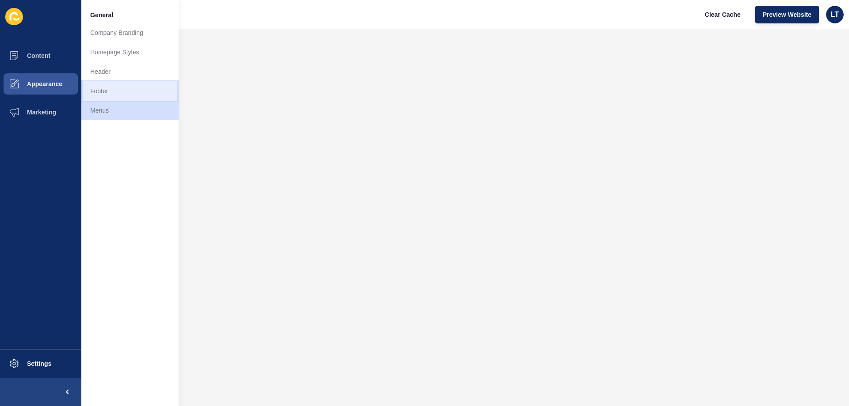
click at [116, 89] on link "Footer" at bounding box center [129, 90] width 97 height 19
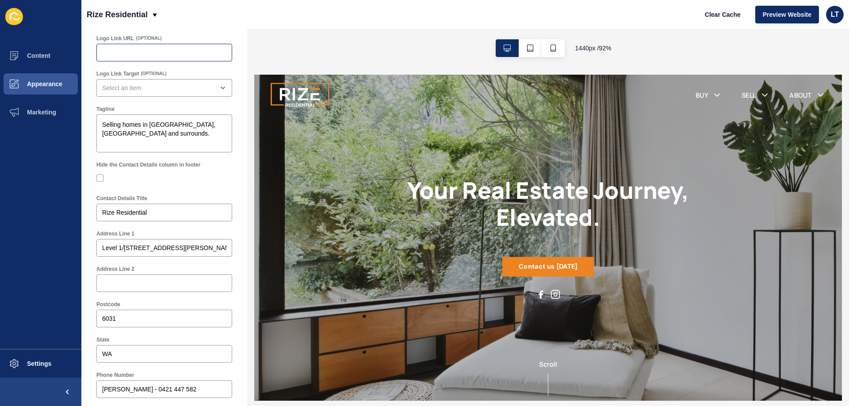
scroll to position [88, 0]
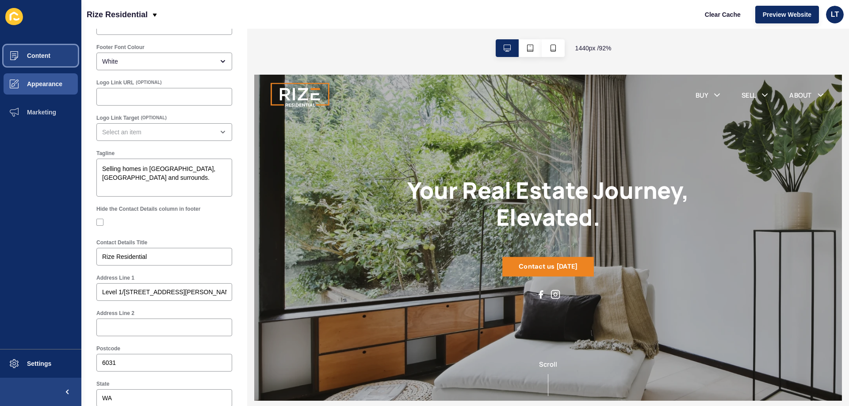
click at [49, 56] on span "Content" at bounding box center [25, 55] width 52 height 7
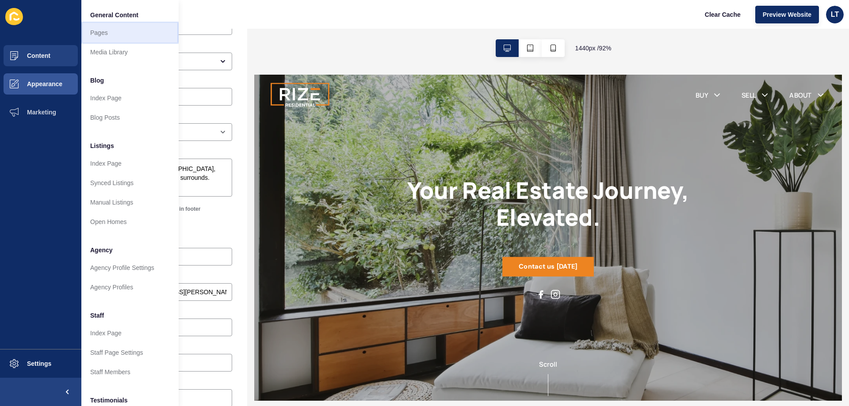
click at [111, 35] on link "Pages" at bounding box center [129, 32] width 97 height 19
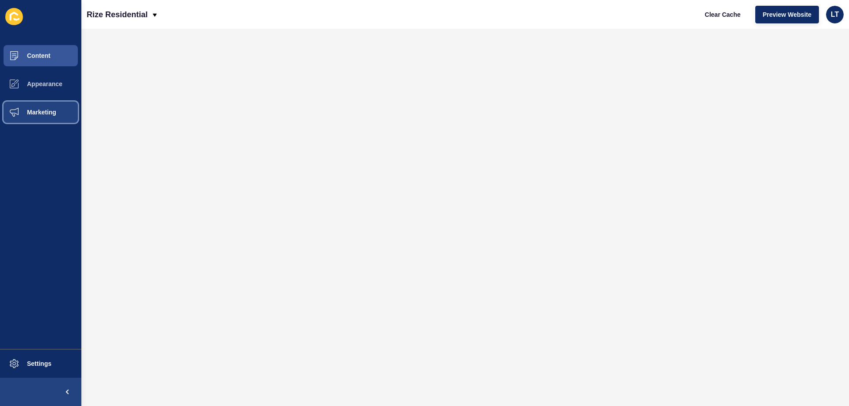
click at [46, 111] on span "Marketing" at bounding box center [27, 112] width 57 height 7
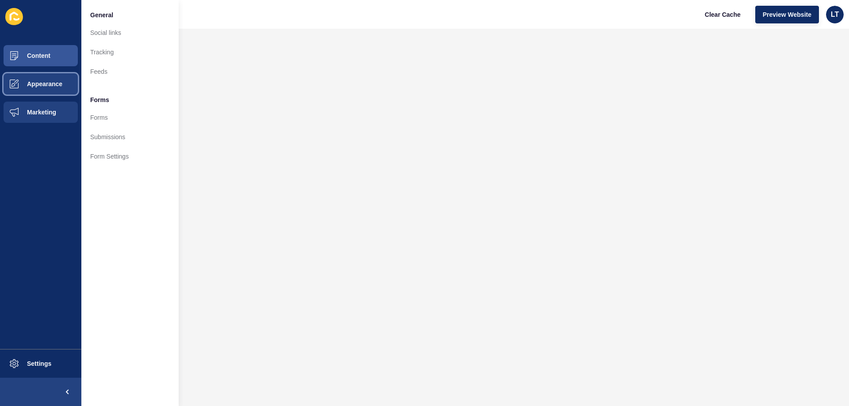
click at [47, 86] on span "Appearance" at bounding box center [31, 83] width 64 height 7
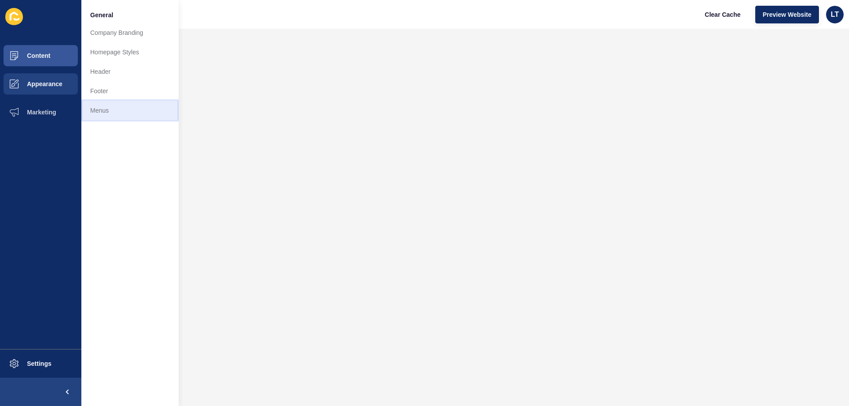
click at [109, 107] on link "Menus" at bounding box center [129, 110] width 97 height 19
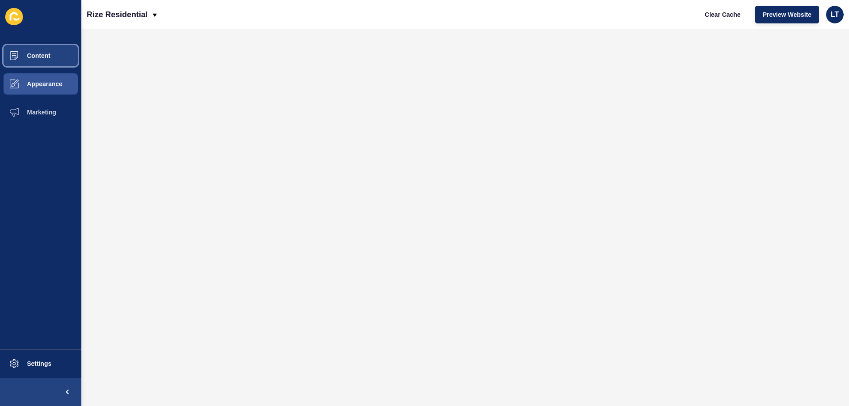
click at [47, 56] on span "Content" at bounding box center [25, 55] width 52 height 7
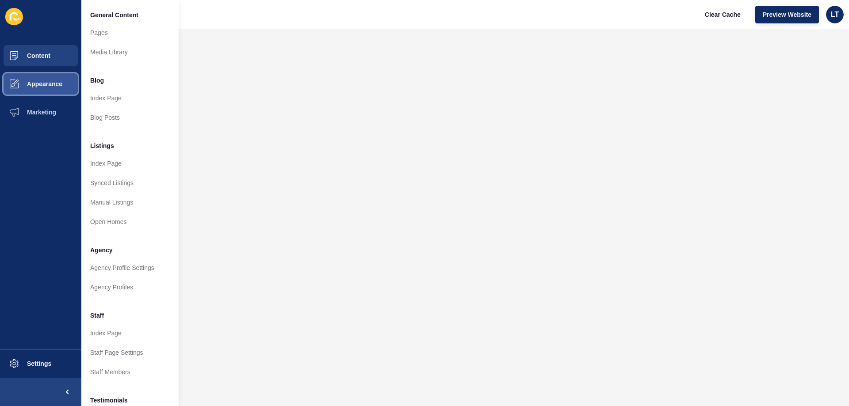
click at [61, 77] on button "Appearance" at bounding box center [40, 84] width 81 height 28
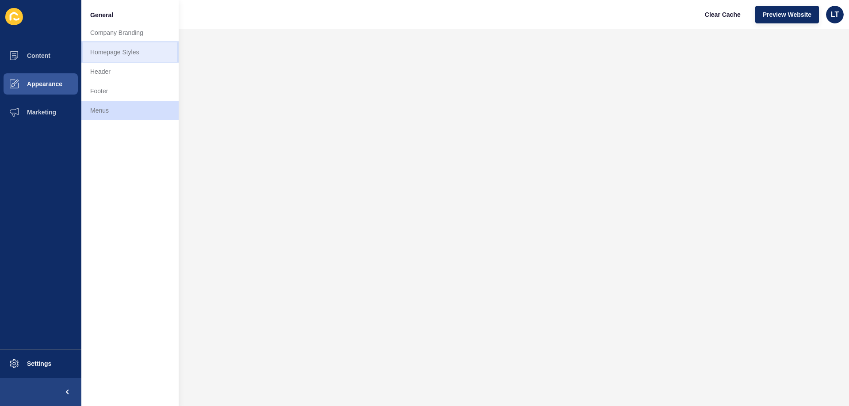
click at [112, 46] on link "Homepage Styles" at bounding box center [129, 51] width 97 height 19
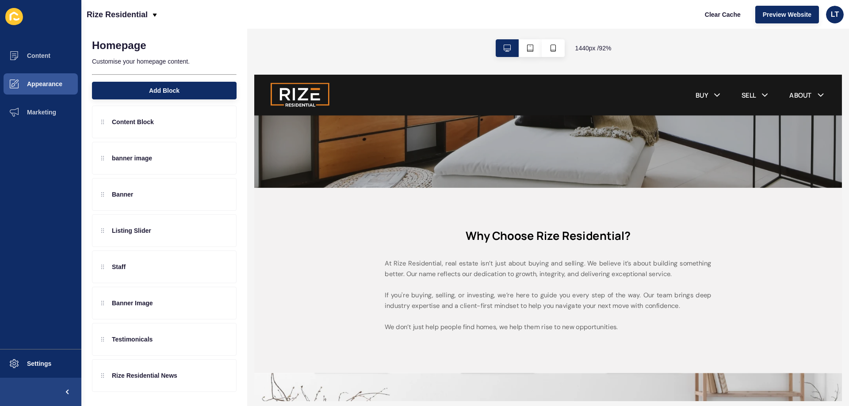
scroll to position [354, 0]
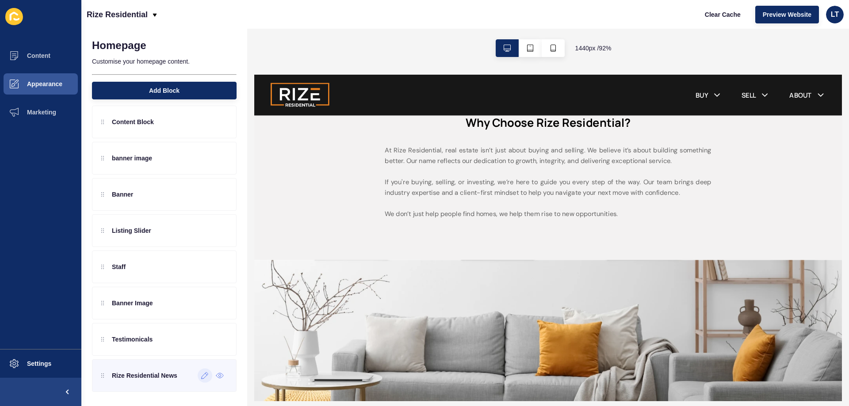
click at [201, 375] on icon at bounding box center [205, 375] width 8 height 7
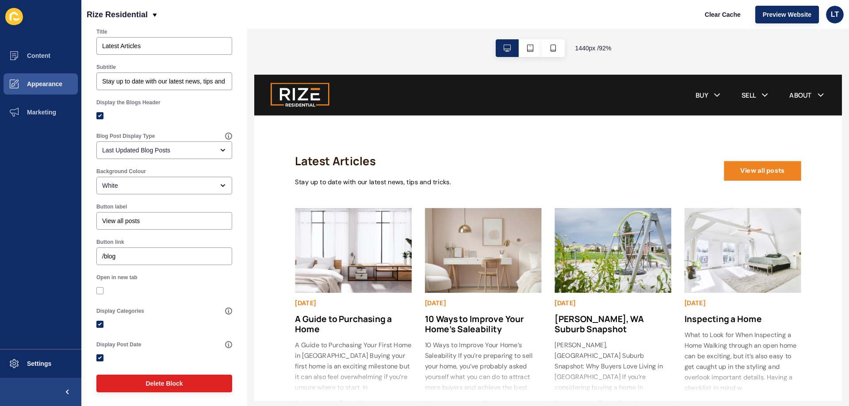
scroll to position [134, 0]
click at [129, 253] on input "/blog" at bounding box center [164, 255] width 124 height 9
drag, startPoint x: 132, startPoint y: 255, endPoint x: 36, endPoint y: 246, distance: 96.8
click at [36, 246] on div "Content Appearance Marketing Settings Rize Residential Clear Cache Preview Webs…" at bounding box center [424, 203] width 849 height 406
click at [36, 85] on span "Appearance" at bounding box center [31, 83] width 64 height 7
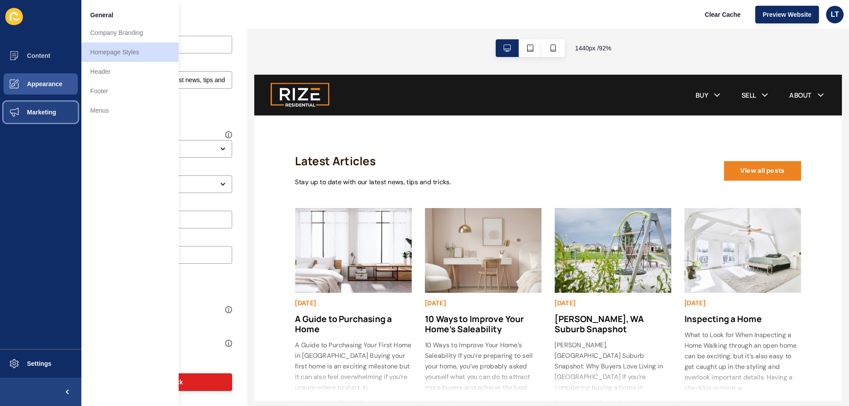
click at [34, 111] on span "Marketing" at bounding box center [27, 112] width 57 height 7
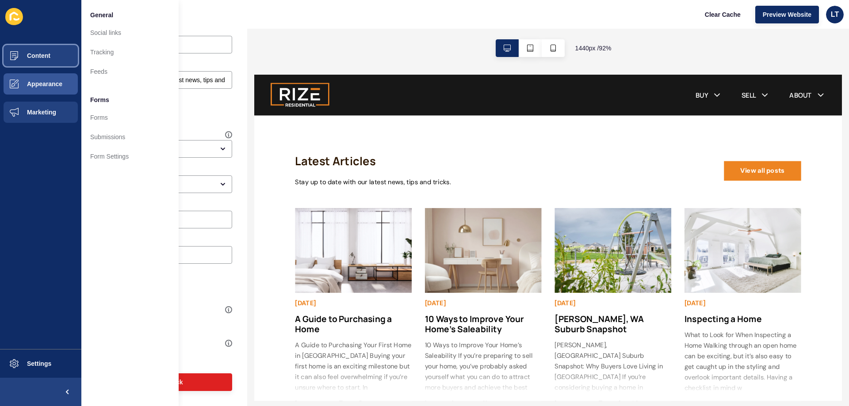
click at [35, 68] on button "Content" at bounding box center [40, 56] width 81 height 28
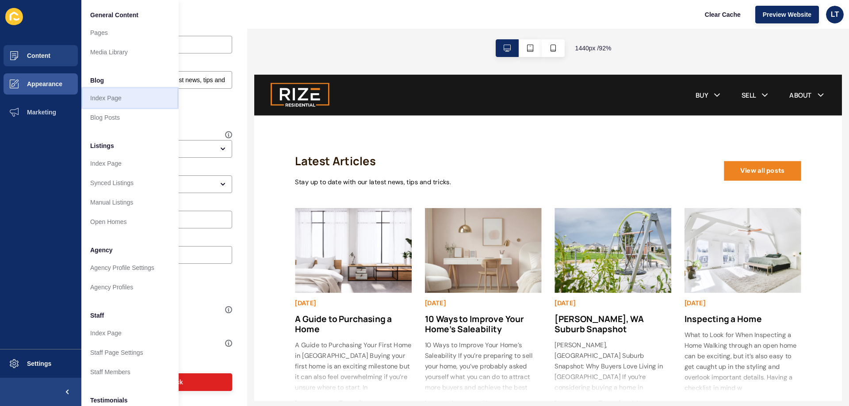
click at [111, 96] on link "Index Page" at bounding box center [129, 97] width 97 height 19
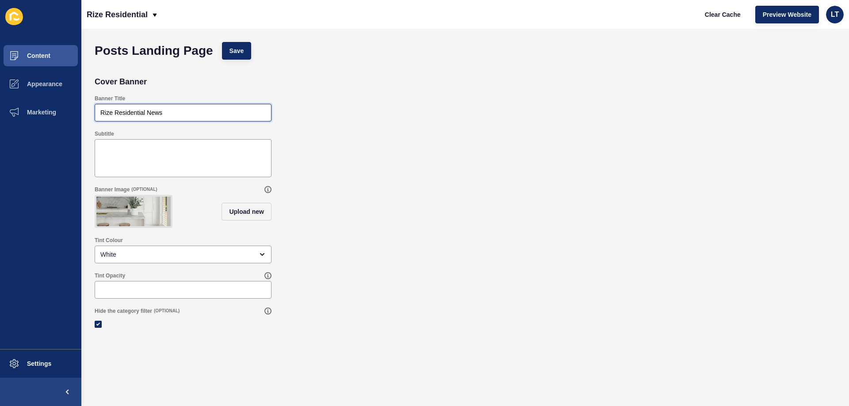
drag, startPoint x: 172, startPoint y: 109, endPoint x: 149, endPoint y: 111, distance: 23.5
click at [149, 111] on input "Rize Residential News" at bounding box center [182, 112] width 165 height 9
type input "Rize Residential Articles"
click at [443, 158] on div "Subtitle" at bounding box center [465, 154] width 750 height 56
click at [238, 53] on span "Save" at bounding box center [236, 50] width 15 height 9
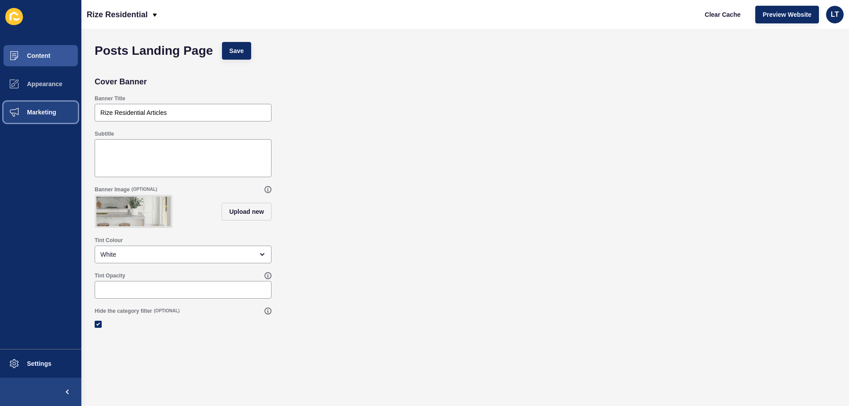
click at [35, 117] on button "Marketing" at bounding box center [40, 112] width 81 height 28
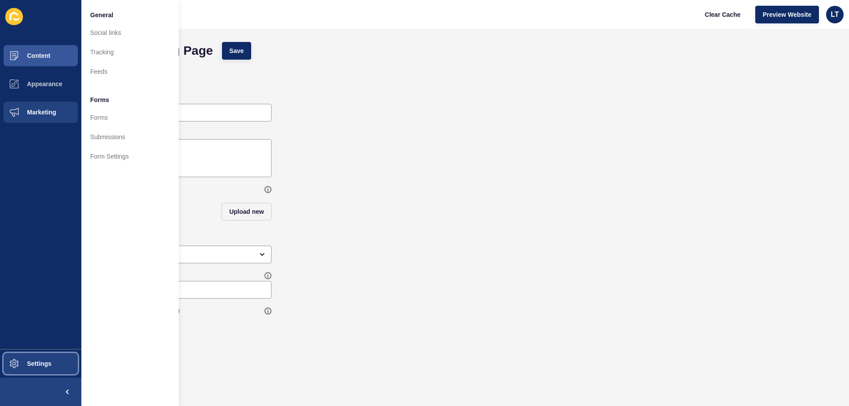
click at [58, 368] on button "Settings" at bounding box center [40, 364] width 81 height 28
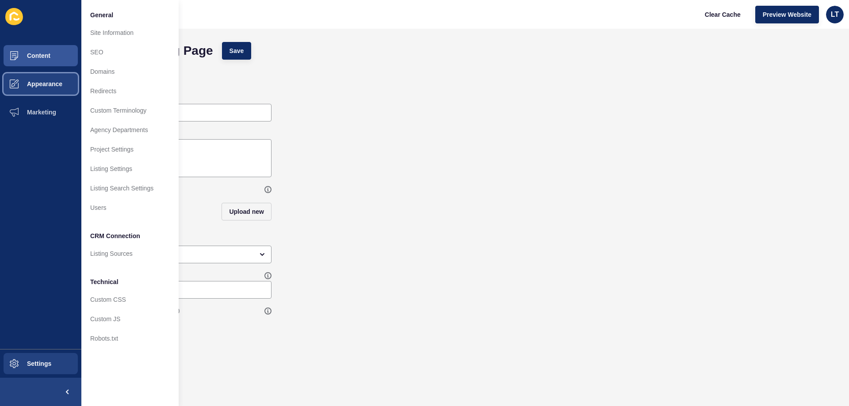
click at [30, 78] on button "Appearance" at bounding box center [40, 84] width 81 height 28
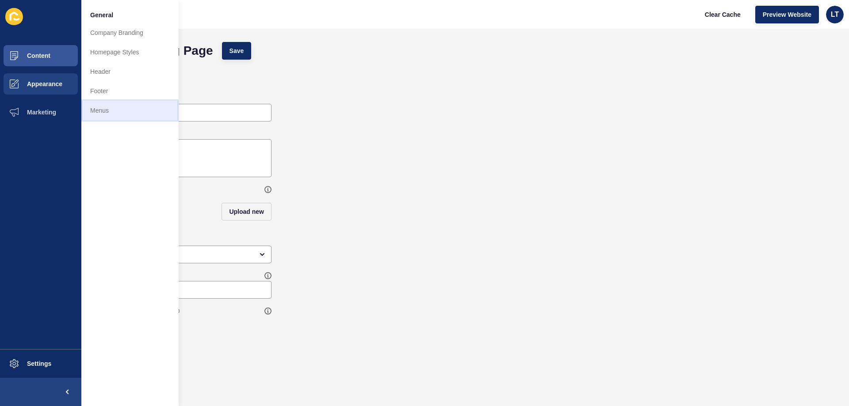
click at [111, 112] on link "Menus" at bounding box center [129, 110] width 97 height 19
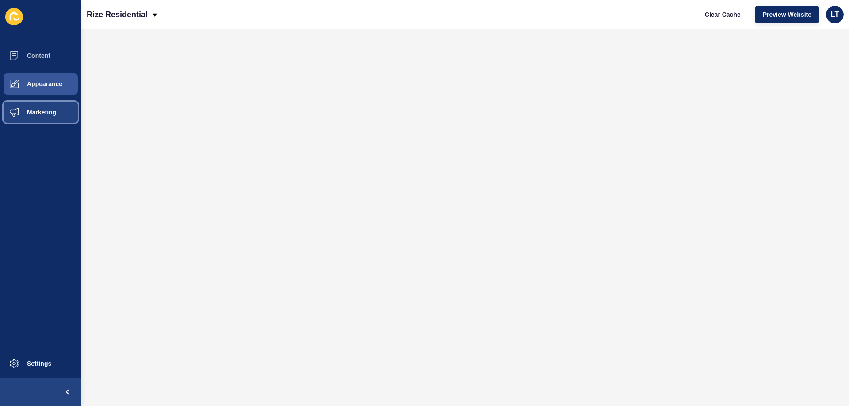
click at [46, 117] on button "Marketing" at bounding box center [40, 112] width 81 height 28
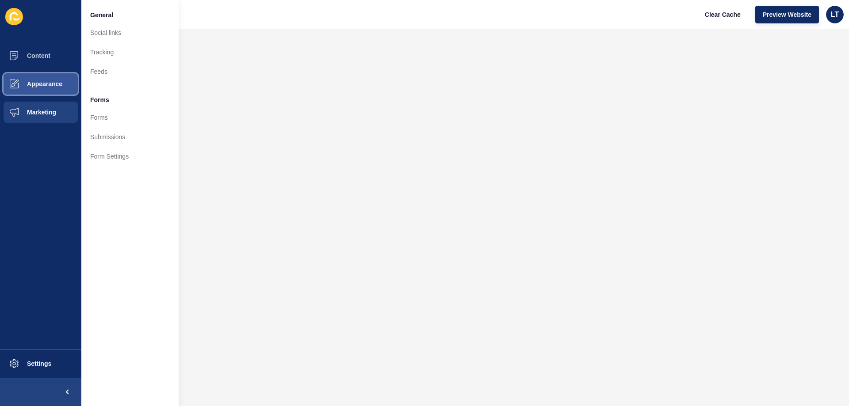
click at [46, 88] on button "Appearance" at bounding box center [40, 84] width 81 height 28
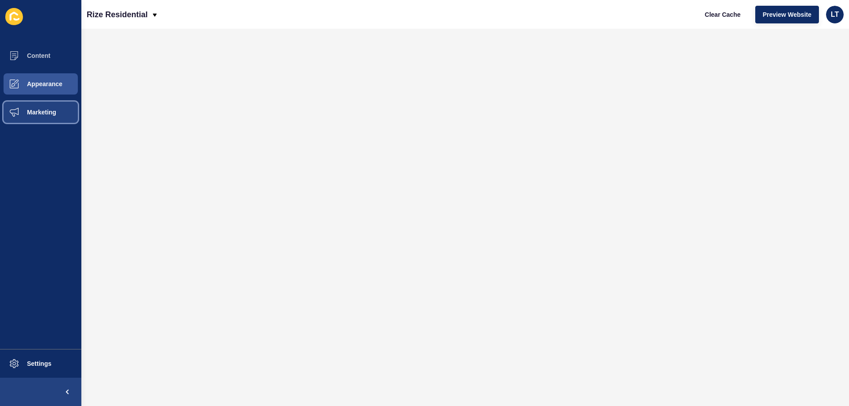
click at [47, 109] on span "Marketing" at bounding box center [27, 112] width 57 height 7
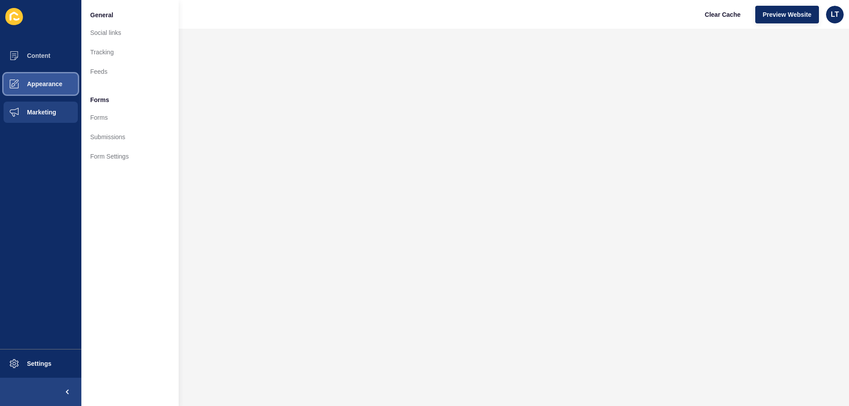
click at [42, 86] on span "Appearance" at bounding box center [31, 83] width 64 height 7
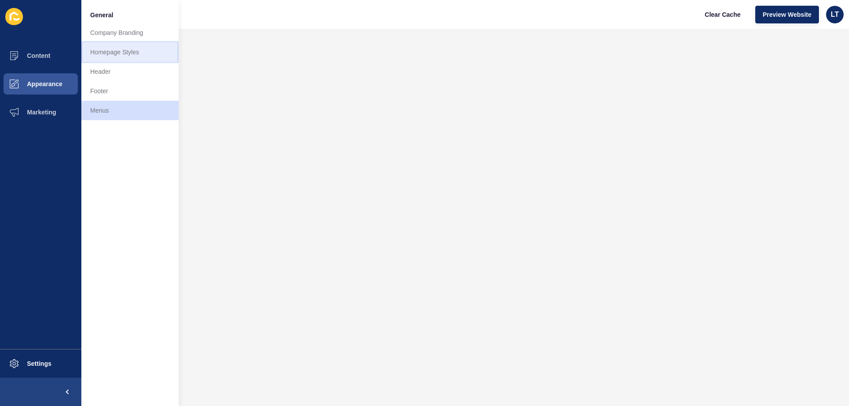
click at [111, 45] on link "Homepage Styles" at bounding box center [129, 51] width 97 height 19
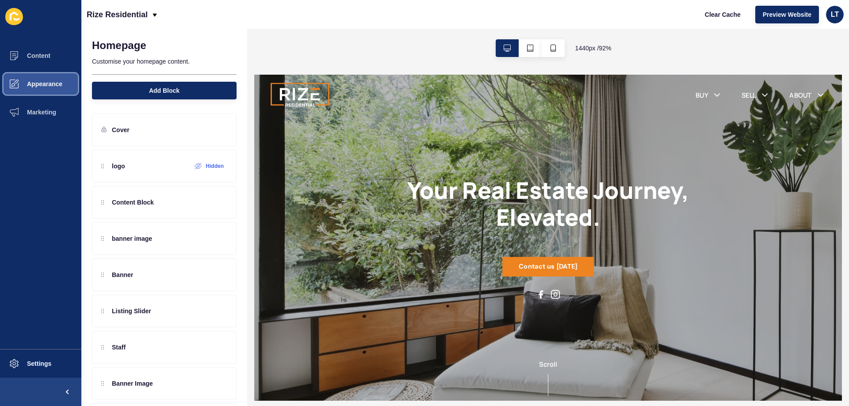
click at [46, 87] on span "Appearance" at bounding box center [31, 83] width 64 height 7
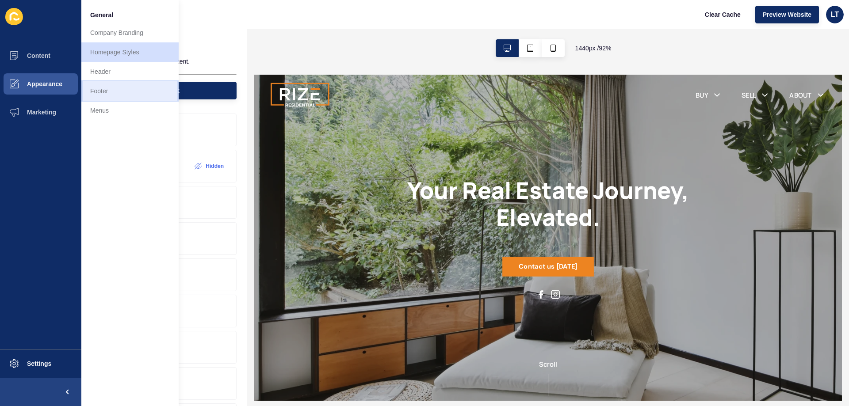
click at [107, 90] on link "Footer" at bounding box center [129, 90] width 97 height 19
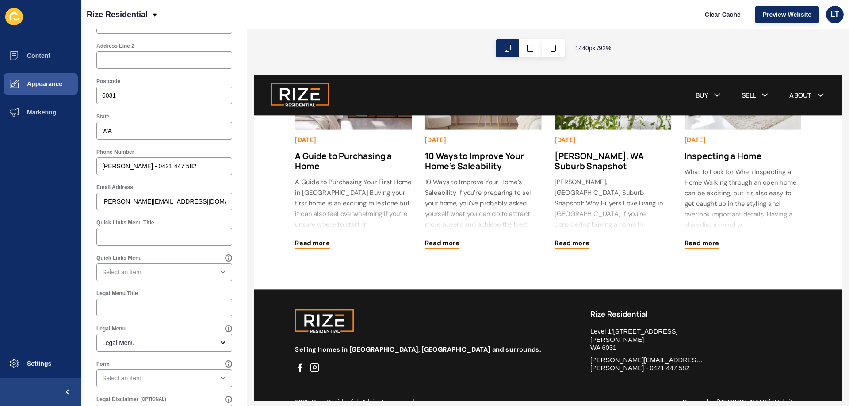
scroll to position [408, 0]
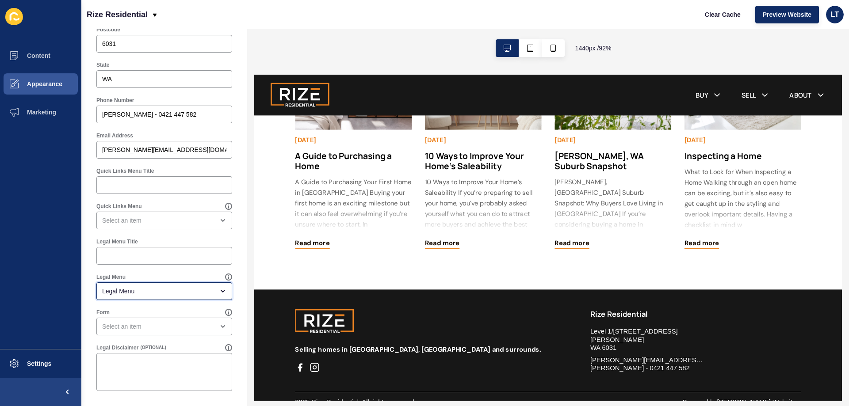
click at [214, 292] on div "open menu" at bounding box center [220, 291] width 12 height 7
click at [149, 348] on span "Footer" at bounding box center [160, 352] width 115 height 9
type input "Footer"
click at [231, 301] on div "Footer Settings Save Footer Logo Secondary Logo Footer Background Colour Black …" at bounding box center [164, 13] width 166 height 785
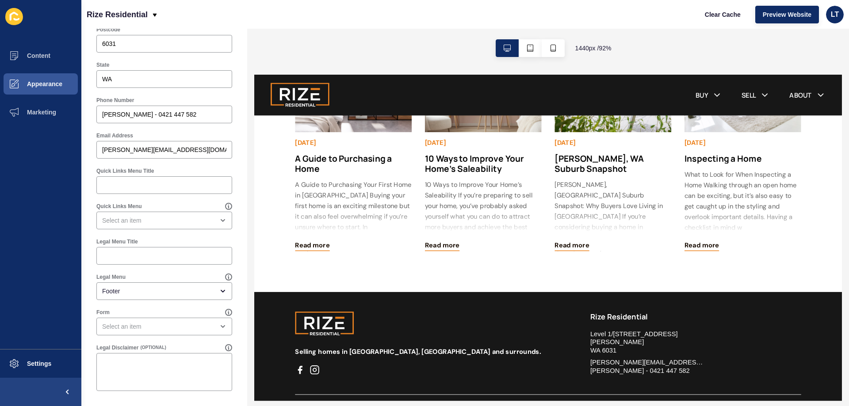
scroll to position [2090, 0]
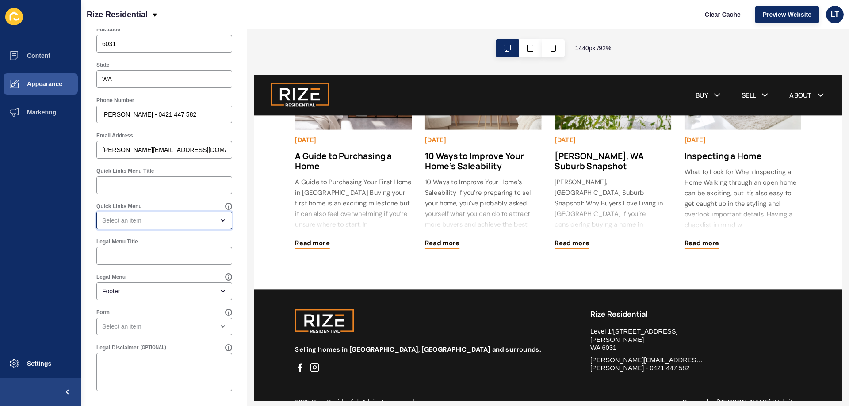
click at [191, 221] on div "open menu" at bounding box center [158, 220] width 112 height 9
click at [133, 280] on span "Footer" at bounding box center [160, 281] width 115 height 9
type input "Footer"
click at [152, 290] on div "Footer" at bounding box center [158, 291] width 112 height 9
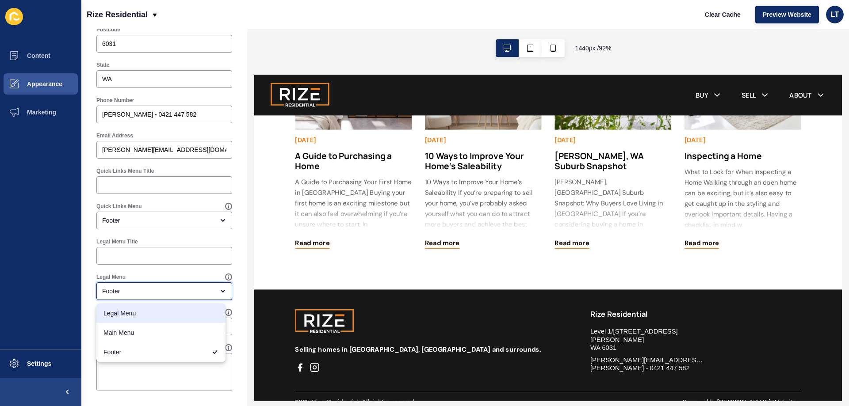
click at [143, 315] on span "Legal Menu" at bounding box center [160, 313] width 115 height 9
type input "Legal Menu"
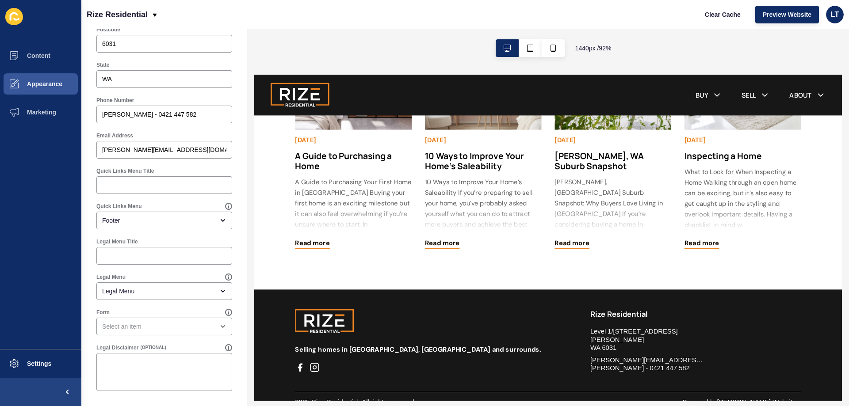
click at [237, 244] on div "Footer Settings Save Footer Logo Secondary Logo Footer Background Colour Black …" at bounding box center [164, 13] width 166 height 785
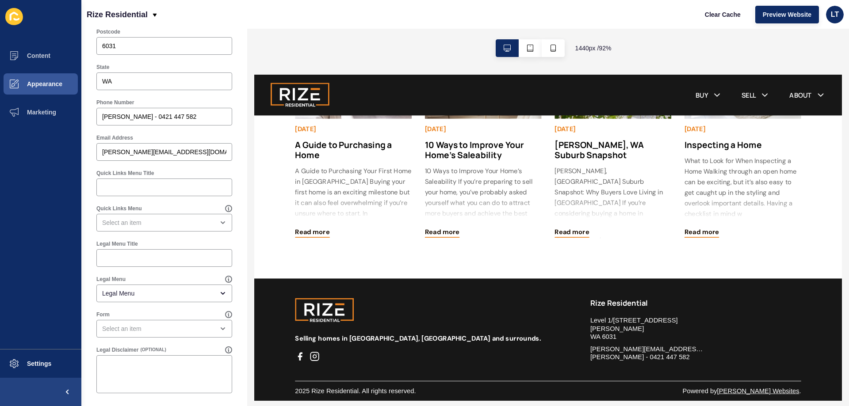
scroll to position [408, 0]
click at [144, 215] on div "open menu" at bounding box center [164, 221] width 136 height 18
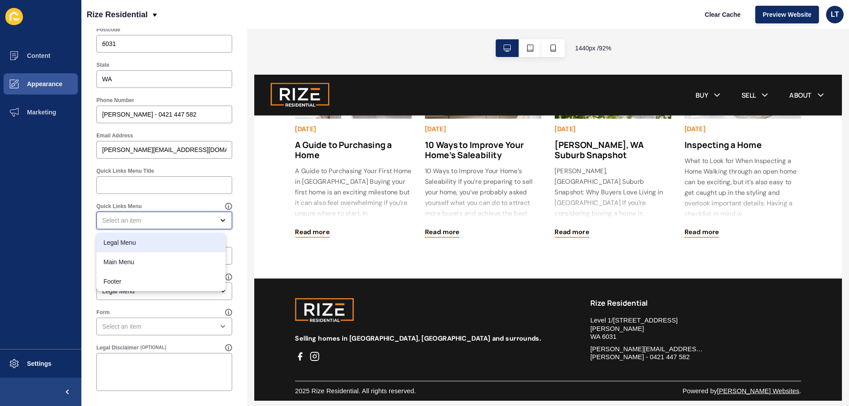
click at [128, 247] on div "Legal Menu" at bounding box center [160, 242] width 129 height 19
click at [134, 220] on div "Legal Menu" at bounding box center [158, 220] width 112 height 9
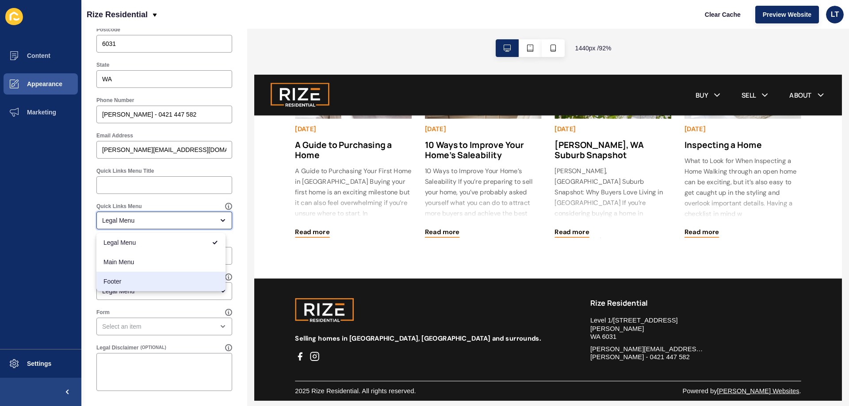
click at [131, 278] on span "Footer" at bounding box center [160, 281] width 115 height 9
type input "Footer"
click at [234, 210] on div "Footer Settings Save Footer Logo Secondary Logo Footer Background Colour Black …" at bounding box center [164, 13] width 166 height 785
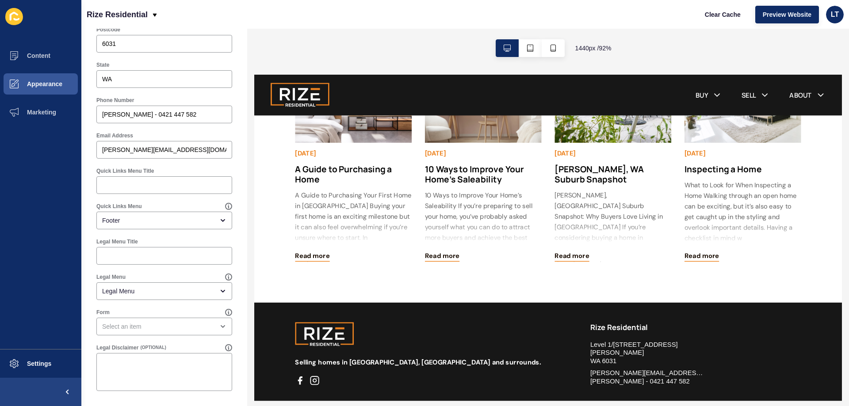
scroll to position [2090, 0]
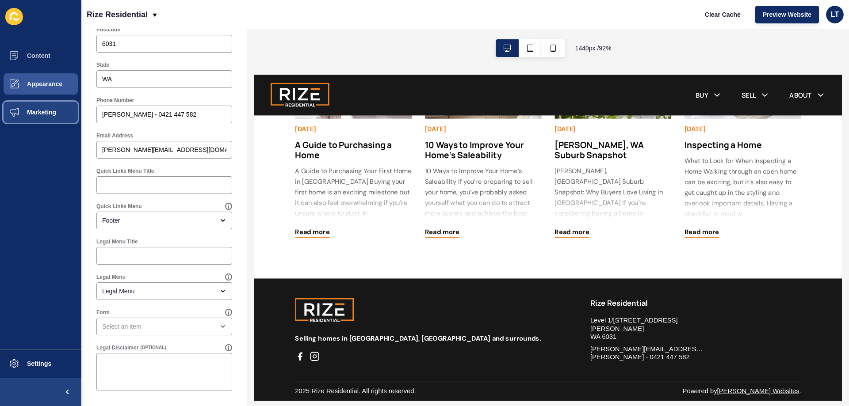
click at [31, 109] on span "Marketing" at bounding box center [27, 112] width 57 height 7
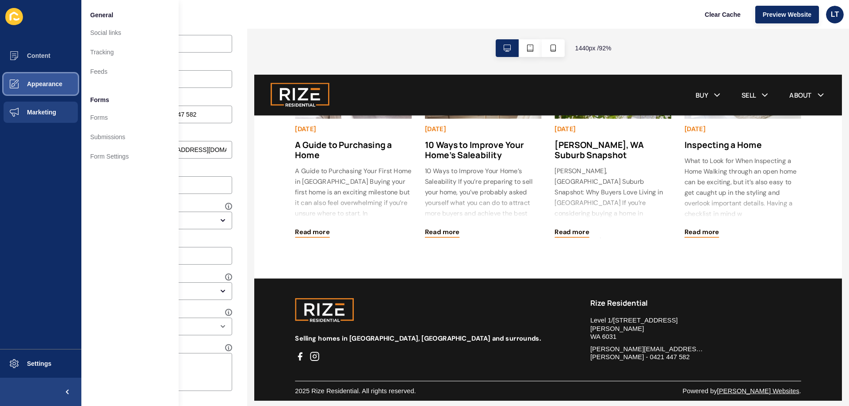
click at [49, 95] on button "Appearance" at bounding box center [40, 84] width 81 height 28
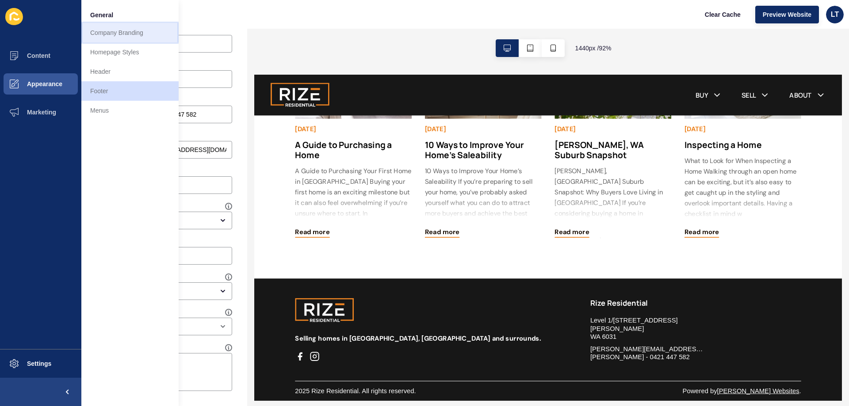
click at [134, 33] on link "Company Branding" at bounding box center [129, 32] width 97 height 19
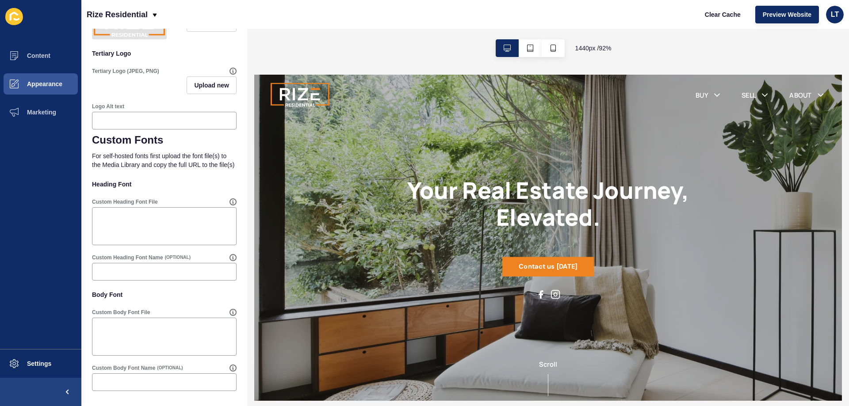
click at [107, 161] on p "For self-hosted fonts first upload the font file(s) to the Media Library and co…" at bounding box center [164, 160] width 145 height 28
click at [117, 228] on textarea "Custom Heading Font File" at bounding box center [164, 226] width 142 height 35
click at [144, 228] on textarea "Custom Heading Font File" at bounding box center [164, 226] width 142 height 35
click at [136, 219] on textarea "Custom Heading Font File" at bounding box center [164, 226] width 142 height 35
paste textarea ".[PERSON_NAME]-<uniquifier> { font-family: "Montserrat", sans-serif; font-optic…"
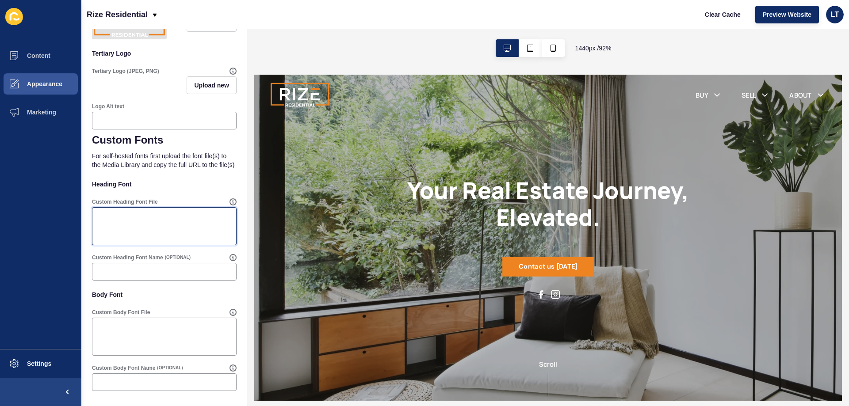
type textarea ".[PERSON_NAME]-<uniquifier> { font-family: "Montserrat", sans-serif; font-optic…"
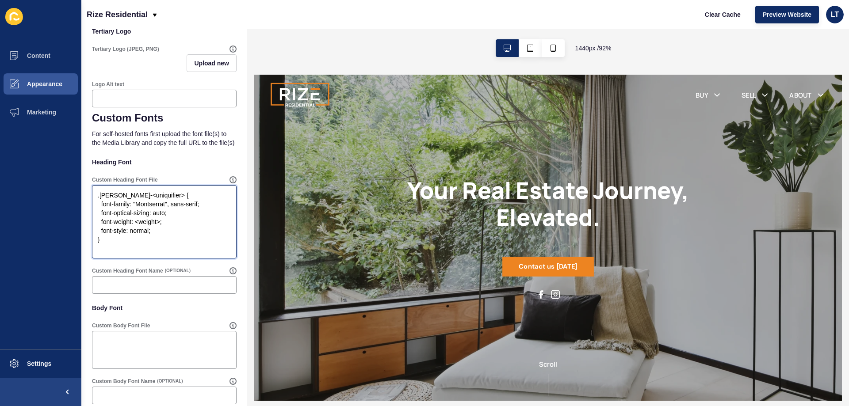
click at [96, 225] on textarea ".[PERSON_NAME]-<uniquifier> { font-family: "Montserrat", sans-serif; font-optic…" at bounding box center [164, 222] width 142 height 71
drag, startPoint x: 96, startPoint y: 223, endPoint x: 91, endPoint y: 188, distance: 35.8
click at [91, 188] on div "Company Branding Save Customise your Siteloft theme with your personal branding…" at bounding box center [164, 47] width 166 height 745
drag, startPoint x: 154, startPoint y: 277, endPoint x: 40, endPoint y: 178, distance: 151.4
click at [40, 178] on div "Content Appearance Marketing Settings Rize Residential Clear Cache Preview Webs…" at bounding box center [424, 203] width 849 height 406
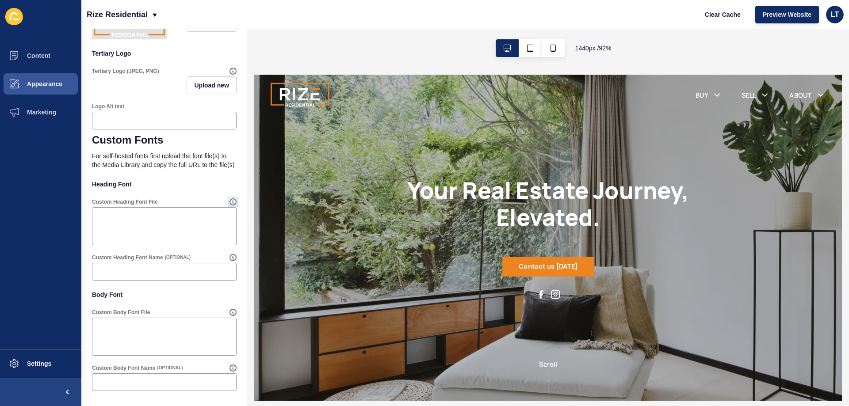
click at [233, 202] on icon at bounding box center [233, 202] width 0 height 3
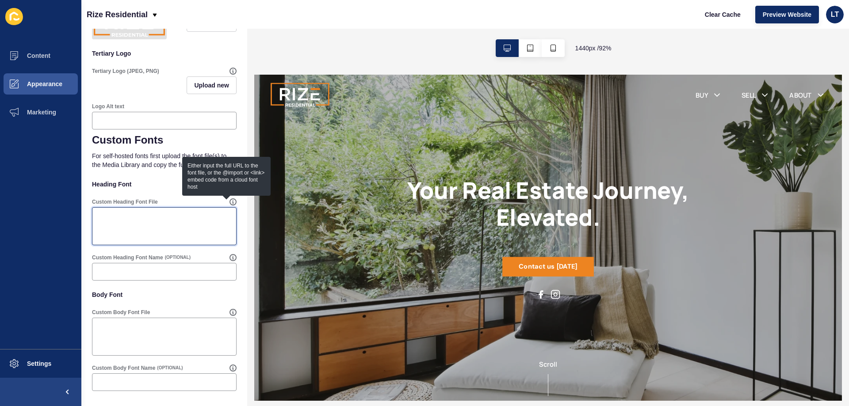
click at [153, 213] on textarea "Custom Heading Font File" at bounding box center [164, 226] width 142 height 35
click at [172, 229] on textarea "Custom Heading Font File" at bounding box center [164, 226] width 142 height 35
paste textarea "<link rel="preconnect" href="[URL][DOMAIN_NAME]"> <link rel="preconnect" href="…"
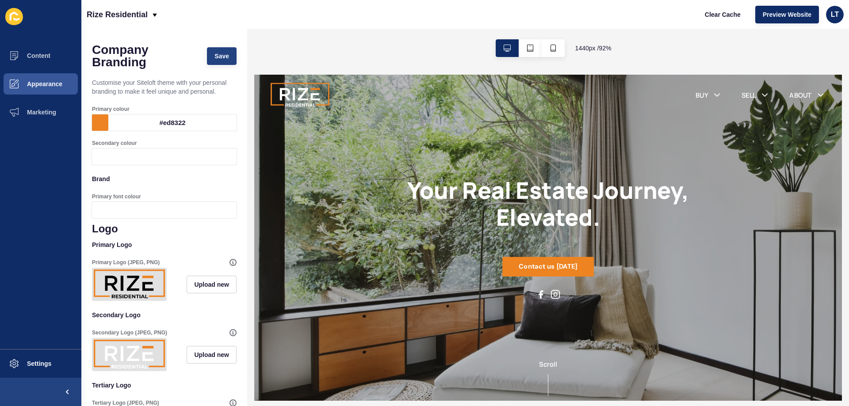
type textarea "<link rel="preconnect" href="[URL][DOMAIN_NAME]"> <link rel="preconnect" href="…"
click at [216, 57] on span "Save" at bounding box center [221, 56] width 15 height 9
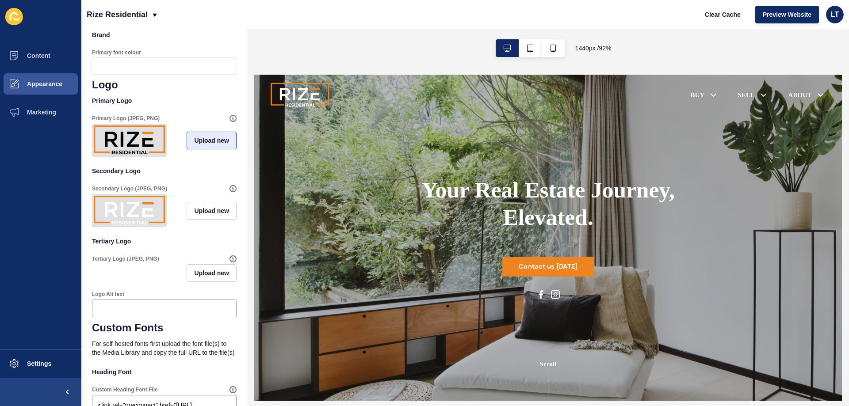
scroll to position [354, 0]
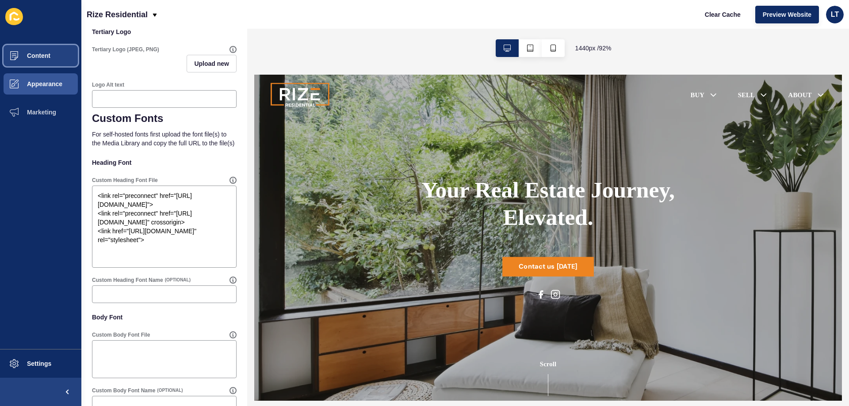
click at [36, 49] on button "Content" at bounding box center [40, 56] width 81 height 28
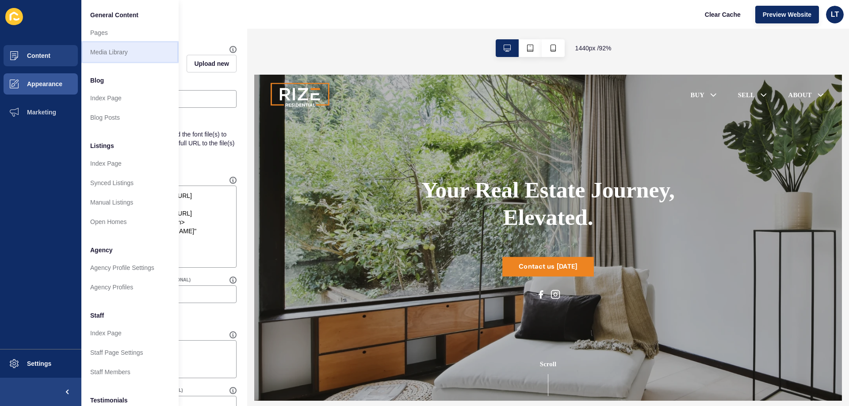
click at [115, 50] on link "Media Library" at bounding box center [129, 51] width 97 height 19
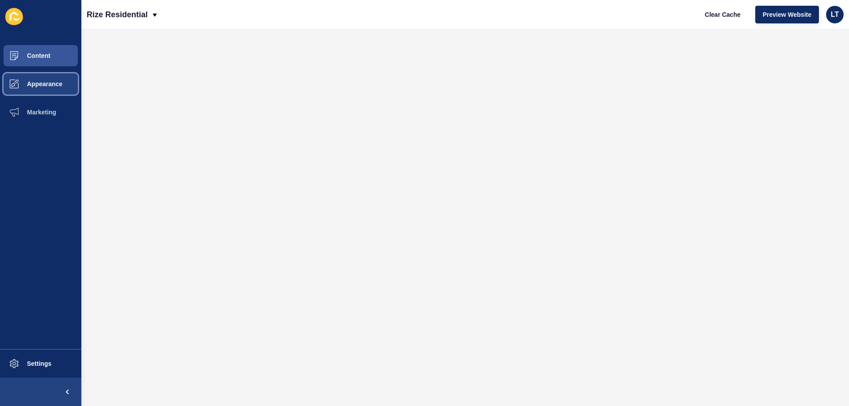
click at [33, 84] on span "Appearance" at bounding box center [31, 83] width 64 height 7
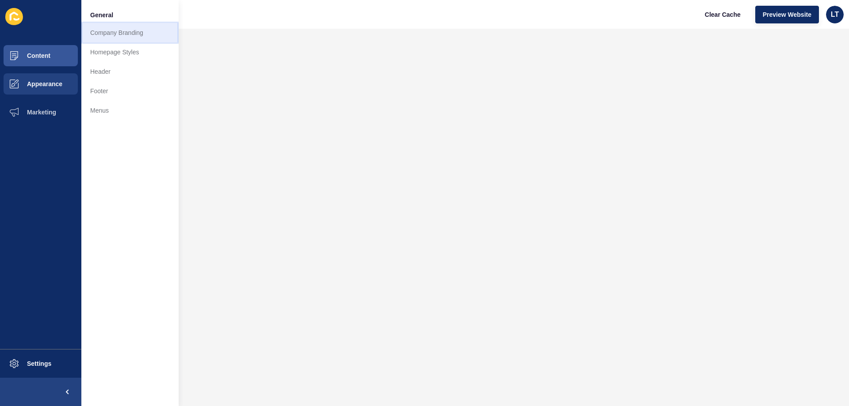
click at [117, 33] on link "Company Branding" at bounding box center [129, 32] width 97 height 19
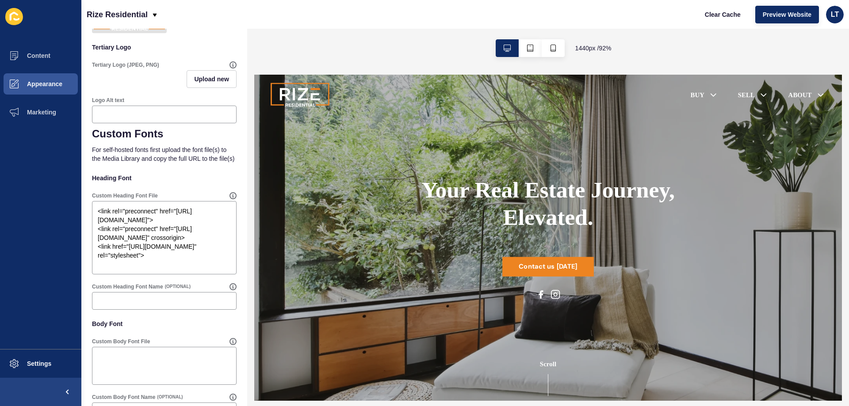
scroll to position [354, 0]
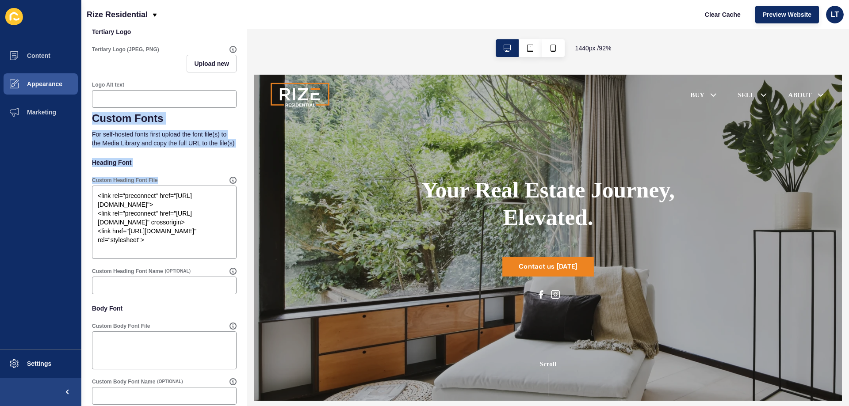
drag, startPoint x: 88, startPoint y: 128, endPoint x: 162, endPoint y: 199, distance: 102.3
click at [162, 199] on div "Company Branding Save Customise your Siteloft theme with your personal branding…" at bounding box center [164, 47] width 166 height 745
copy form "Custom Fonts For self-hosted fonts first upload the font file(s) to the Media L…"
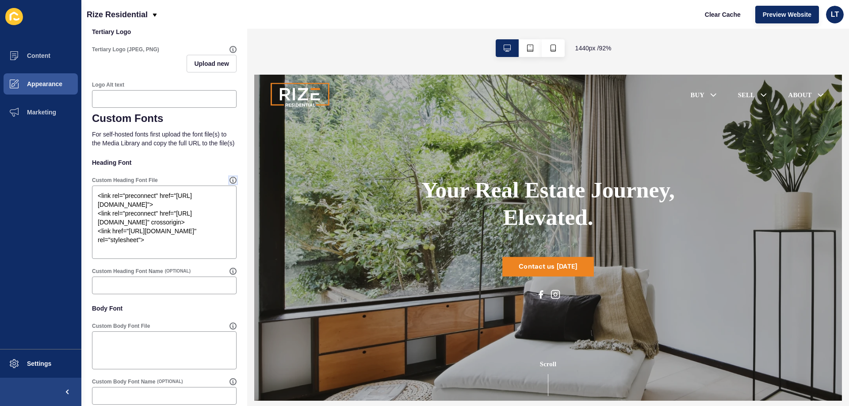
click at [229, 184] on icon at bounding box center [232, 180] width 7 height 7
drag, startPoint x: 186, startPoint y: 165, endPoint x: 205, endPoint y: 178, distance: 22.8
click at [233, 182] on icon at bounding box center [233, 180] width 0 height 3
click at [229, 184] on icon at bounding box center [232, 180] width 7 height 7
drag, startPoint x: 351, startPoint y: 293, endPoint x: 342, endPoint y: 387, distance: 95.0
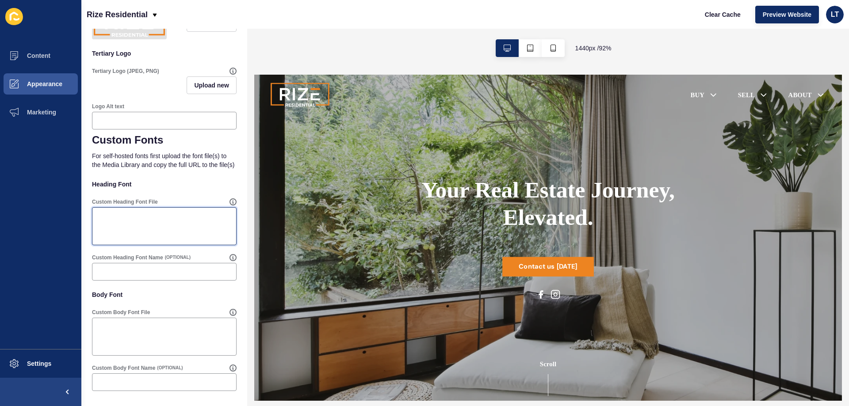
click at [137, 218] on textarea "Custom Heading Font File" at bounding box center [164, 226] width 142 height 35
paste textarea "https://app-spoke-sites-au.s3.amazonaws.com/uploads/sites/674/2025/09/Montserra…"
type textarea "https://app-spoke-sites-au.s3.amazonaws.com/uploads/sites/674/2025/09/Montserra…"
click at [213, 176] on p "Heading Font" at bounding box center [164, 184] width 145 height 19
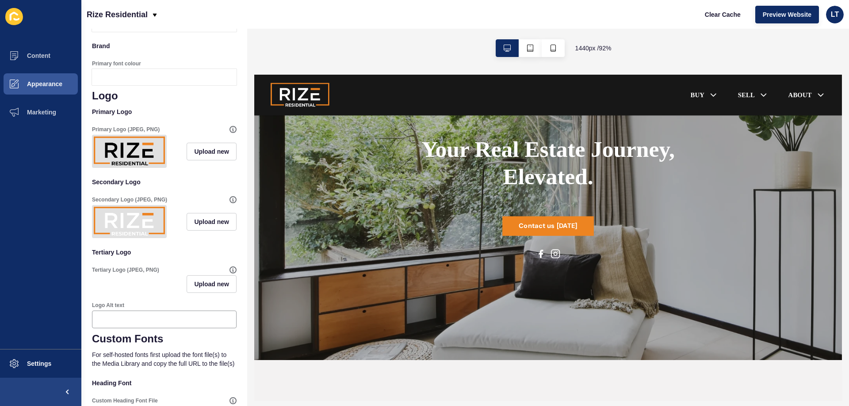
scroll to position [0, 0]
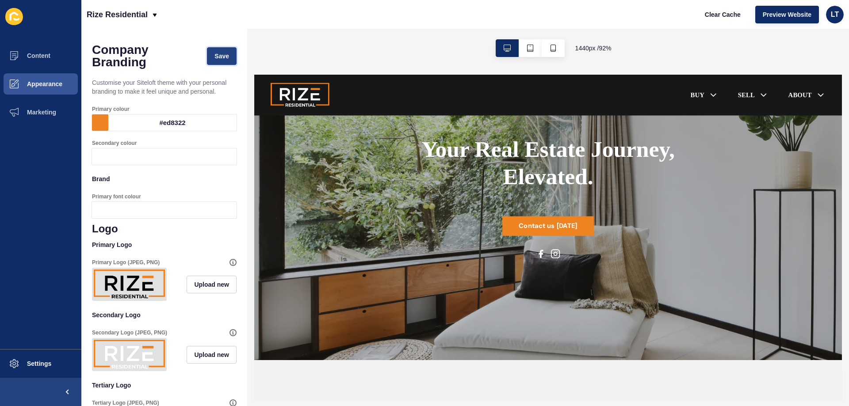
click at [222, 54] on button "Save" at bounding box center [222, 56] width 30 height 18
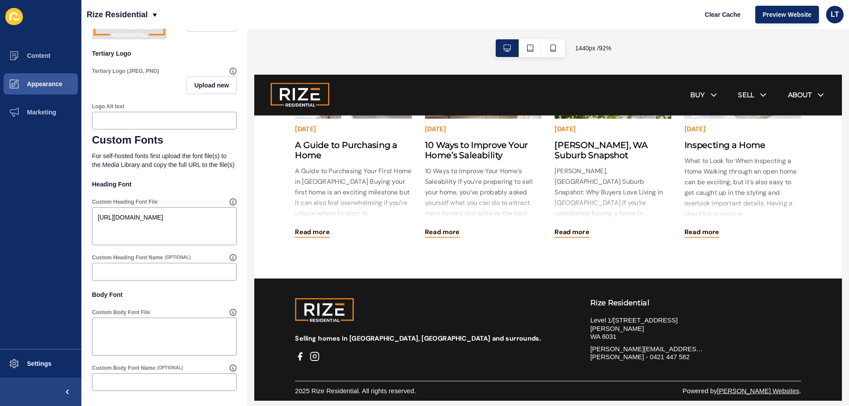
scroll to position [354, 0]
click at [131, 340] on textarea "Custom Body Font File" at bounding box center [164, 336] width 142 height 35
click at [164, 272] on input "Custom Heading Font Name" at bounding box center [164, 271] width 133 height 9
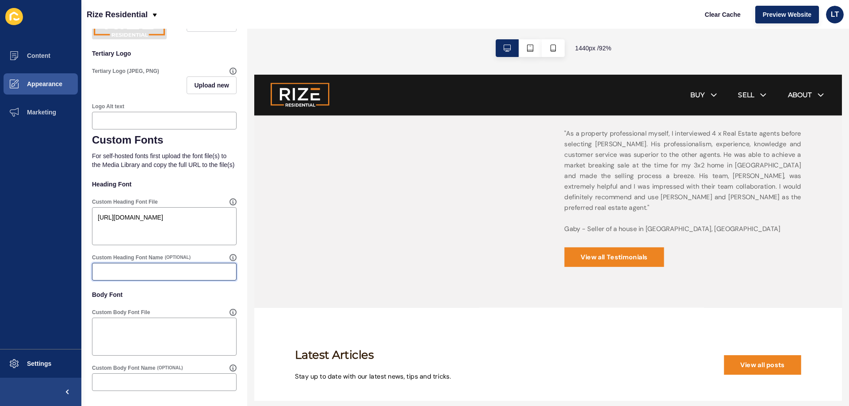
scroll to position [1560, 0]
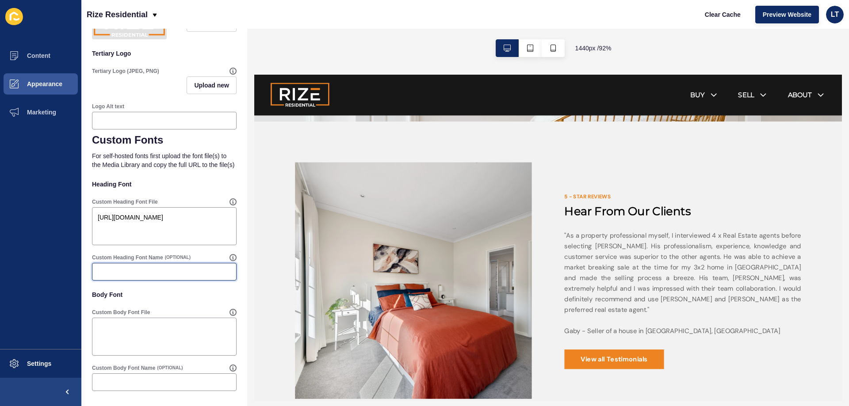
paste input "https://app-spoke-sites-au.s3.amazonaws.com/uploads/sites/674/2025/09/Montserra…"
click at [237, 260] on div "Company Branding Save Customise your Siteloft theme with your personal branding…" at bounding box center [164, 52] width 166 height 710
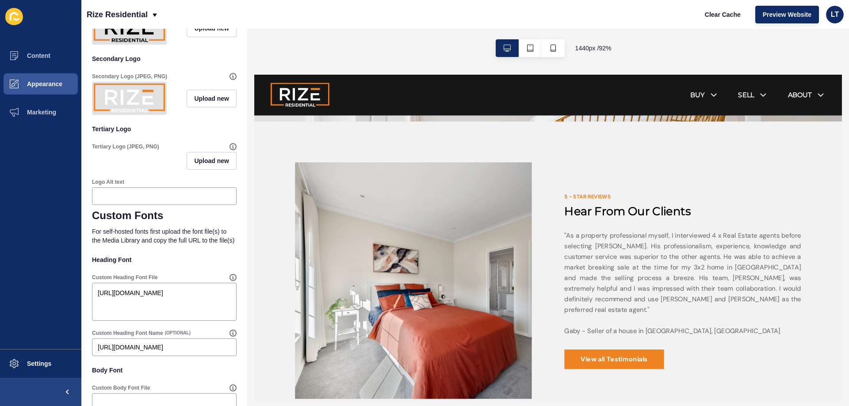
scroll to position [0, 0]
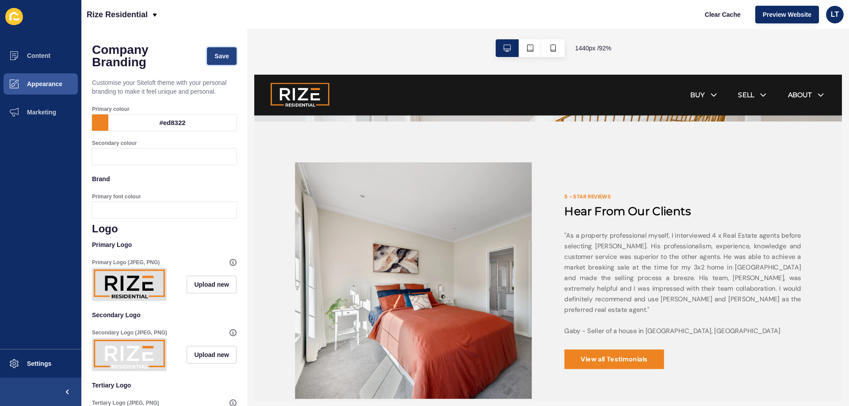
click at [220, 57] on span "Save" at bounding box center [221, 56] width 15 height 9
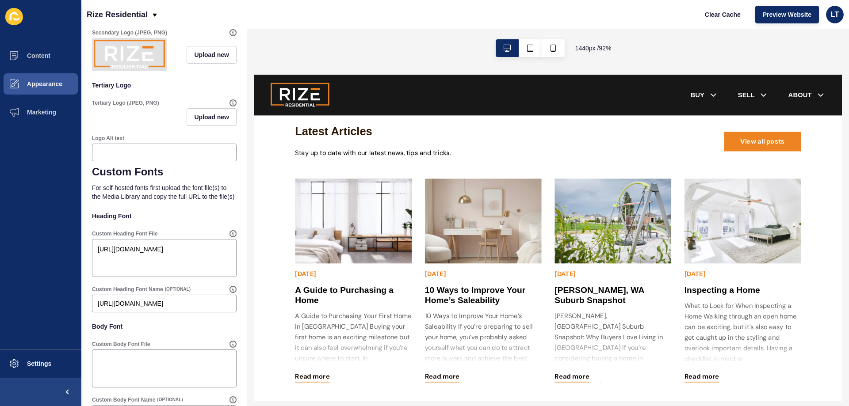
scroll to position [354, 0]
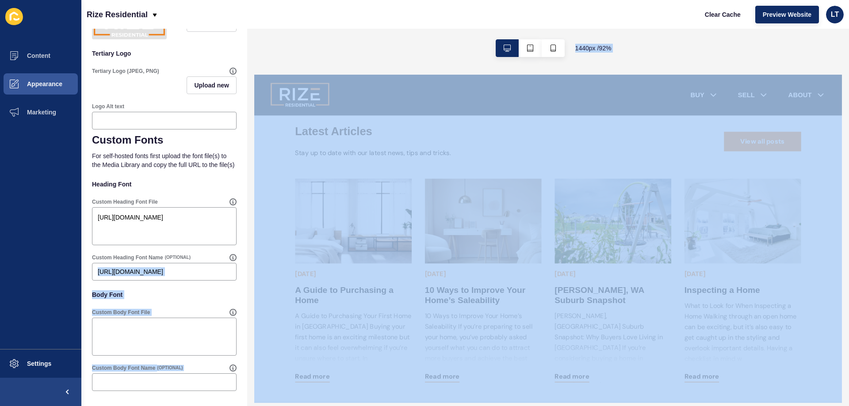
drag, startPoint x: 351, startPoint y: 346, endPoint x: 468, endPoint y: 290, distance: 130.1
click at [216, 273] on input "https://app-spoke-sites-au.s3.amazonaws.com/uploads/sites/674/2025/09/Montserra…" at bounding box center [164, 271] width 133 height 9
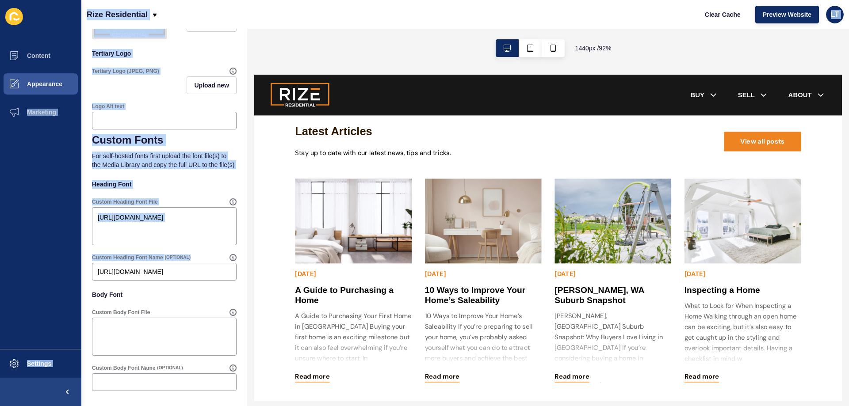
drag, startPoint x: 224, startPoint y: 270, endPoint x: 50, endPoint y: 271, distance: 174.2
click at [50, 271] on div "Content Appearance Marketing Settings Rize Residential Clear Cache Preview Webs…" at bounding box center [424, 203] width 849 height 406
click at [220, 281] on div "Custom Heading Font Name (OPTIONAL) https://app-spoke-sites-au.s3.amazonaws.com…" at bounding box center [164, 267] width 146 height 28
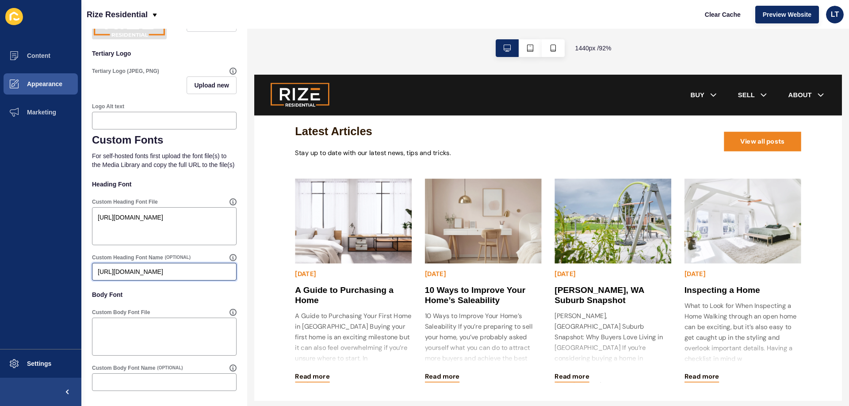
drag, startPoint x: 218, startPoint y: 270, endPoint x: 71, endPoint y: 269, distance: 146.3
click at [71, 269] on div "Content Appearance Marketing Settings Rize Residential Clear Cache Preview Webs…" at bounding box center [424, 203] width 849 height 406
drag, startPoint x: 94, startPoint y: 272, endPoint x: 170, endPoint y: 265, distance: 75.9
click at [170, 265] on div "om/uploads/sites/674/2025/09/Montserrat-Black.ttf" at bounding box center [164, 272] width 145 height 18
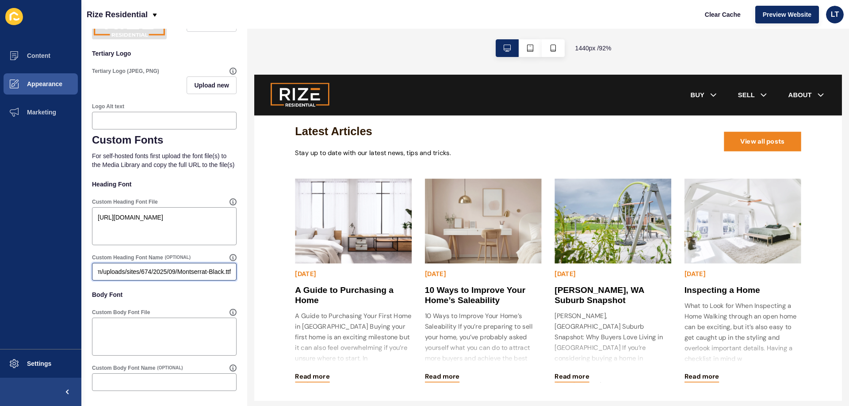
drag, startPoint x: 368, startPoint y: 350, endPoint x: 259, endPoint y: 287, distance: 125.4
type input "o"
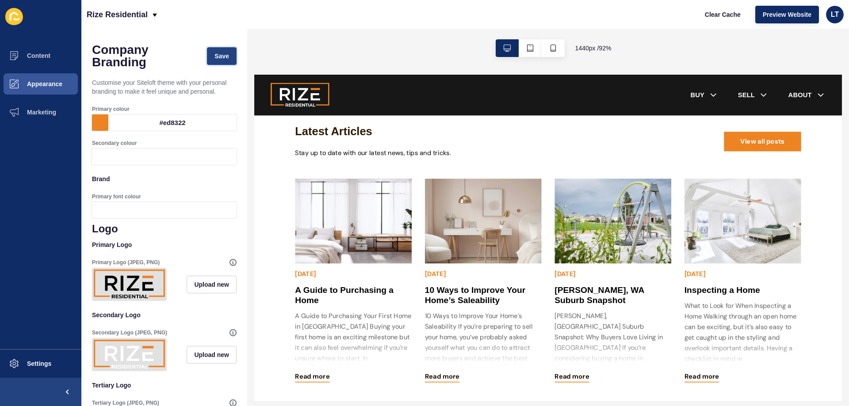
click at [222, 49] on button "Save" at bounding box center [222, 56] width 30 height 18
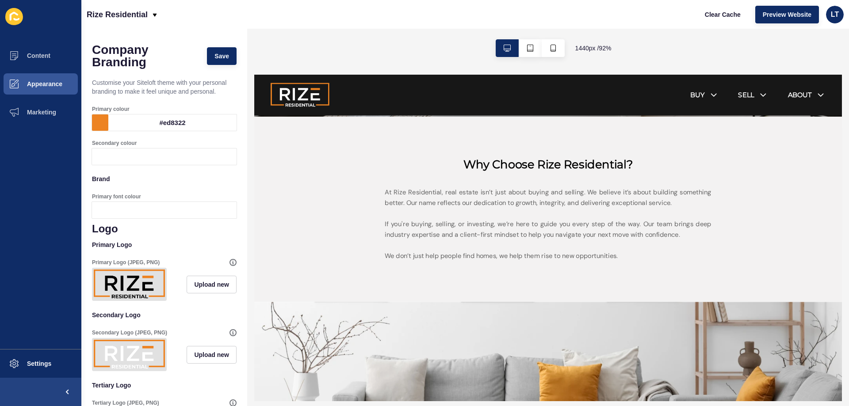
scroll to position [309, 0]
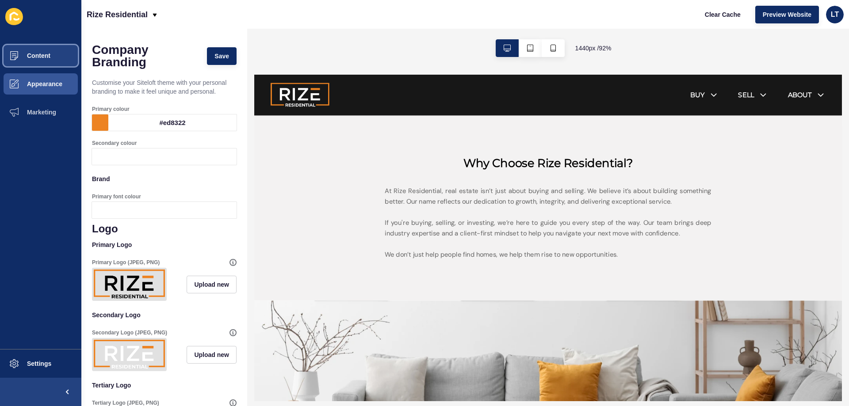
click at [28, 53] on span "Content" at bounding box center [25, 55] width 52 height 7
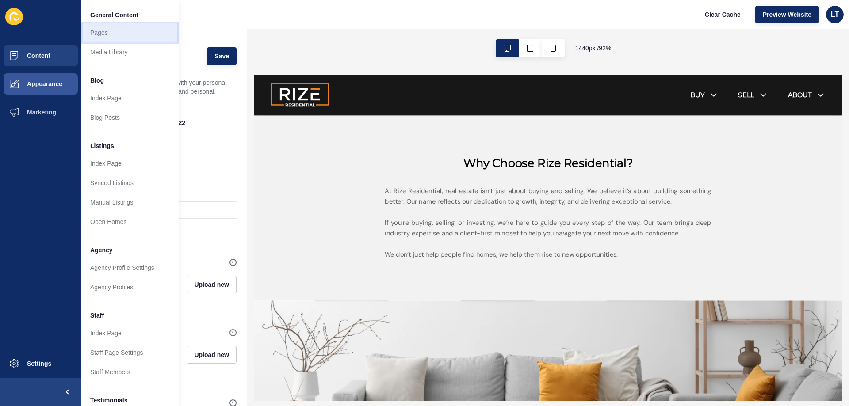
click at [101, 31] on link "Pages" at bounding box center [129, 32] width 97 height 19
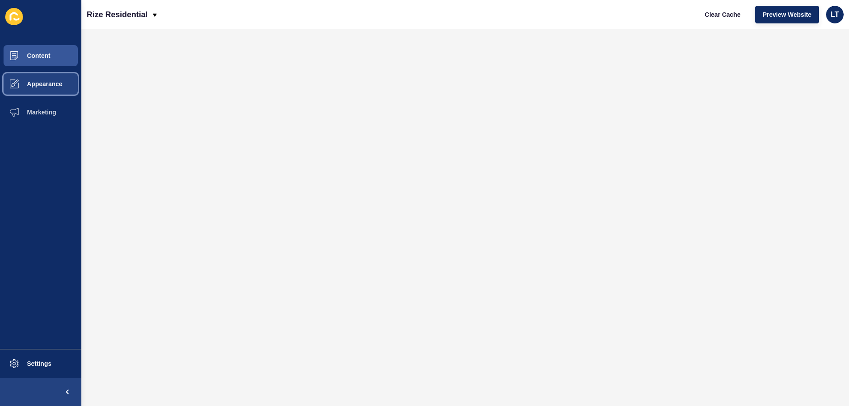
click at [35, 87] on span "Appearance" at bounding box center [31, 83] width 64 height 7
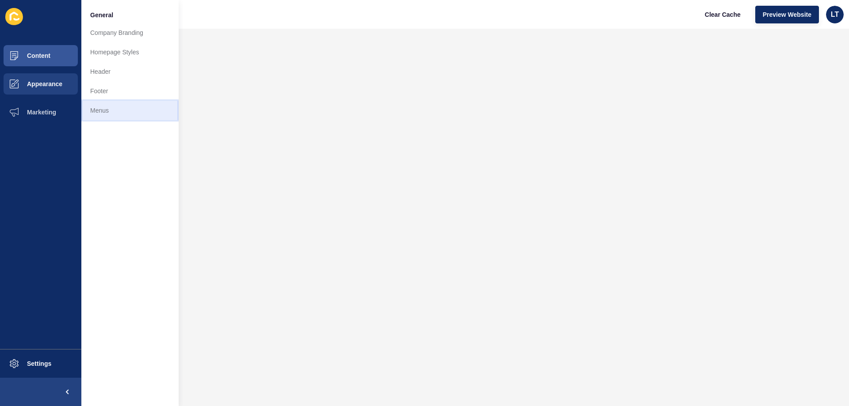
click at [95, 109] on link "Menus" at bounding box center [129, 110] width 97 height 19
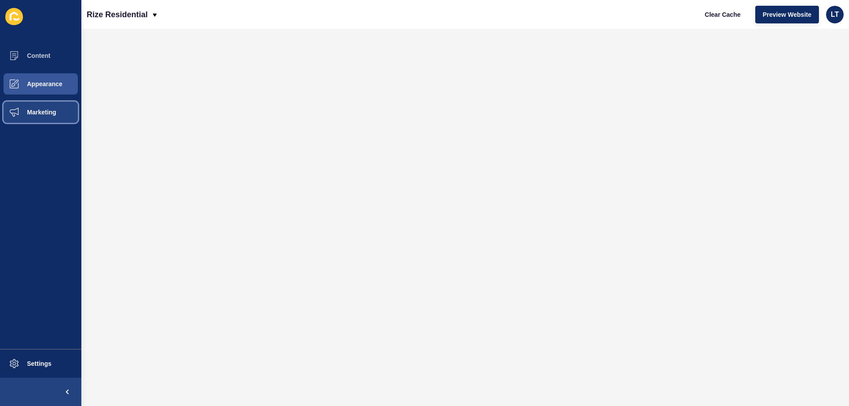
click at [46, 113] on span "Marketing" at bounding box center [27, 112] width 57 height 7
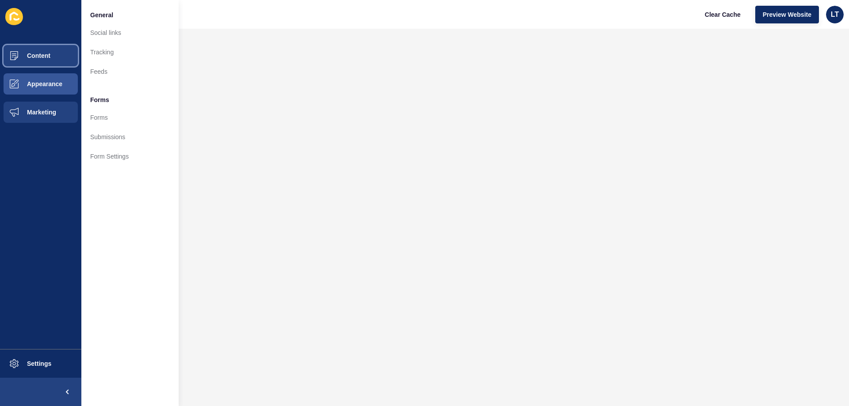
click at [46, 59] on span "Content" at bounding box center [25, 55] width 52 height 7
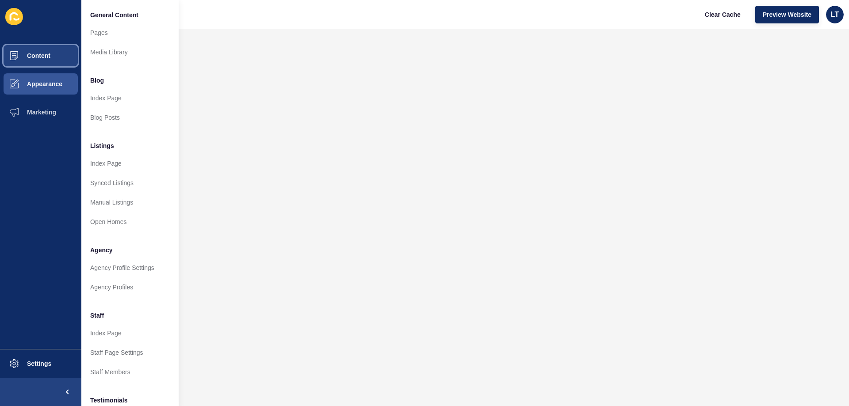
click at [48, 60] on button "Content" at bounding box center [40, 56] width 81 height 28
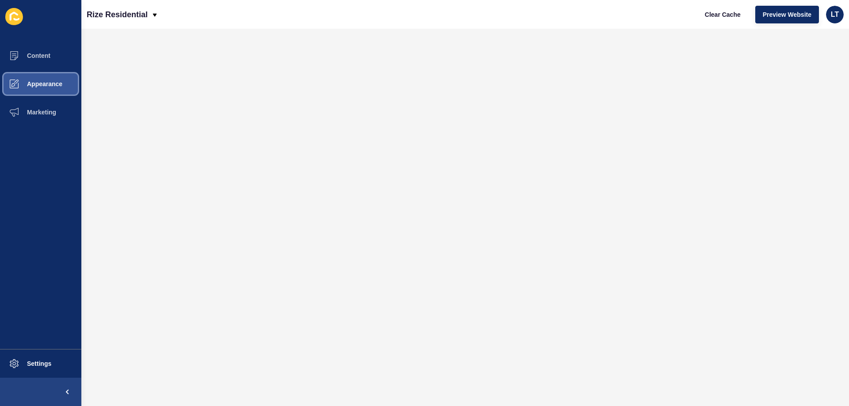
click at [37, 86] on span "Appearance" at bounding box center [31, 83] width 64 height 7
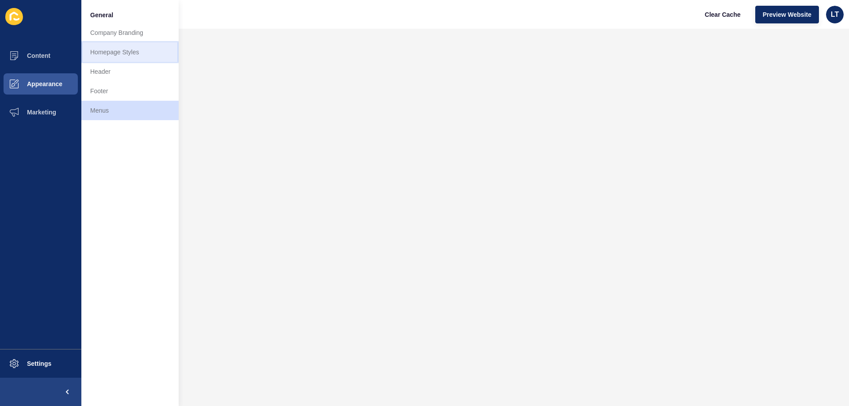
click at [113, 53] on link "Homepage Styles" at bounding box center [129, 51] width 97 height 19
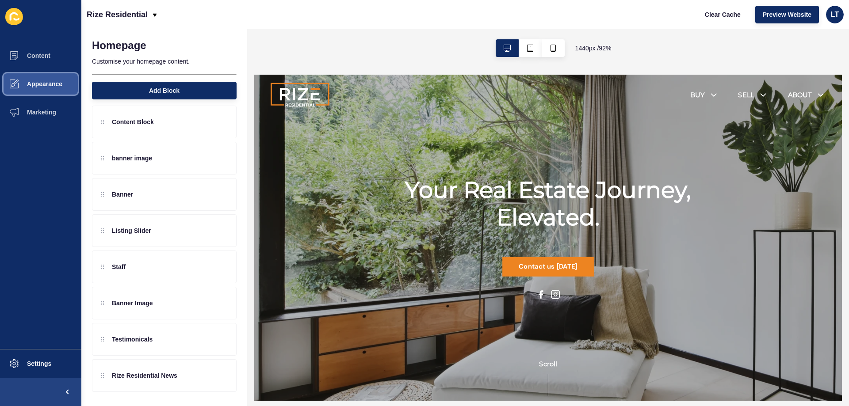
click at [41, 84] on span "Appearance" at bounding box center [31, 83] width 64 height 7
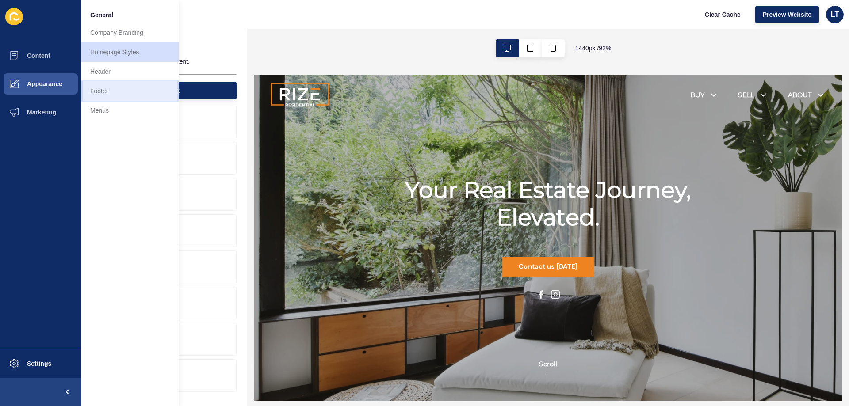
click at [96, 84] on link "Footer" at bounding box center [129, 90] width 97 height 19
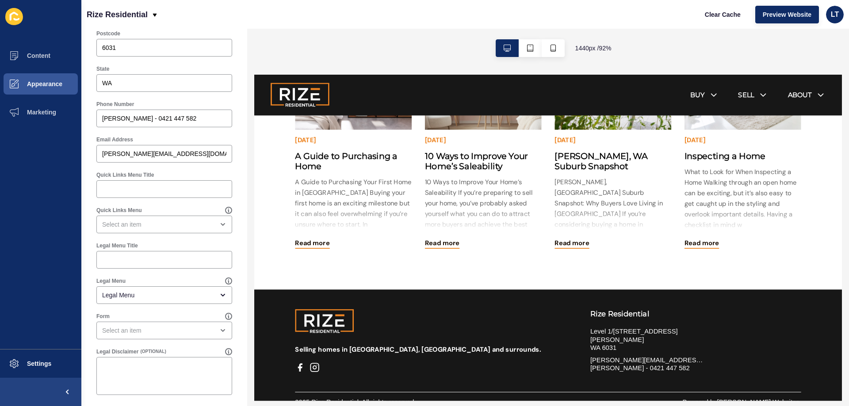
scroll to position [408, 0]
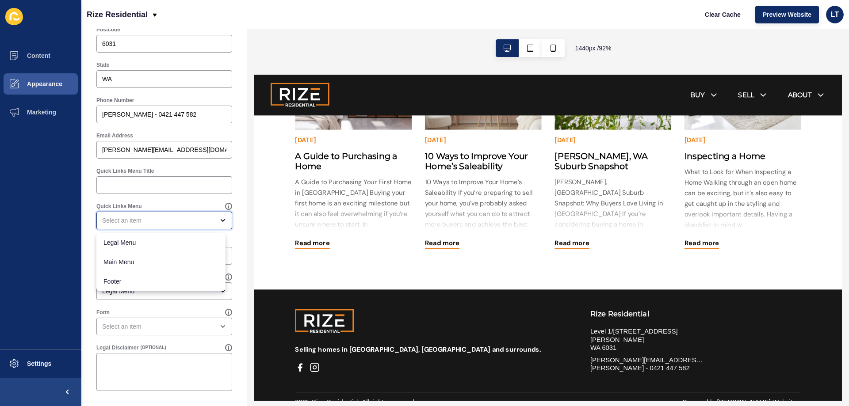
click at [154, 225] on div "close menu" at bounding box center [158, 220] width 112 height 9
click at [138, 281] on span "Footer" at bounding box center [160, 281] width 115 height 9
type input "Footer"
click at [184, 201] on div "Quick Links Menu Footer" at bounding box center [164, 216] width 145 height 35
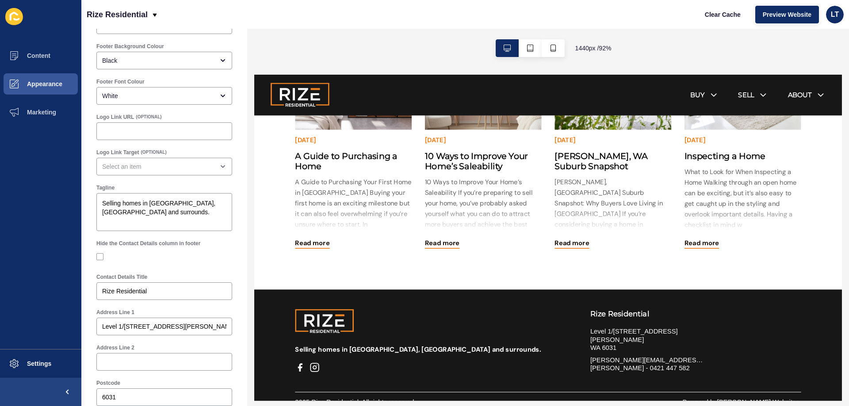
scroll to position [0, 0]
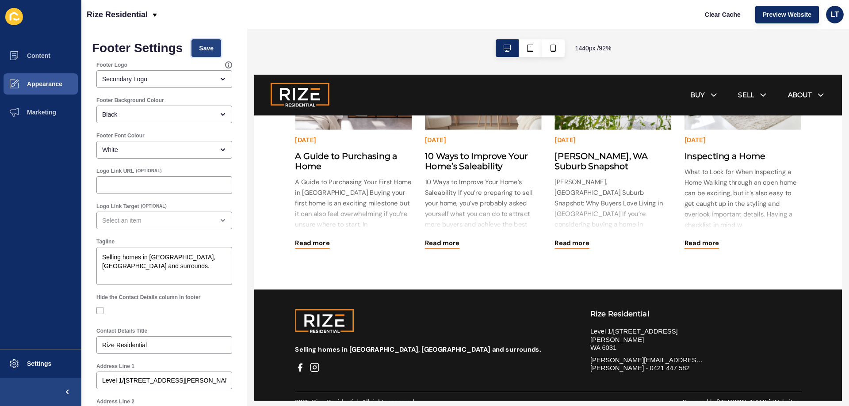
click at [203, 50] on span "Save" at bounding box center [206, 48] width 15 height 9
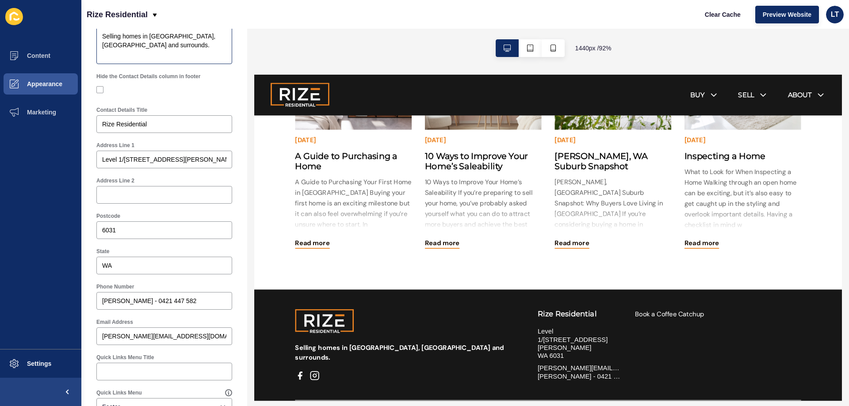
scroll to position [265, 0]
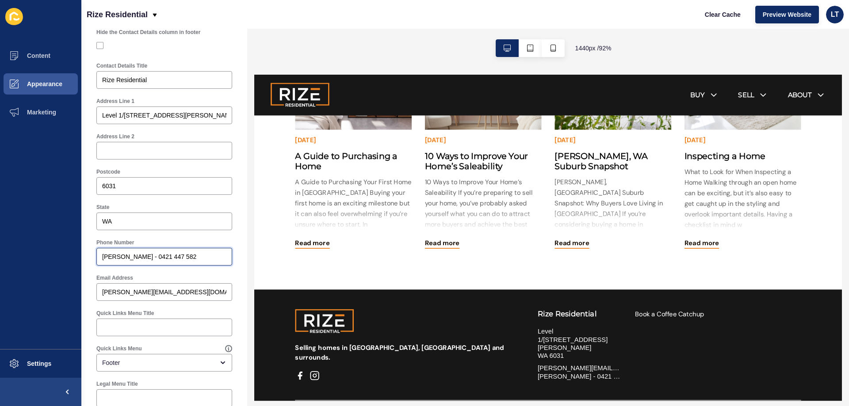
drag, startPoint x: 147, startPoint y: 257, endPoint x: 36, endPoint y: 250, distance: 111.2
click at [37, 250] on div "Content Appearance Marketing Settings Rize Residential Clear Cache Preview Webs…" at bounding box center [424, 203] width 849 height 406
type input "0421 447 582"
click at [166, 242] on div "Phone Number" at bounding box center [164, 242] width 136 height 7
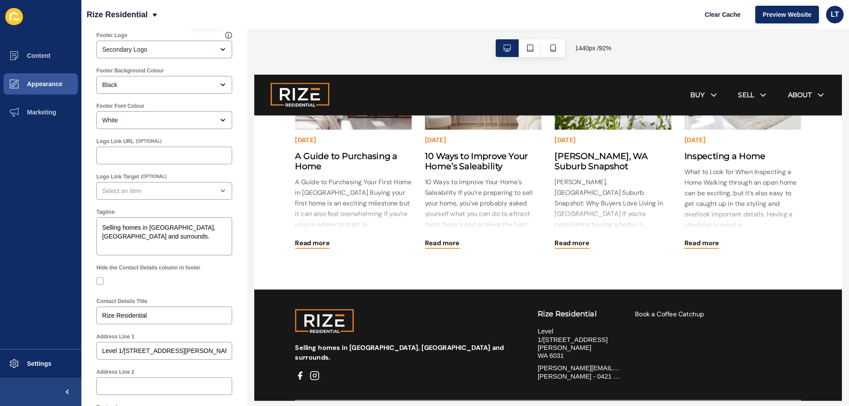
scroll to position [0, 0]
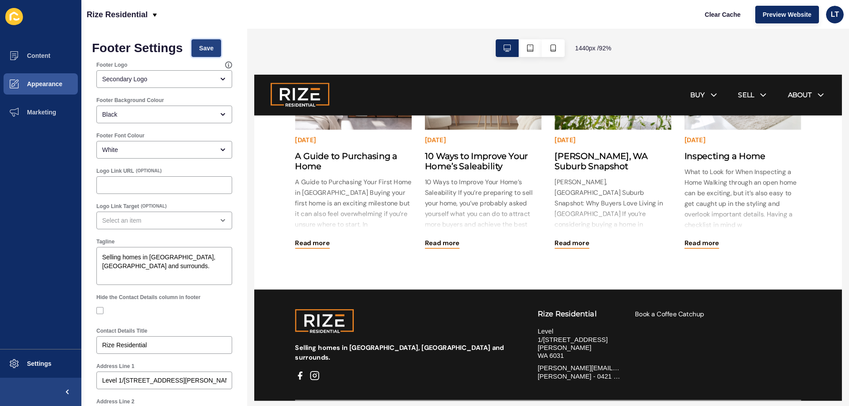
click at [208, 47] on span "Save" at bounding box center [206, 48] width 15 height 9
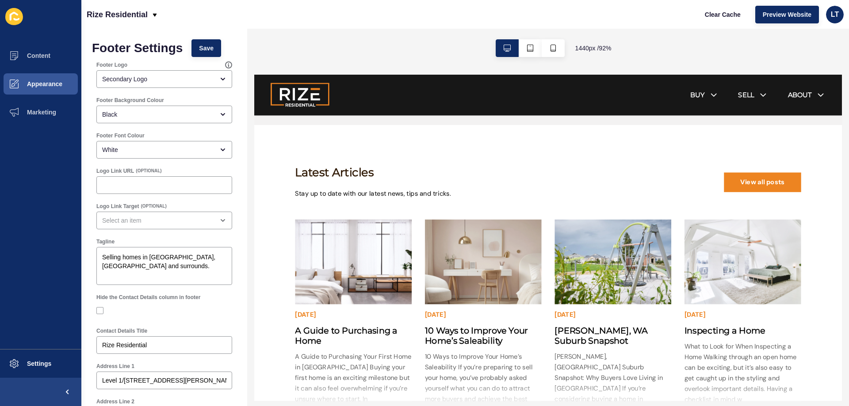
scroll to position [2090, 0]
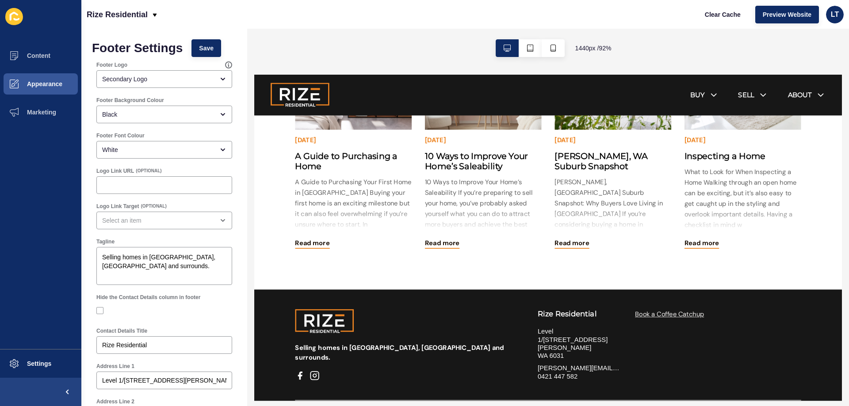
click at [706, 330] on link "Book a Coffee Catchup" at bounding box center [704, 334] width 75 height 9
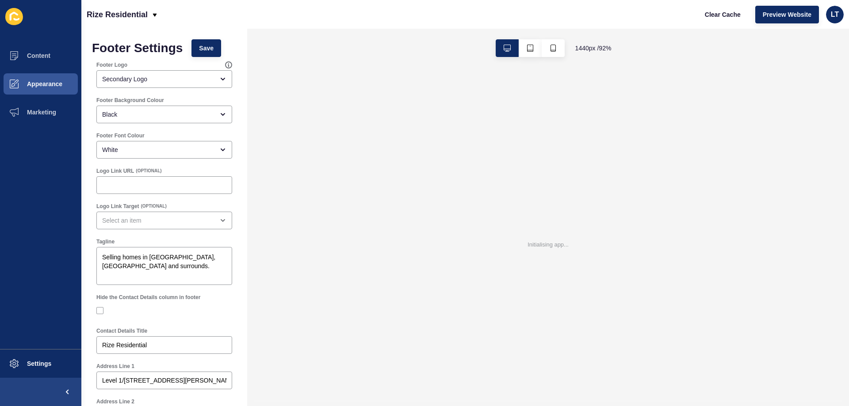
scroll to position [0, 0]
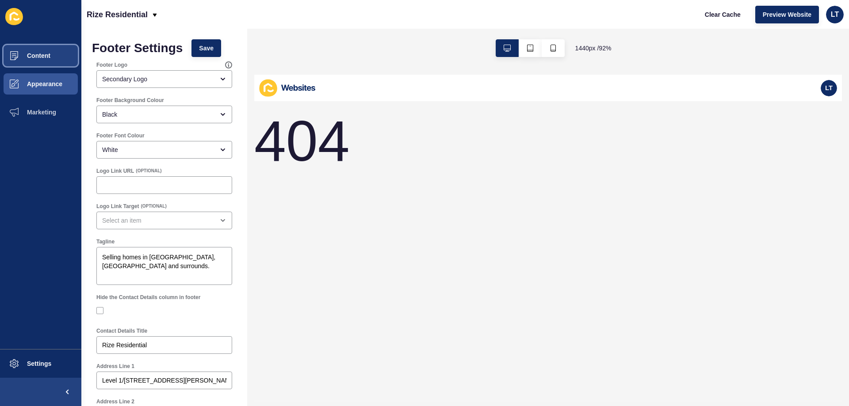
click at [54, 58] on button "Content" at bounding box center [40, 56] width 81 height 28
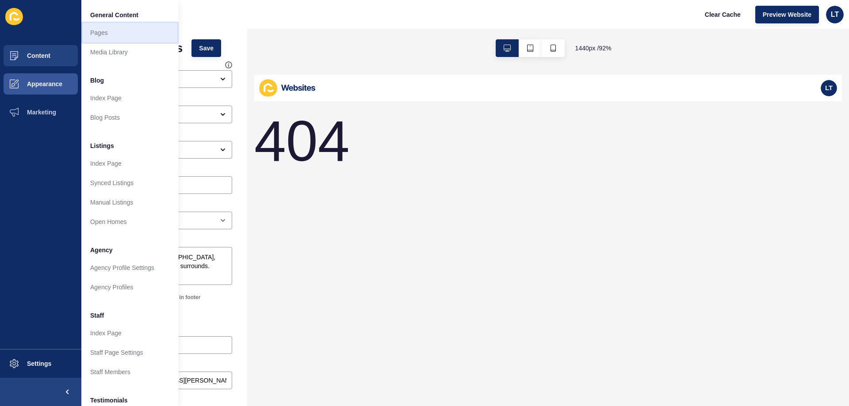
click at [114, 34] on link "Pages" at bounding box center [129, 32] width 97 height 19
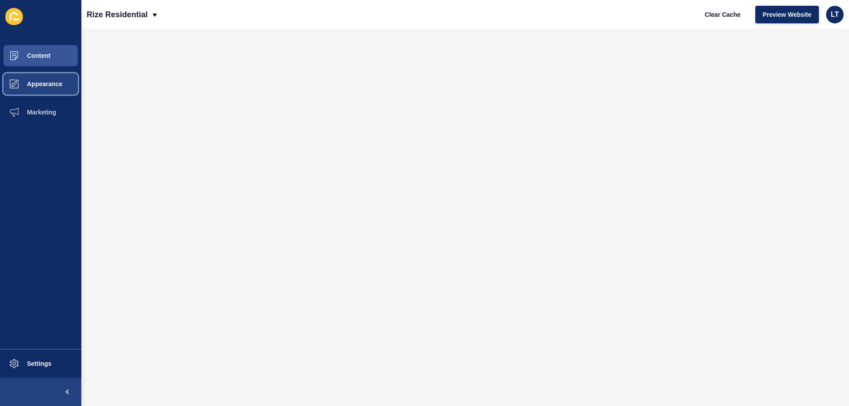
click at [29, 82] on span "Appearance" at bounding box center [31, 83] width 64 height 7
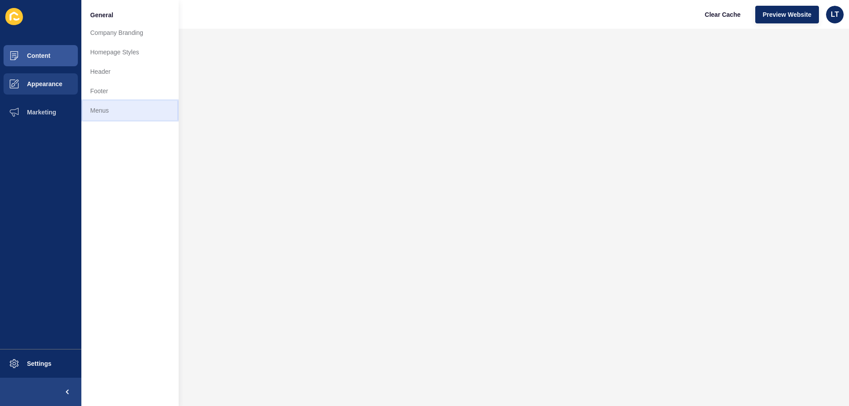
click at [100, 106] on link "Menus" at bounding box center [129, 110] width 97 height 19
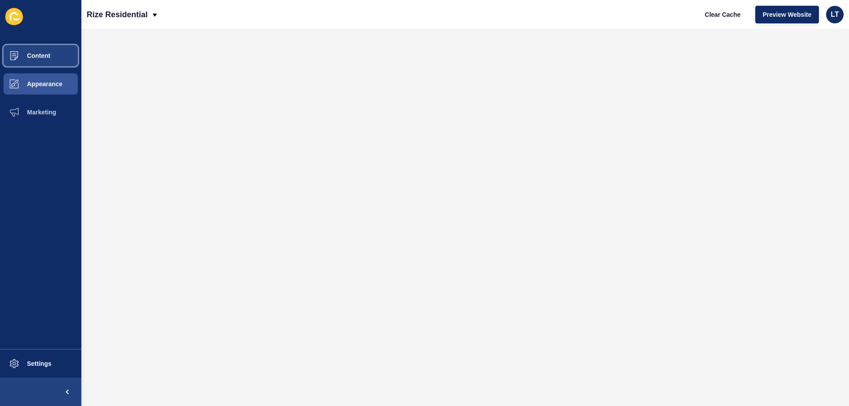
click at [46, 54] on span "Content" at bounding box center [25, 55] width 52 height 7
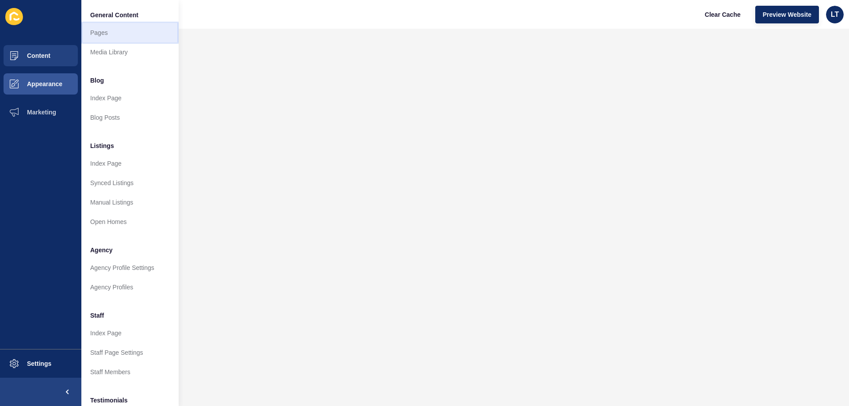
click at [100, 30] on link "Pages" at bounding box center [129, 32] width 97 height 19
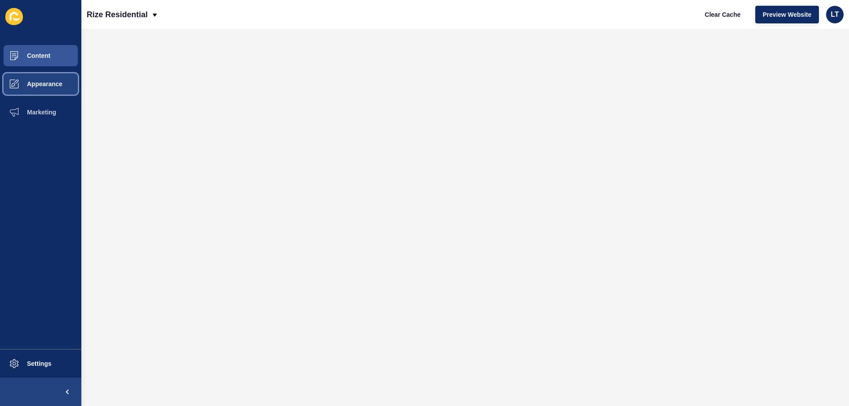
click at [38, 85] on span "Appearance" at bounding box center [31, 83] width 64 height 7
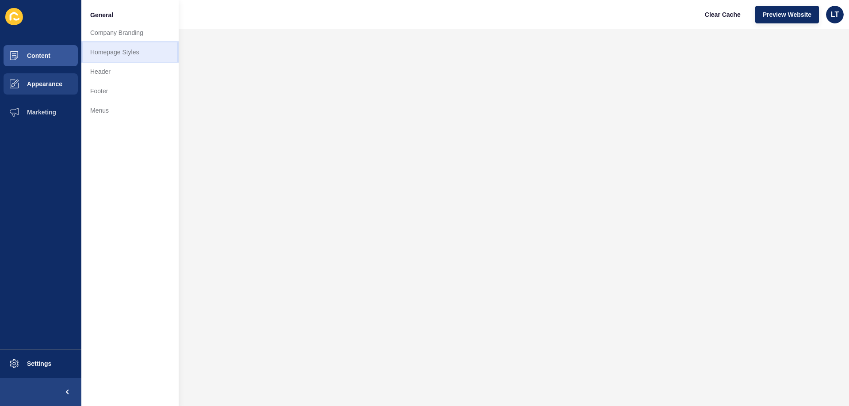
click at [115, 57] on link "Homepage Styles" at bounding box center [129, 51] width 97 height 19
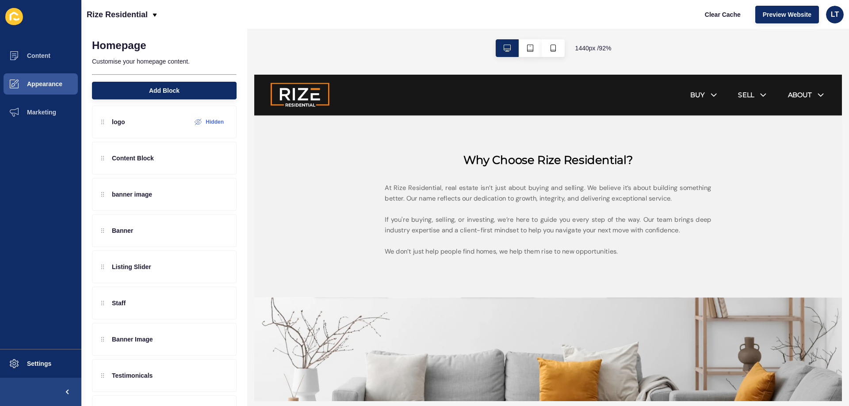
scroll to position [354, 0]
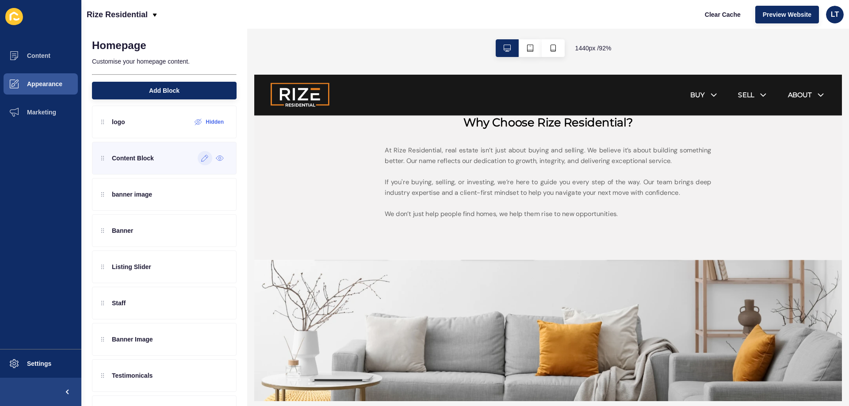
click at [201, 160] on icon at bounding box center [205, 158] width 8 height 7
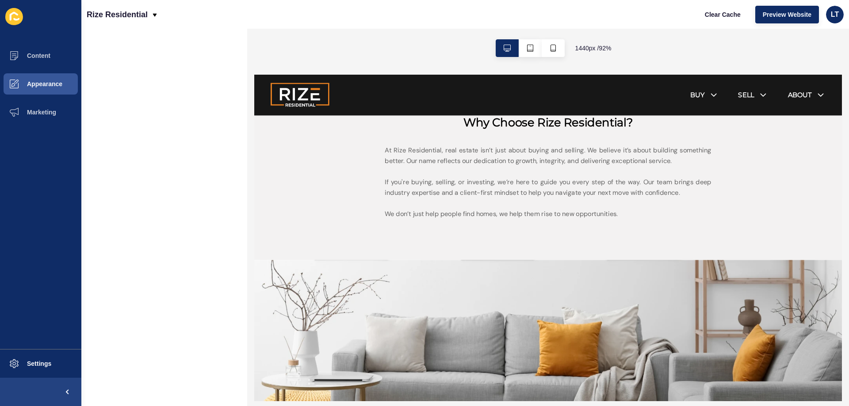
scroll to position [0, 0]
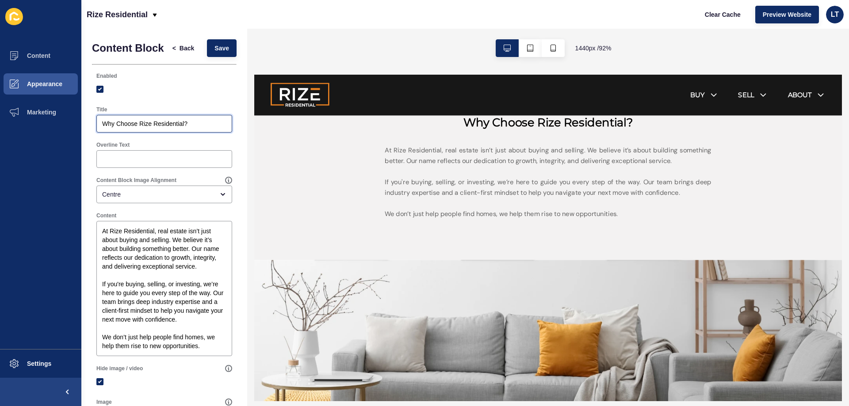
click at [189, 128] on input "Why Choose Rize Residential?" at bounding box center [164, 123] width 124 height 9
drag, startPoint x: 198, startPoint y: 128, endPoint x: 59, endPoint y: 118, distance: 139.2
click at [59, 118] on div "Content Appearance Marketing Settings Rize Residential Clear Cache Preview Webs…" at bounding box center [424, 203] width 849 height 406
paste input "Rise With Rize Residential"
drag, startPoint x: 131, startPoint y: 130, endPoint x: 186, endPoint y: 129, distance: 55.3
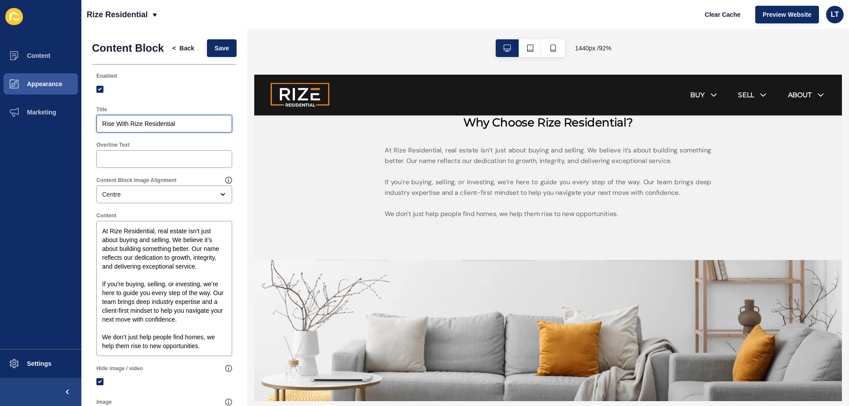
click at [186, 128] on input "Rise With Rize Residential" at bounding box center [164, 123] width 124 height 9
click at [178, 128] on input "Rise With Rize Residential" at bounding box center [164, 123] width 124 height 9
drag, startPoint x: 194, startPoint y: 131, endPoint x: 57, endPoint y: 130, distance: 137.1
click at [57, 130] on div "Content Appearance Marketing Settings Rize Residential Clear Cache Preview Webs…" at bounding box center [424, 203] width 849 height 406
paste input "ing to New Opportunities in Real Estate"
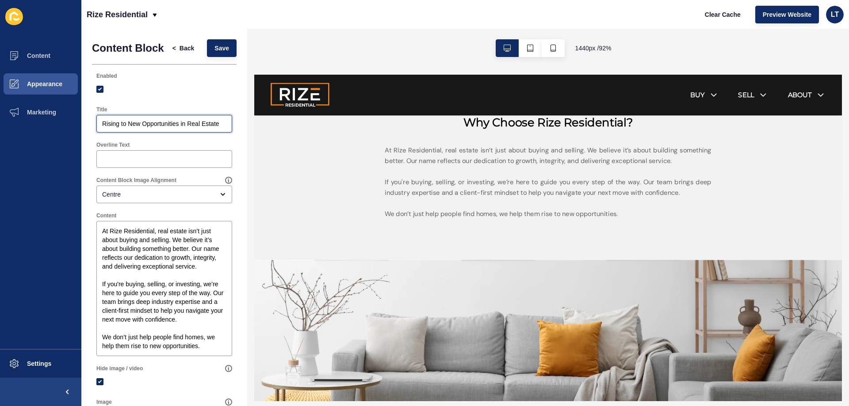
click at [120, 128] on input "Rising to New Opportunities in Real Estate" at bounding box center [164, 123] width 124 height 9
type input "Rise to New Opportunities in Real Estate"
click at [548, 221] on p "At Rize Residential, real estate isn’t just about buying and selling. We believ…" at bounding box center [573, 191] width 354 height 80
click at [211, 46] on button "Save" at bounding box center [222, 48] width 30 height 18
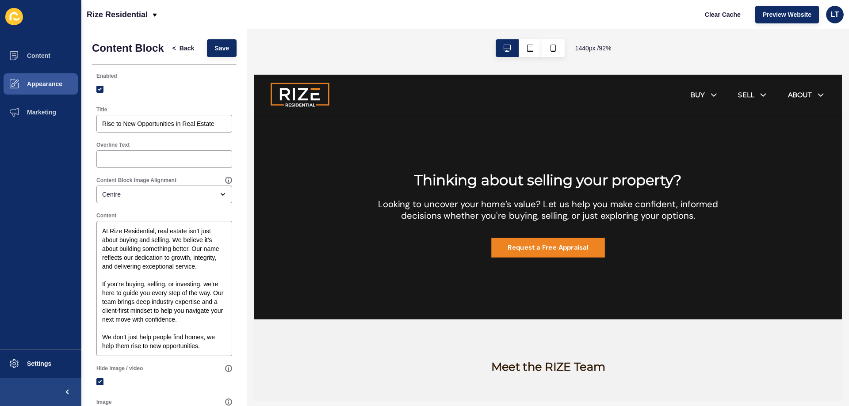
scroll to position [752, 0]
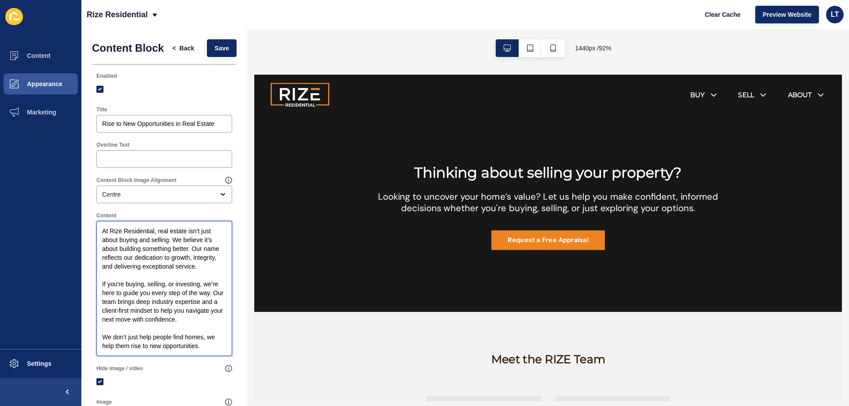
click at [148, 283] on textarea "At Rize Residential, real estate isn’t just about buying and selling. We believ…" at bounding box center [164, 288] width 133 height 133
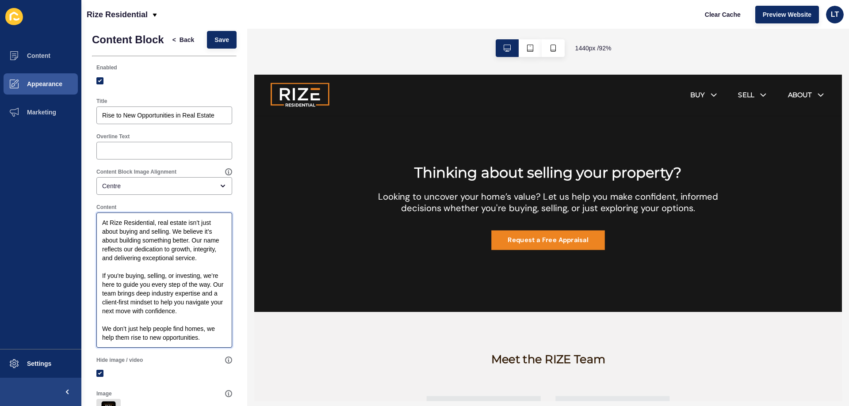
scroll to position [0, 0]
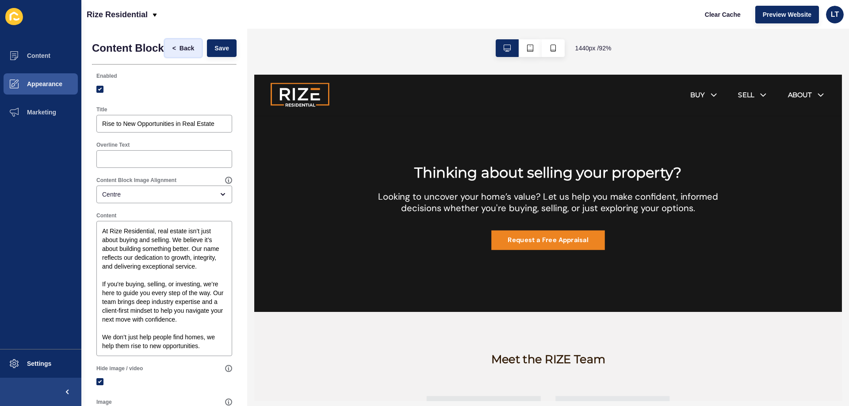
click at [180, 52] on span "Back" at bounding box center [187, 48] width 15 height 9
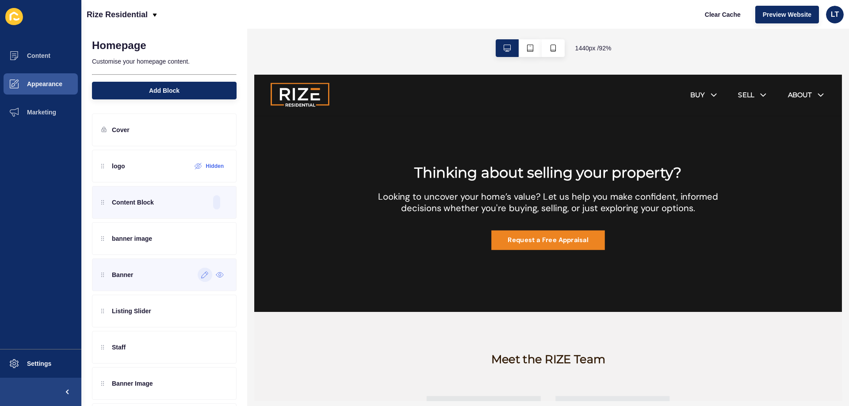
click at [198, 279] on div at bounding box center [205, 275] width 15 height 14
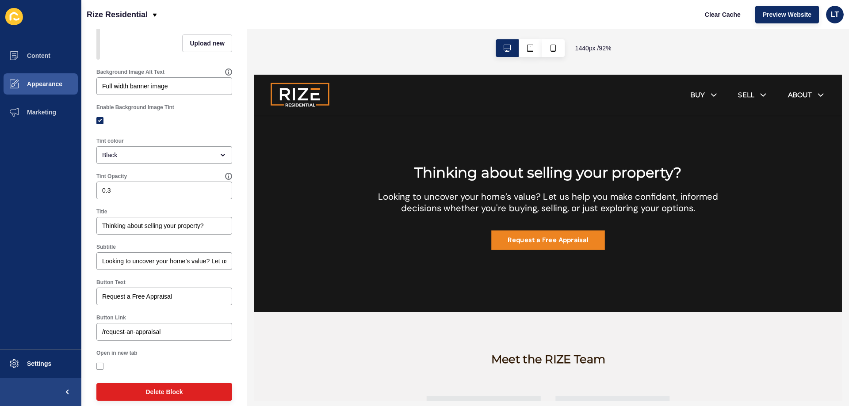
scroll to position [105, 0]
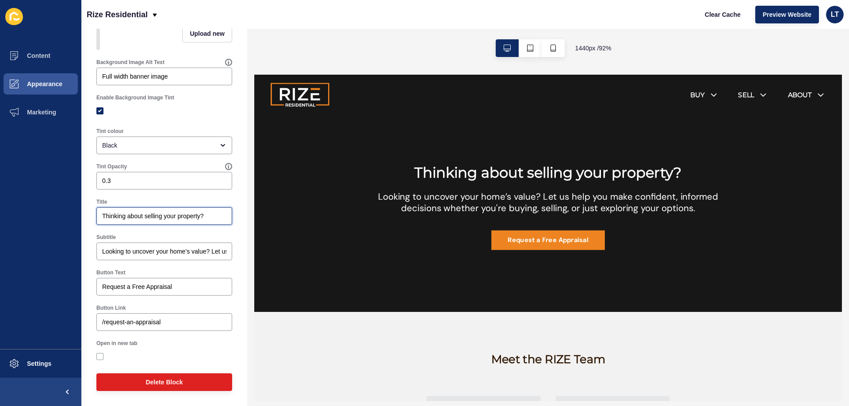
drag, startPoint x: 200, startPoint y: 215, endPoint x: 164, endPoint y: 211, distance: 36.5
click at [164, 211] on div "Thinking about selling your property?" at bounding box center [164, 216] width 136 height 18
drag, startPoint x: 101, startPoint y: 214, endPoint x: 202, endPoint y: 216, distance: 100.8
click at [202, 216] on div "Thinking about selling your property?" at bounding box center [164, 216] width 136 height 18
click at [202, 216] on input "Thinking about selling your property?" at bounding box center [164, 216] width 124 height 9
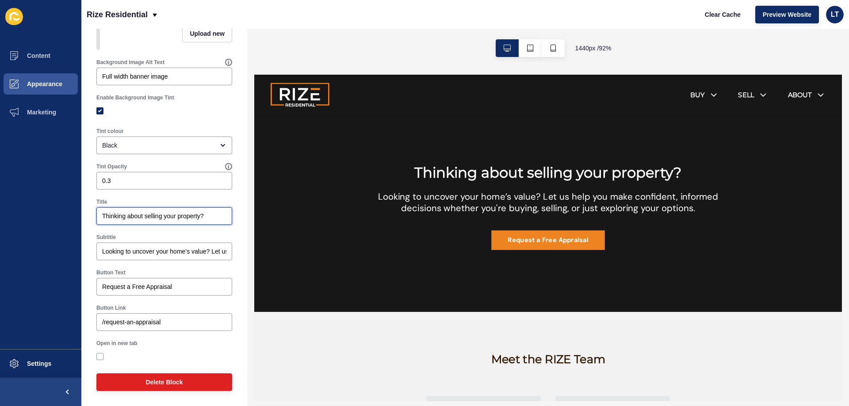
drag, startPoint x: 199, startPoint y: 215, endPoint x: 65, endPoint y: 214, distance: 134.4
click at [65, 214] on div "Content Appearance Marketing Settings Rize Residential Clear Cache Preview Webs…" at bounding box center [424, 203] width 849 height 406
drag, startPoint x: 732, startPoint y: 219, endPoint x: 422, endPoint y: 177, distance: 313.2
click at [422, 177] on div "Thinking about selling your property? Looking to uncover your home’s value? Let…" at bounding box center [573, 218] width 382 height 93
copy div "Thinking about selling your property? Looking to uncover your home’s value? Let…"
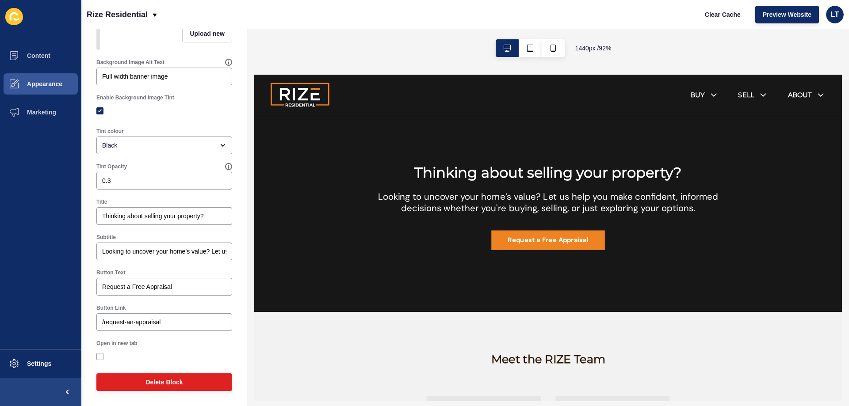
drag, startPoint x: 115, startPoint y: 218, endPoint x: 151, endPoint y: 248, distance: 46.8
click at [230, 226] on div "Banner < Back Save Enabled Image Upload new Background Image Alt Text Full widt…" at bounding box center [164, 169] width 166 height 476
click at [150, 248] on input "Looking to uncover your home’s value? Let us help you make confident, informed …" at bounding box center [164, 251] width 124 height 9
drag, startPoint x: 98, startPoint y: 252, endPoint x: 222, endPoint y: 248, distance: 123.8
click at [222, 248] on div "Looking to uncover your home’s value? Let us help you make confident, informed …" at bounding box center [164, 252] width 136 height 18
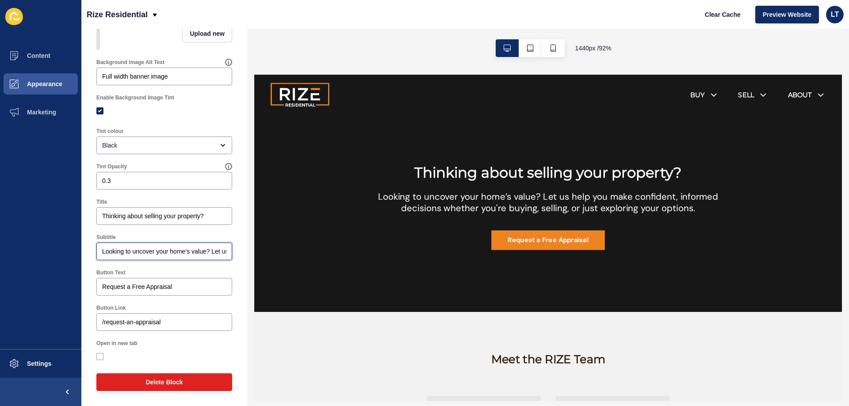
click at [193, 253] on input "Looking to uncover your home’s value? Let us help you make confident, informed …" at bounding box center [164, 251] width 124 height 9
click at [102, 249] on div "Looking to uncover your home’s value? Let us help you make confident, informed …" at bounding box center [164, 252] width 136 height 18
click at [205, 217] on input "Thinking about selling your property?" at bounding box center [164, 216] width 124 height 9
drag, startPoint x: 213, startPoint y: 216, endPoint x: 61, endPoint y: 218, distance: 152.5
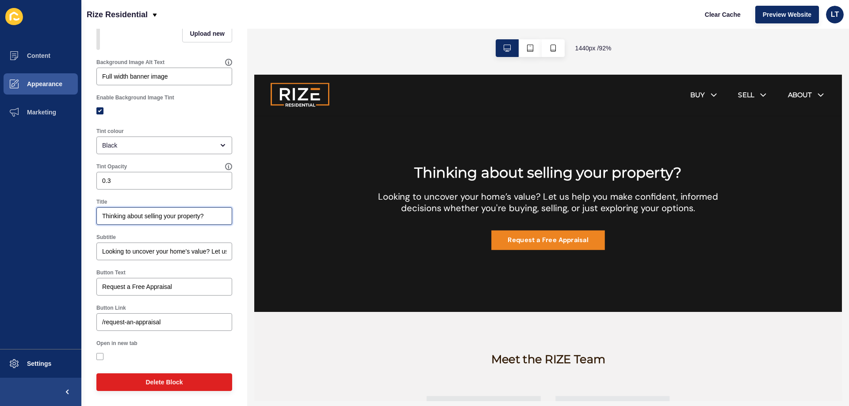
click at [61, 218] on div "Content Appearance Marketing Settings Rize Residential Clear Cache Preview Webs…" at bounding box center [424, 203] width 849 height 406
paste input "Considering selling your home? Curious about its current value? We’re here to p…"
drag, startPoint x: 202, startPoint y: 216, endPoint x: 25, endPoint y: 205, distance: 176.8
click at [25, 205] on div "Content Appearance Marketing Settings Rize Residential Clear Cache Preview Webs…" at bounding box center [424, 203] width 849 height 406
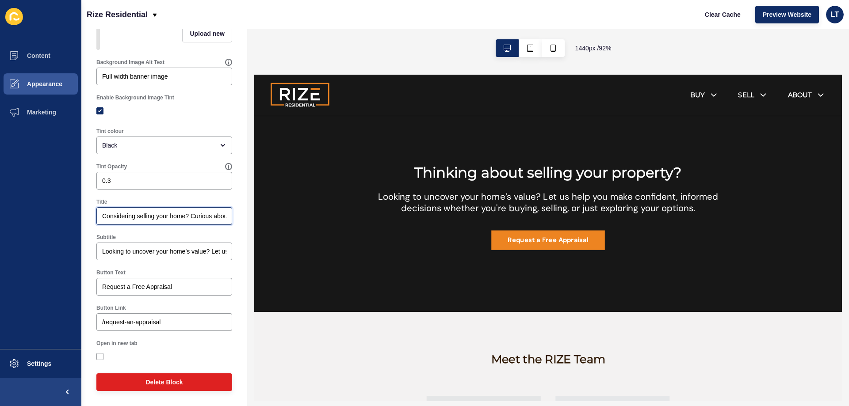
click at [141, 217] on input "Considering selling your home? Curious about its current value? We’re here to p…" at bounding box center [164, 216] width 124 height 9
drag, startPoint x: 190, startPoint y: 216, endPoint x: 185, endPoint y: 215, distance: 4.9
click at [185, 215] on input "Considering selling your home? Curious about its current value? We’re here to p…" at bounding box center [164, 216] width 124 height 9
type input "Considering selling your home? Curious about its current value? We’re here to p…"
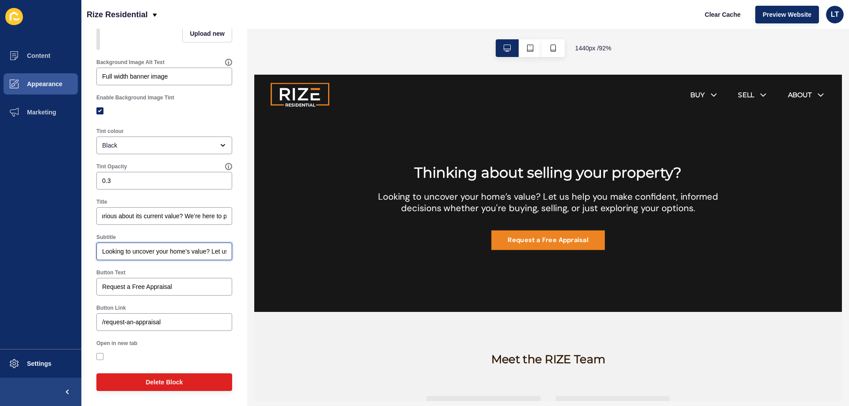
click at [102, 251] on input "Looking to uncover your home’s value? Let us help you make confident, informed …" at bounding box center [164, 251] width 124 height 9
paste input "Curious about its current value?"
type input "Curious about its current value? Looking to uncover your home’s value? Let us h…"
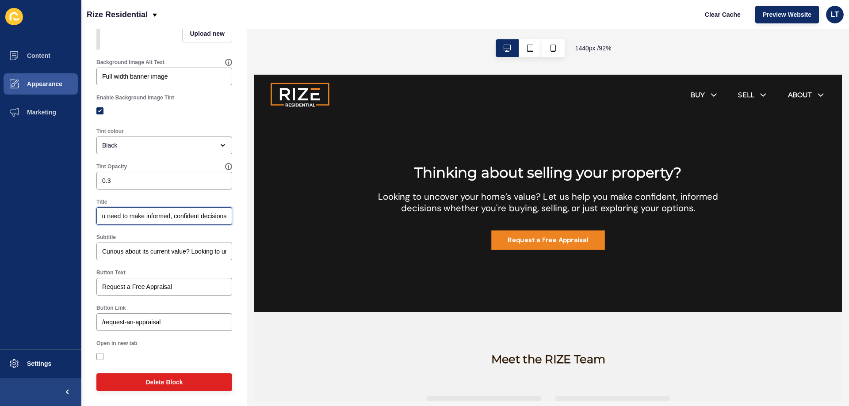
drag, startPoint x: 191, startPoint y: 215, endPoint x: 237, endPoint y: 216, distance: 46.4
click at [237, 216] on div "Banner < Back Save Enabled Image Upload new Background Image Alt Text Full widt…" at bounding box center [164, 169] width 166 height 476
click at [186, 215] on input "Considering selling your home?" at bounding box center [164, 216] width 124 height 9
click at [176, 216] on input "Considering selling your priperty?" at bounding box center [164, 216] width 124 height 9
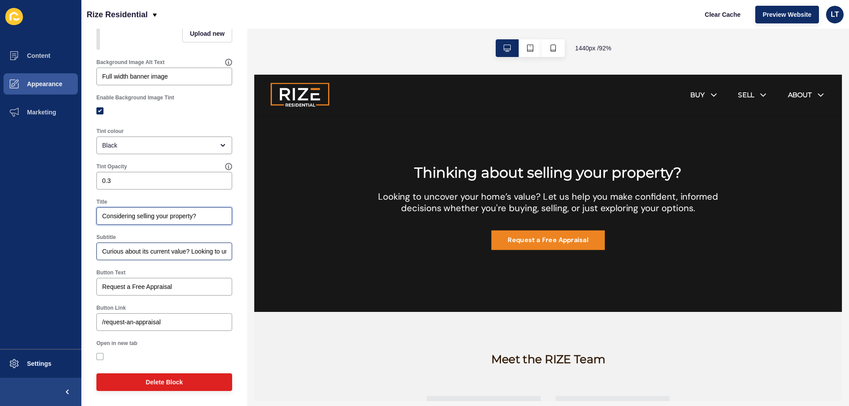
type input "Considering selling your property?"
click at [166, 251] on input "Curious about its current value? Looking to uncover your home’s value? Let us h…" at bounding box center [164, 251] width 124 height 9
click at [206, 251] on input "Curious about its current value? Looking to uncover your home’s value? Let us h…" at bounding box center [164, 251] width 124 height 9
click at [205, 251] on input "Curious about its current value? Looking to uncover your home’s value? Let us h…" at bounding box center [164, 251] width 124 height 9
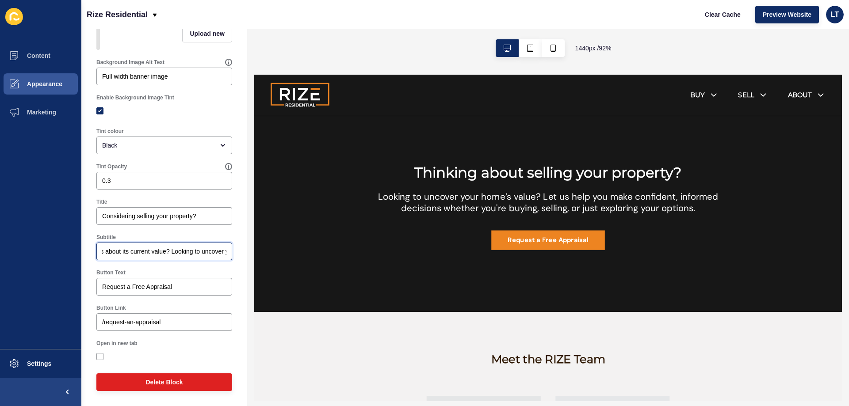
scroll to position [0, 3]
drag, startPoint x: 206, startPoint y: 251, endPoint x: 191, endPoint y: 248, distance: 14.5
click at [191, 248] on input "Curious about its current value? Looking to uncover your home’s value? Let us h…" at bounding box center [164, 251] width 124 height 9
drag, startPoint x: 204, startPoint y: 254, endPoint x: 196, endPoint y: 251, distance: 8.3
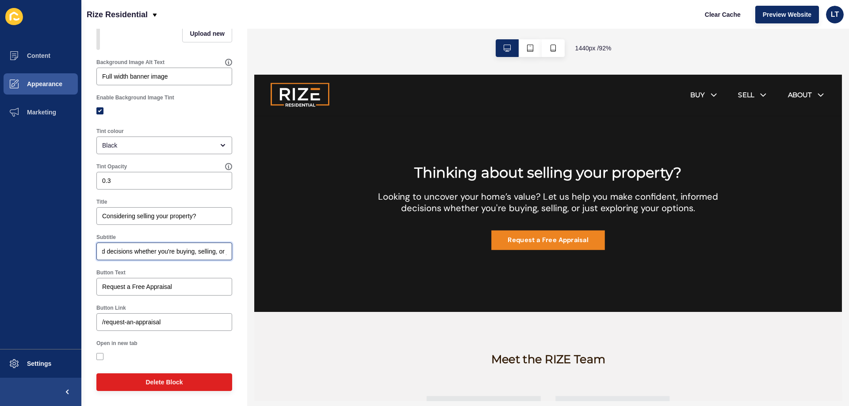
click at [196, 251] on input "Curious about its current value? Let us help you make confident, informed decis…" at bounding box center [164, 251] width 124 height 9
click at [162, 252] on input "Curious about its current value? Let us help you make confident, informed decis…" at bounding box center [164, 251] width 124 height 9
drag, startPoint x: 137, startPoint y: 251, endPoint x: 159, endPoint y: 249, distance: 21.3
click at [159, 249] on input "Curious about its current value? Let us help you make confident, informed decis…" at bounding box center [164, 251] width 124 height 9
click at [134, 252] on input "Curious about its current value? Let us help you make confident, informed decis…" at bounding box center [164, 251] width 124 height 9
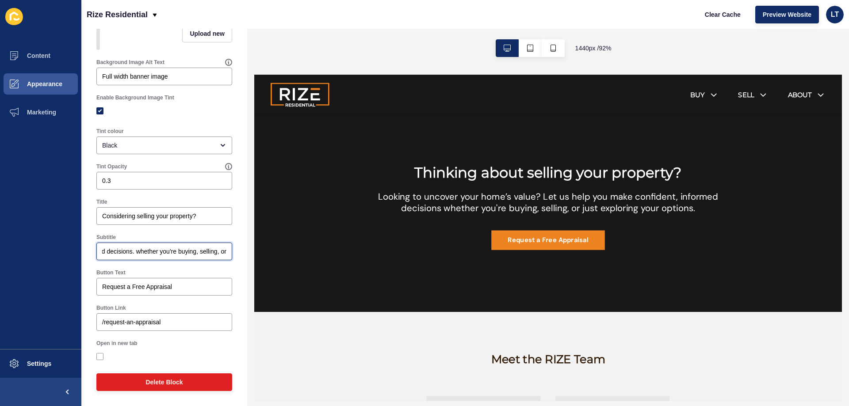
click at [146, 250] on input "Curious about its current value? Let us help you make confident, informed decis…" at bounding box center [164, 251] width 124 height 9
drag, startPoint x: 139, startPoint y: 252, endPoint x: 160, endPoint y: 252, distance: 21.7
click at [160, 252] on input "Curious about its current value? Let us help you make confident, informed decis…" at bounding box center [164, 251] width 124 height 9
click at [156, 253] on input "Curious about its current value? Let us help you make confident, informed decis…" at bounding box center [164, 251] width 124 height 9
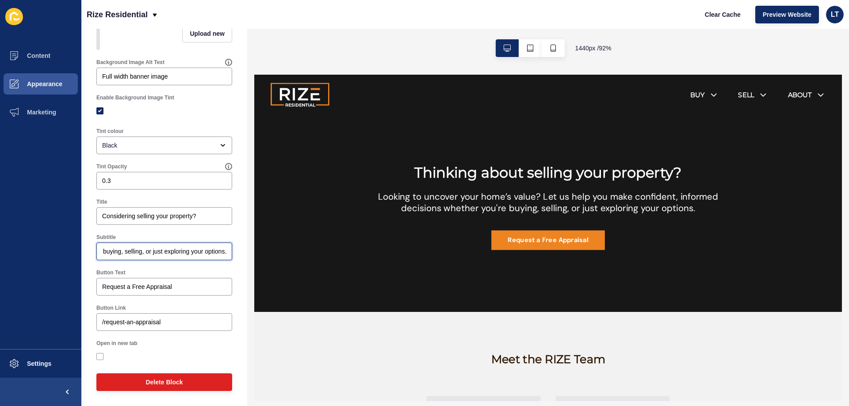
drag, startPoint x: 137, startPoint y: 252, endPoint x: 241, endPoint y: 252, distance: 103.0
click at [241, 252] on div "Banner < Back Save Enabled Image Upload new Background Image Alt Text Full widt…" at bounding box center [164, 218] width 166 height 378
drag, startPoint x: 199, startPoint y: 256, endPoint x: 203, endPoint y: 252, distance: 5.9
click at [216, 250] on div "Curious about its current value? Let us help you make confident, informed decis…" at bounding box center [164, 252] width 136 height 18
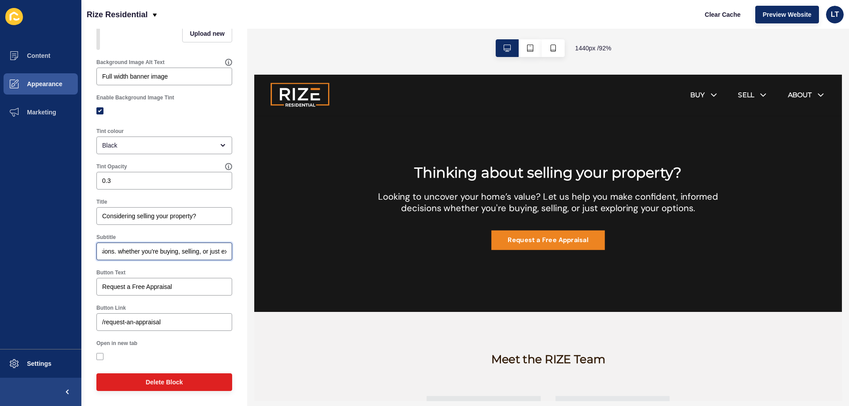
scroll to position [0, 247]
drag, startPoint x: 197, startPoint y: 251, endPoint x: 203, endPoint y: 246, distance: 8.5
click at [203, 246] on div "Curious about its current value? Let us help you make confident, informed decis…" at bounding box center [164, 252] width 136 height 18
click at [143, 247] on div "Curious about its current value? Let us help you make confident, informed decis…" at bounding box center [164, 252] width 136 height 18
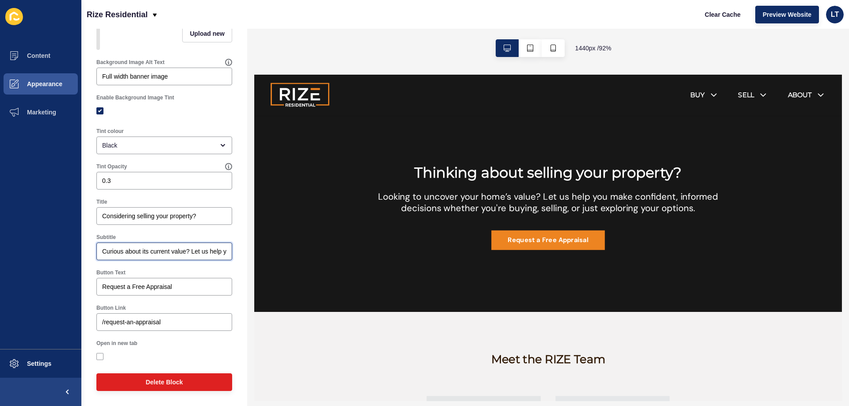
click at [175, 255] on input "Curious about its current value? Let us help you make confident, informed decis…" at bounding box center [164, 251] width 124 height 9
drag, startPoint x: 452, startPoint y: 325, endPoint x: 342, endPoint y: 264, distance: 125.7
click at [150, 256] on div "Curious about its current value? Let us help you make confident, informed decis…" at bounding box center [164, 252] width 136 height 18
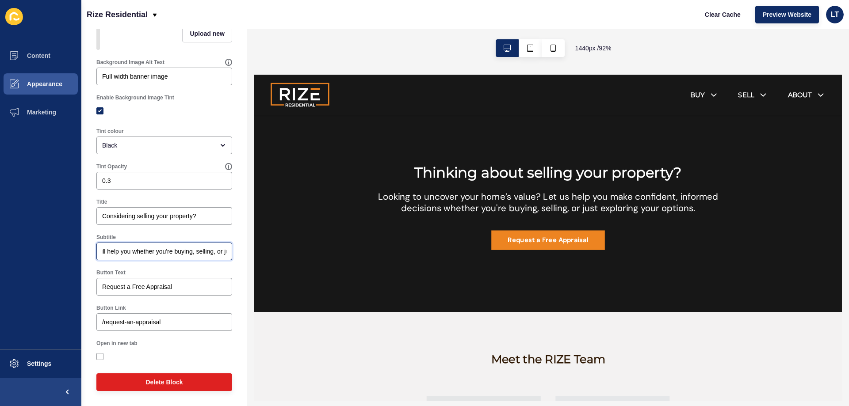
drag, startPoint x: 192, startPoint y: 251, endPoint x: 174, endPoint y: 250, distance: 18.6
click at [174, 250] on input "Curious about its current value? Let us help you make confident, informed decis…" at bounding box center [164, 251] width 124 height 9
drag, startPoint x: 214, startPoint y: 252, endPoint x: 225, endPoint y: 251, distance: 10.6
click at [225, 251] on div "Curious about its current value? Let us help you make confident, informed decis…" at bounding box center [164, 252] width 136 height 18
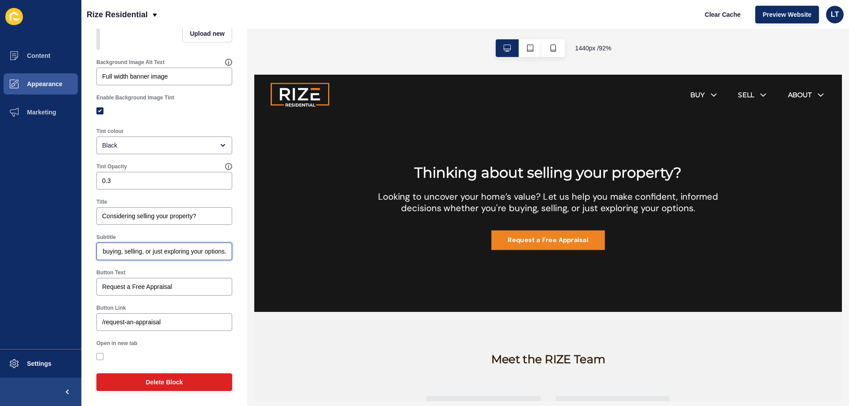
scroll to position [0, 0]
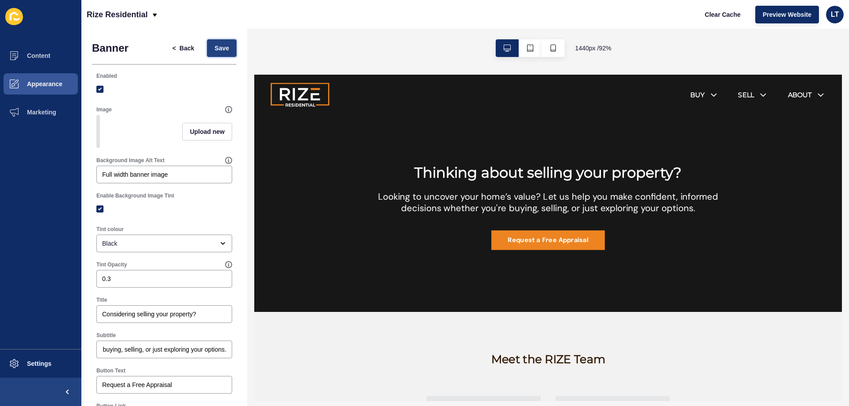
click at [214, 48] on span "Save" at bounding box center [221, 48] width 15 height 9
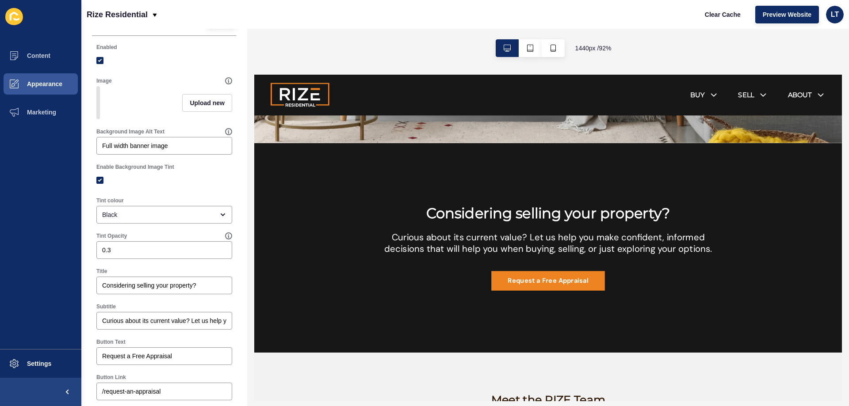
scroll to position [44, 0]
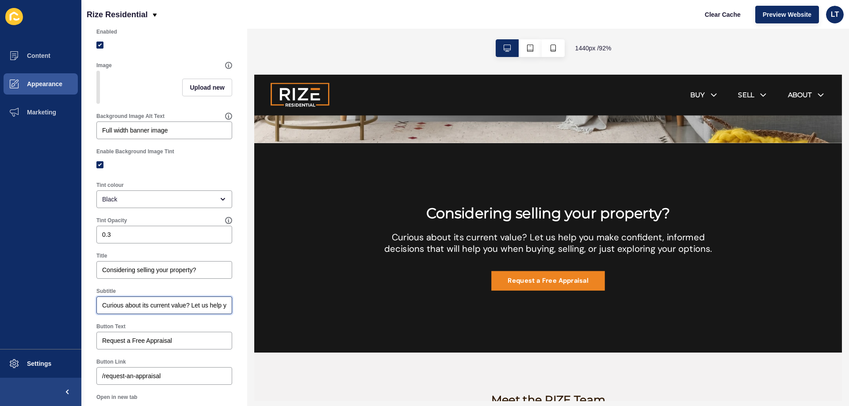
drag, startPoint x: 188, startPoint y: 310, endPoint x: 202, endPoint y: 310, distance: 13.3
click at [202, 310] on input "Curious about its current value? Let us help you make confident, informed decis…" at bounding box center [164, 305] width 124 height 9
click at [210, 310] on input "Curious about its current value? Let us help you make confident, informed decis…" at bounding box center [164, 305] width 124 height 9
drag, startPoint x: 193, startPoint y: 313, endPoint x: 167, endPoint y: 309, distance: 25.8
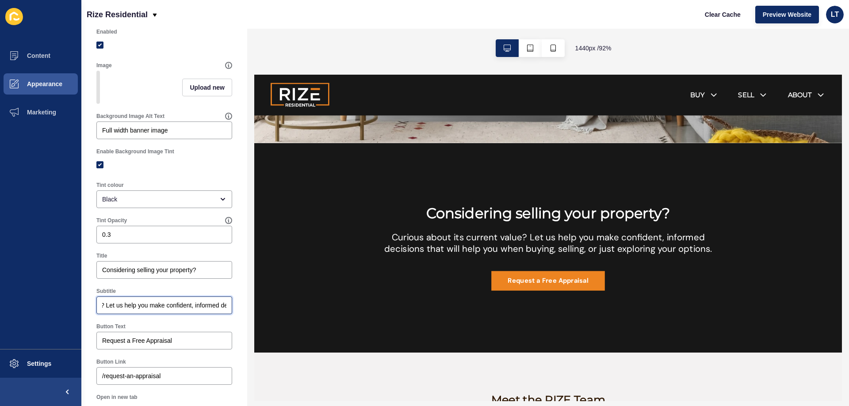
click at [167, 309] on input "Curious about its current value? Let us help you make confident, informed decis…" at bounding box center [164, 305] width 124 height 9
paste input "We’re here to provid"
type input "Curious about its current value? We’re here to provide you with everything you …"
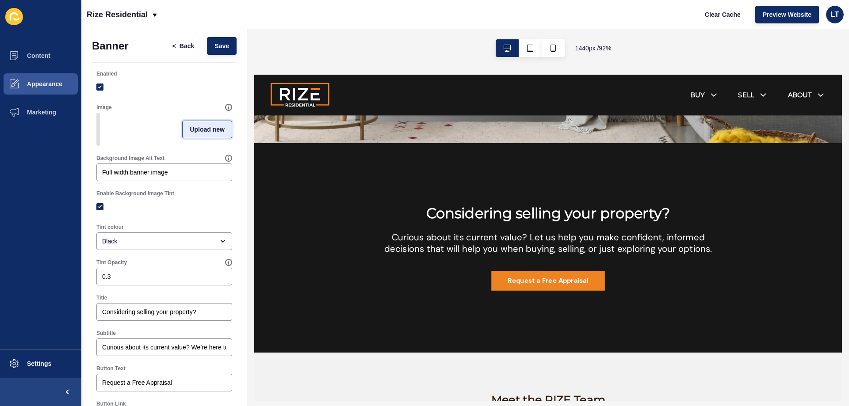
scroll to position [0, 0]
click at [217, 52] on span "Save" at bounding box center [221, 48] width 15 height 9
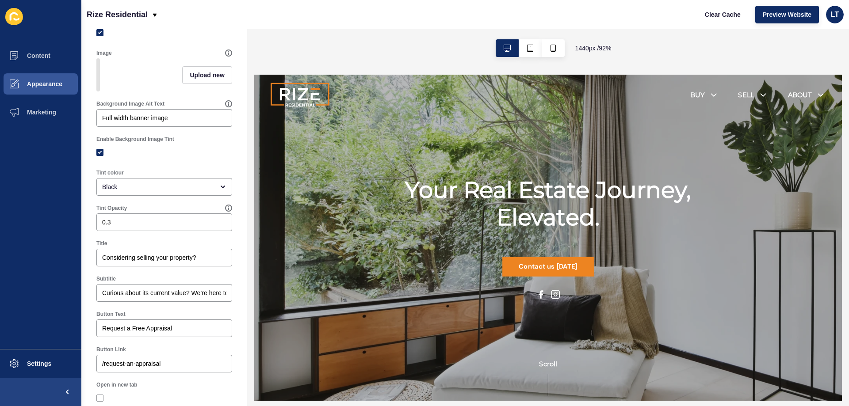
scroll to position [105, 0]
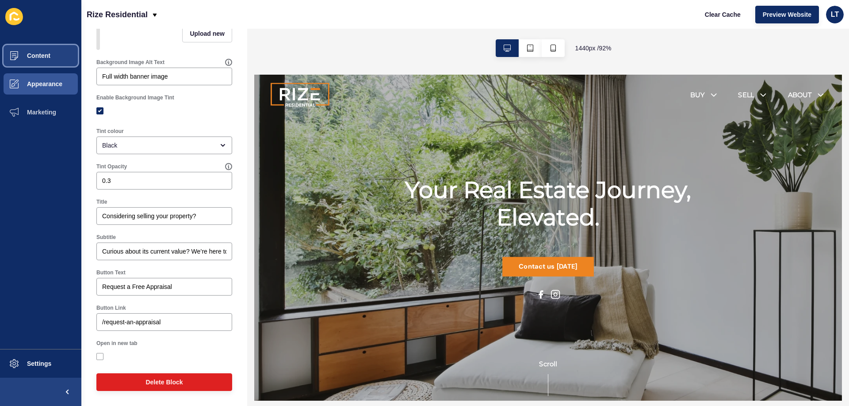
click at [55, 56] on button "Content" at bounding box center [40, 56] width 81 height 28
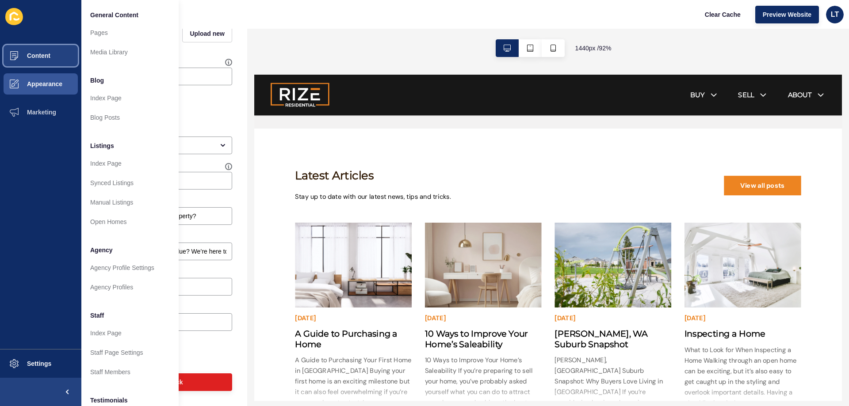
scroll to position [1781, 0]
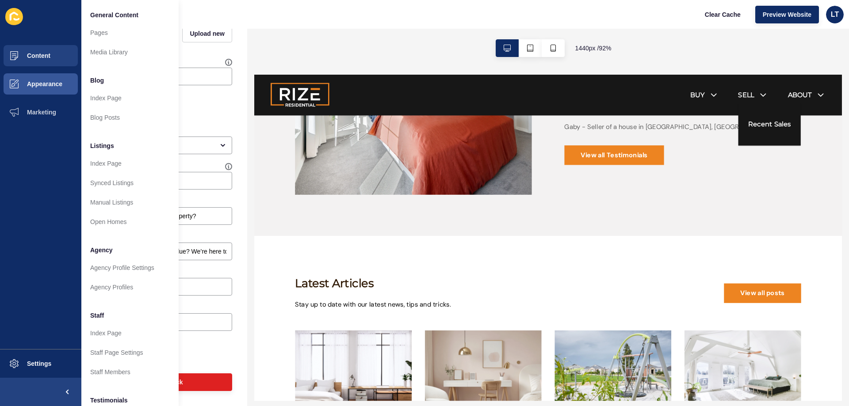
click at [785, 94] on link "SELL" at bounding box center [788, 97] width 18 height 11
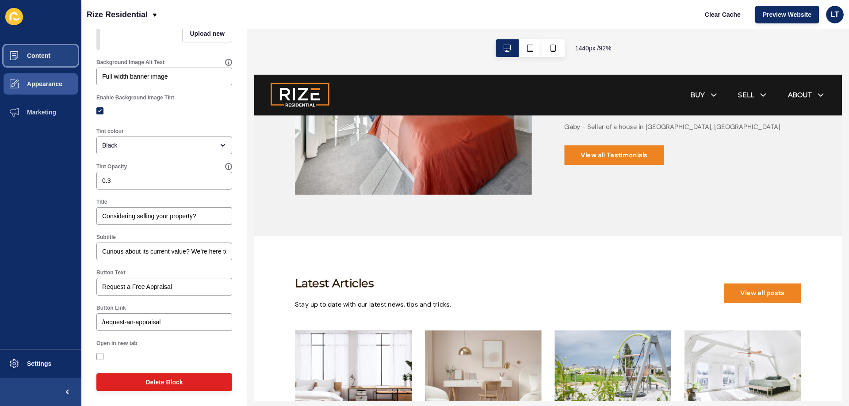
click at [47, 61] on button "Content" at bounding box center [40, 56] width 81 height 28
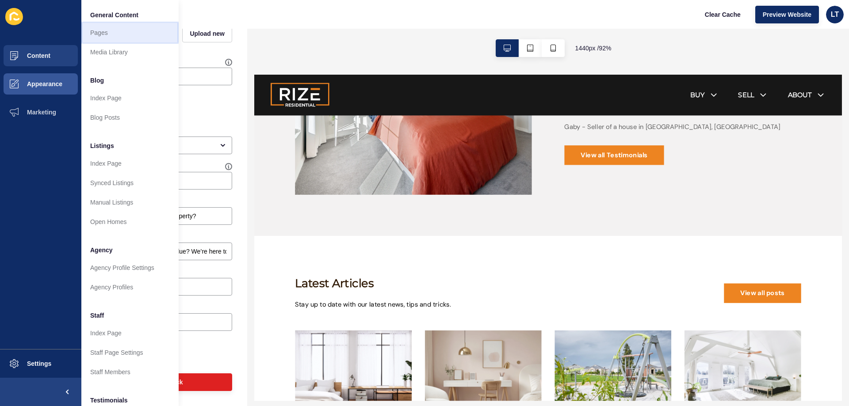
click at [114, 33] on link "Pages" at bounding box center [129, 32] width 97 height 19
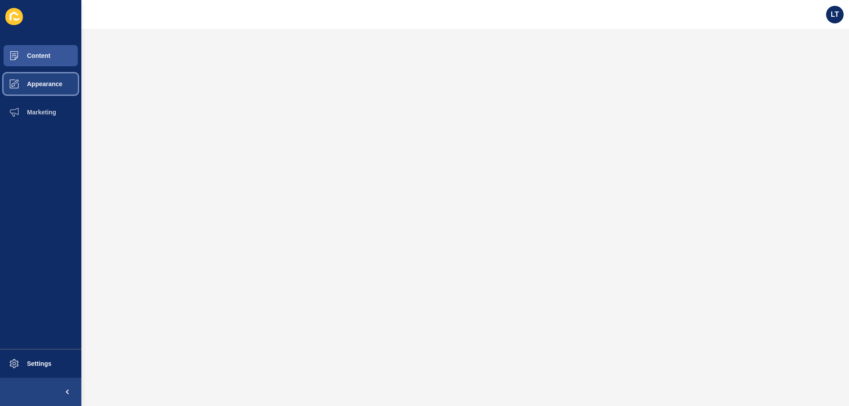
click at [37, 87] on span "Appearance" at bounding box center [31, 83] width 64 height 7
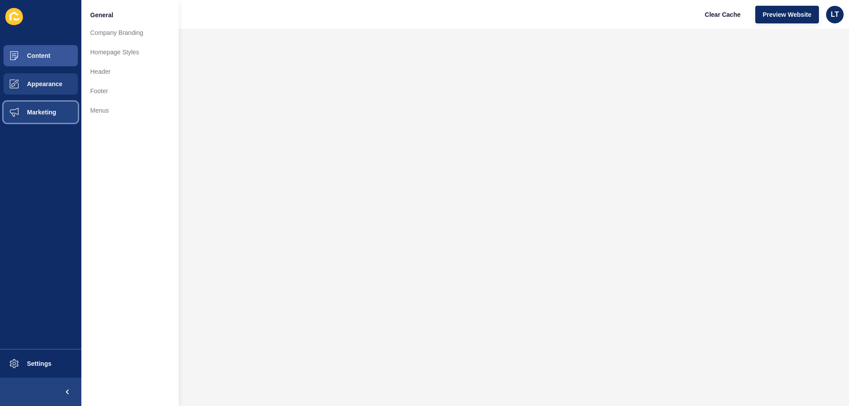
click at [51, 108] on button "Marketing" at bounding box center [40, 112] width 81 height 28
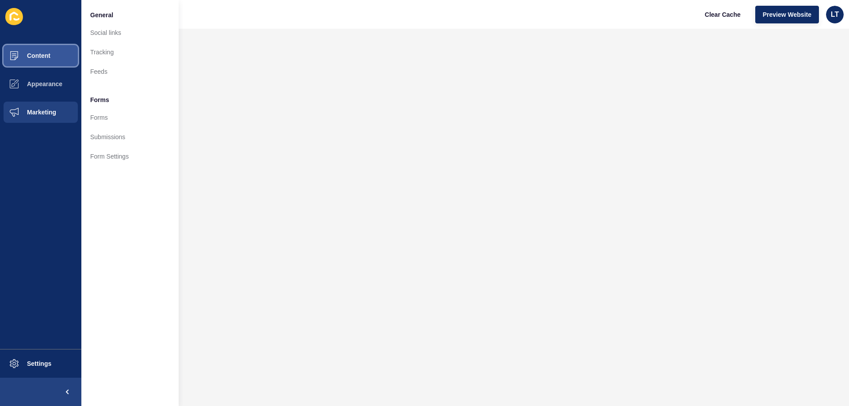
click at [53, 50] on button "Content" at bounding box center [40, 56] width 81 height 28
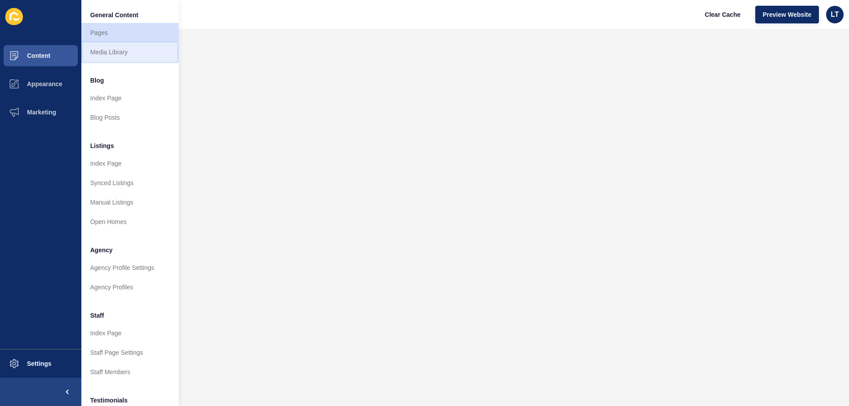
click at [116, 52] on link "Media Library" at bounding box center [129, 51] width 97 height 19
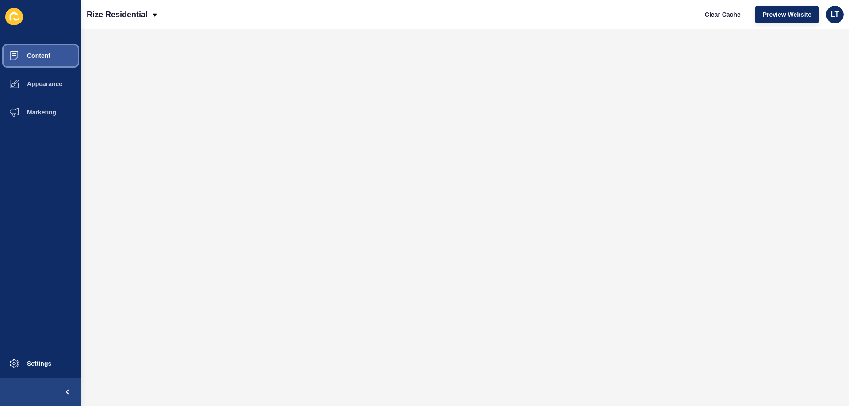
click at [42, 51] on button "Content" at bounding box center [40, 56] width 81 height 28
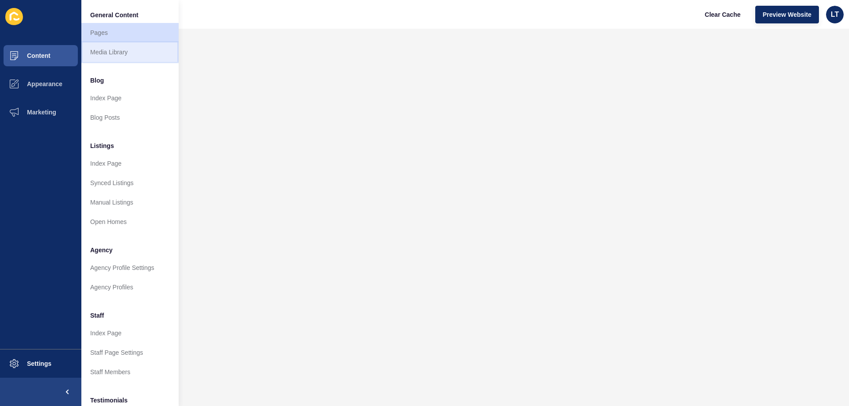
click at [94, 51] on link "Media Library" at bounding box center [129, 51] width 97 height 19
